Goal: Information Seeking & Learning: Learn about a topic

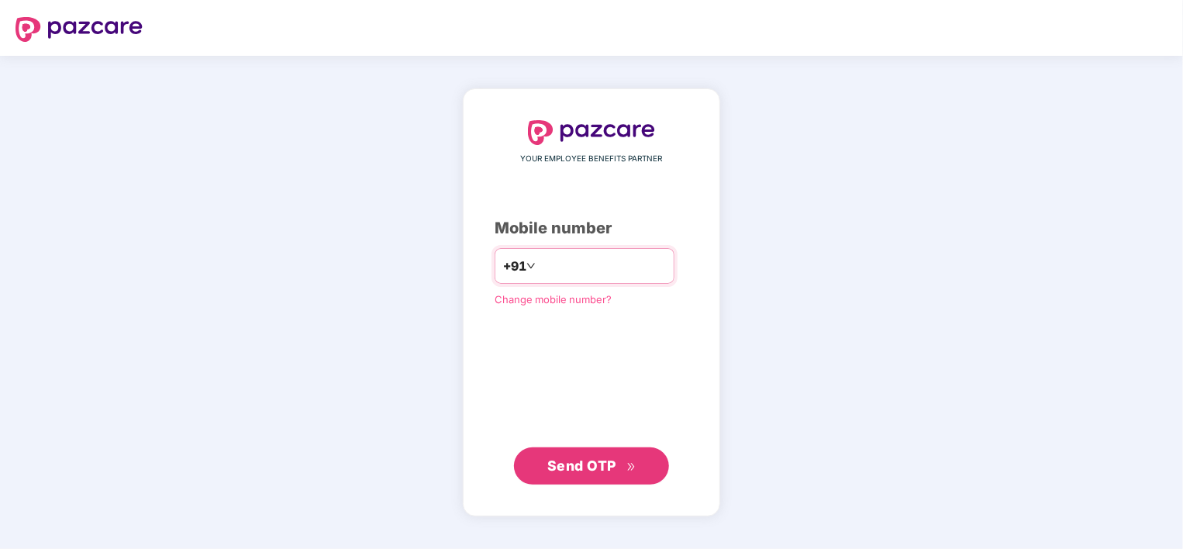
click at [618, 271] on input "number" at bounding box center [602, 265] width 127 height 25
type input "**********"
click at [580, 456] on span "Send OTP" at bounding box center [591, 466] width 89 height 22
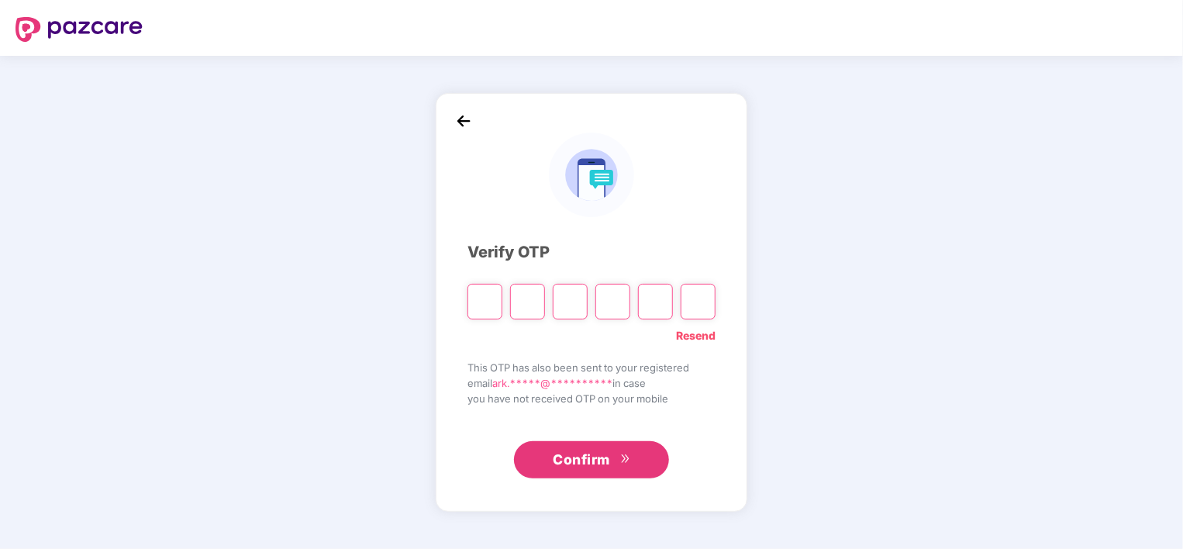
click at [490, 302] on input "Please enter verification code. Digit 1" at bounding box center [484, 302] width 35 height 36
type input "*"
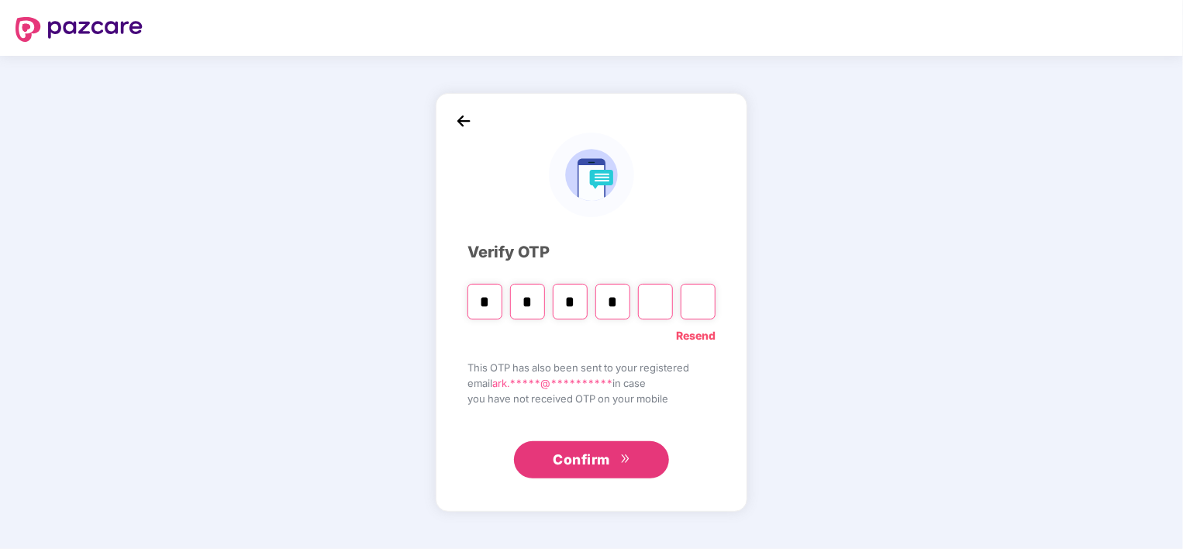
type input "*"
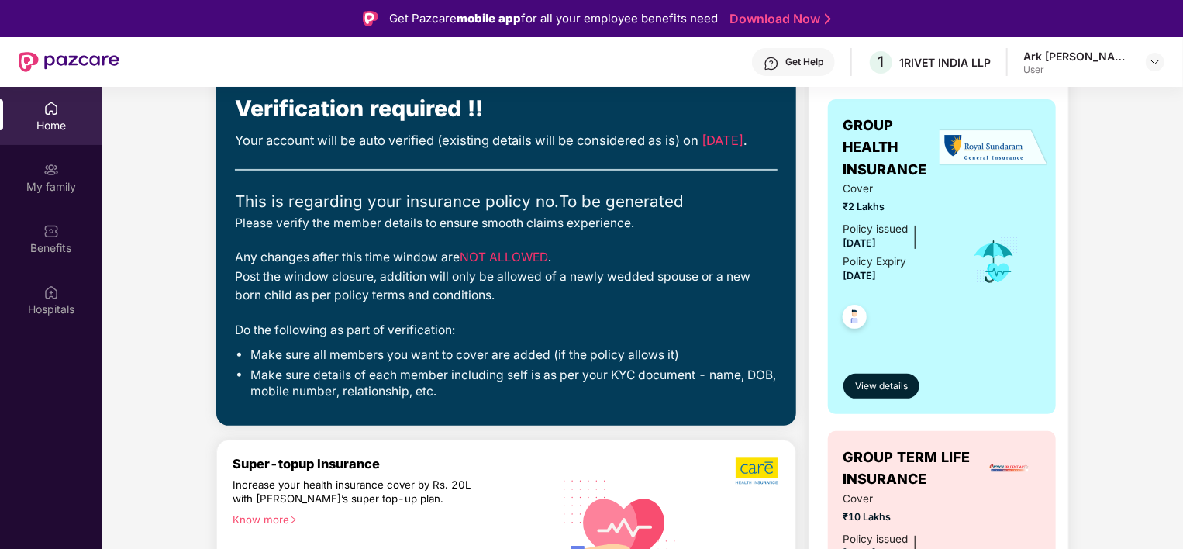
scroll to position [155, 0]
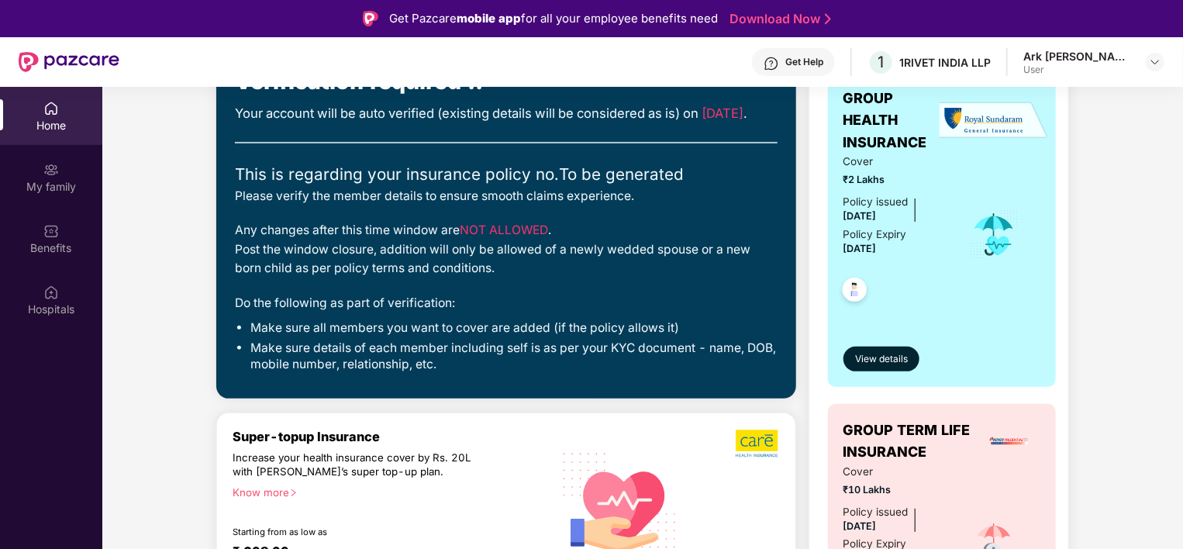
click at [239, 205] on div "Please verify the member details to ensure smooth claims experience." at bounding box center [506, 196] width 542 height 19
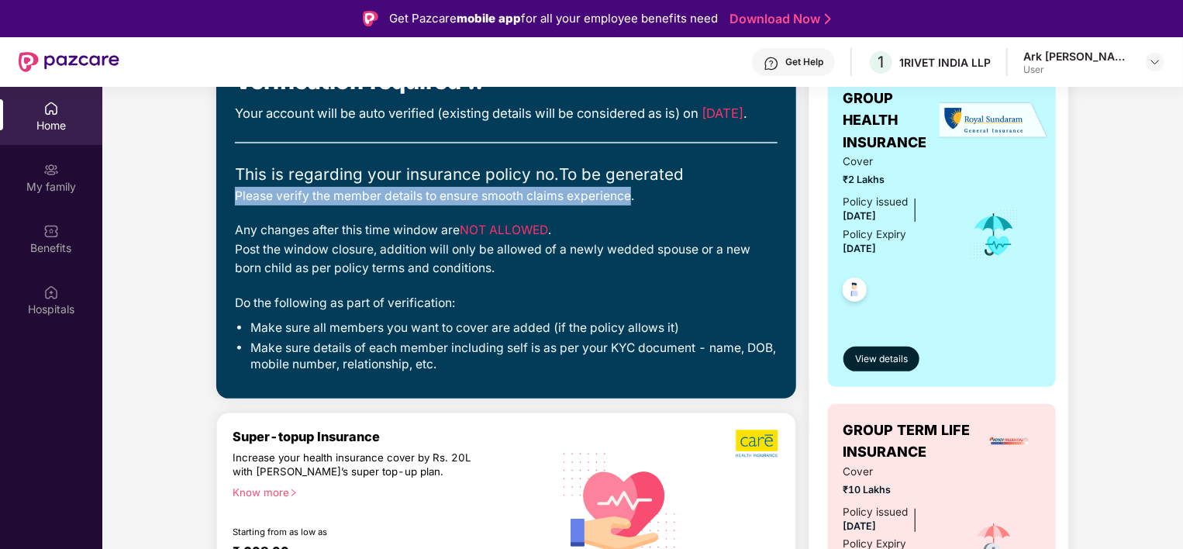
drag, startPoint x: 239, startPoint y: 219, endPoint x: 611, endPoint y: 219, distance: 372.0
click at [611, 205] on div "Please verify the member details to ensure smooth claims experience." at bounding box center [506, 196] width 542 height 19
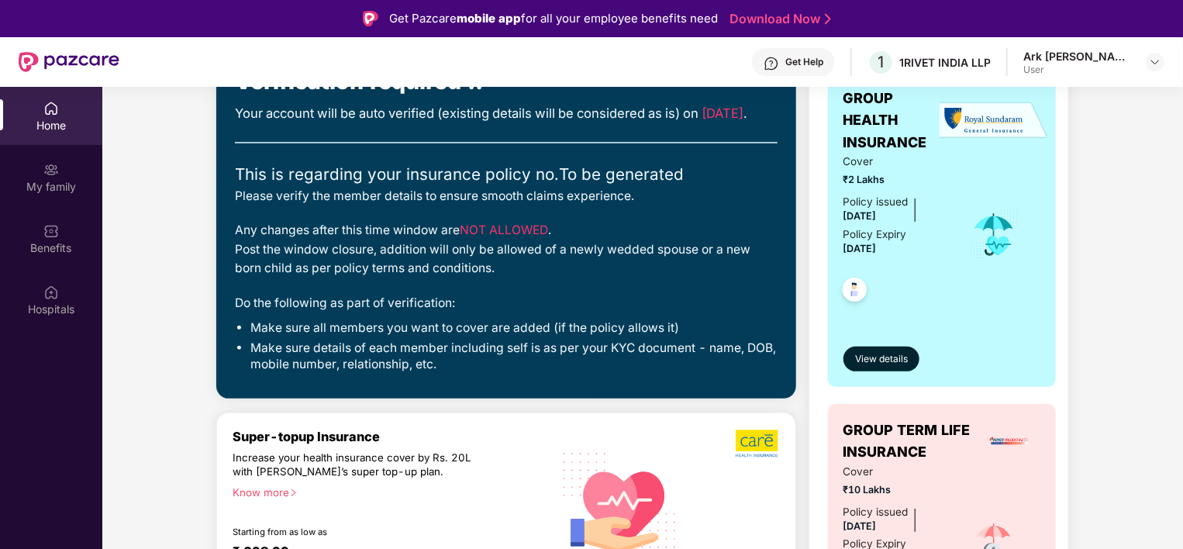
click at [238, 251] on div "Any changes after this time window are NOT ALLOWED . Post the window closure, a…" at bounding box center [506, 249] width 542 height 57
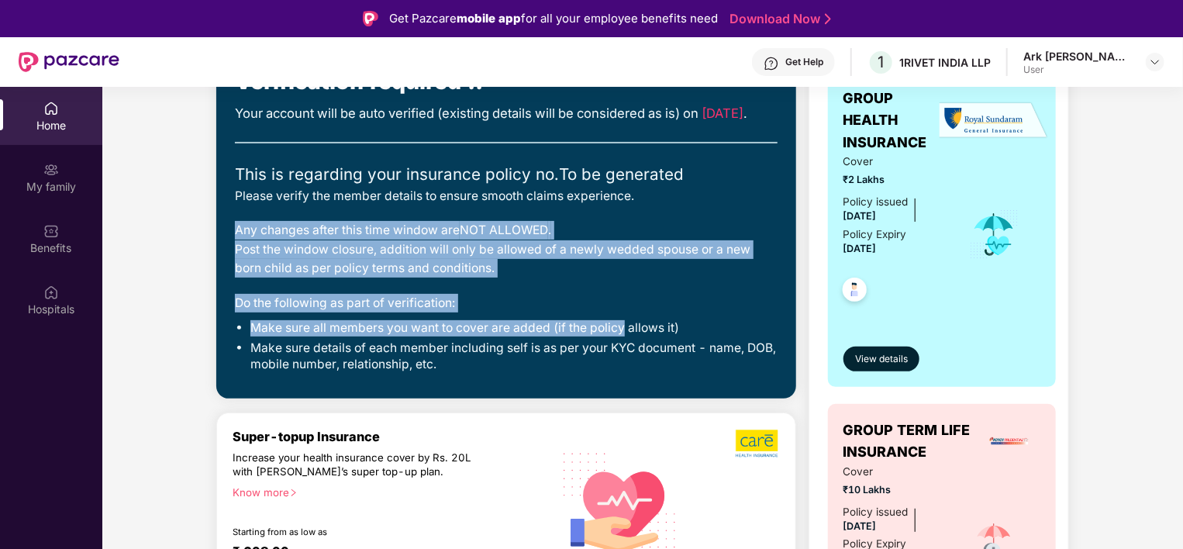
drag, startPoint x: 238, startPoint y: 251, endPoint x: 604, endPoint y: 345, distance: 378.4
click at [604, 345] on div "Closing [DATE] Start verification Verification required !! Your account will be…" at bounding box center [506, 201] width 542 height 360
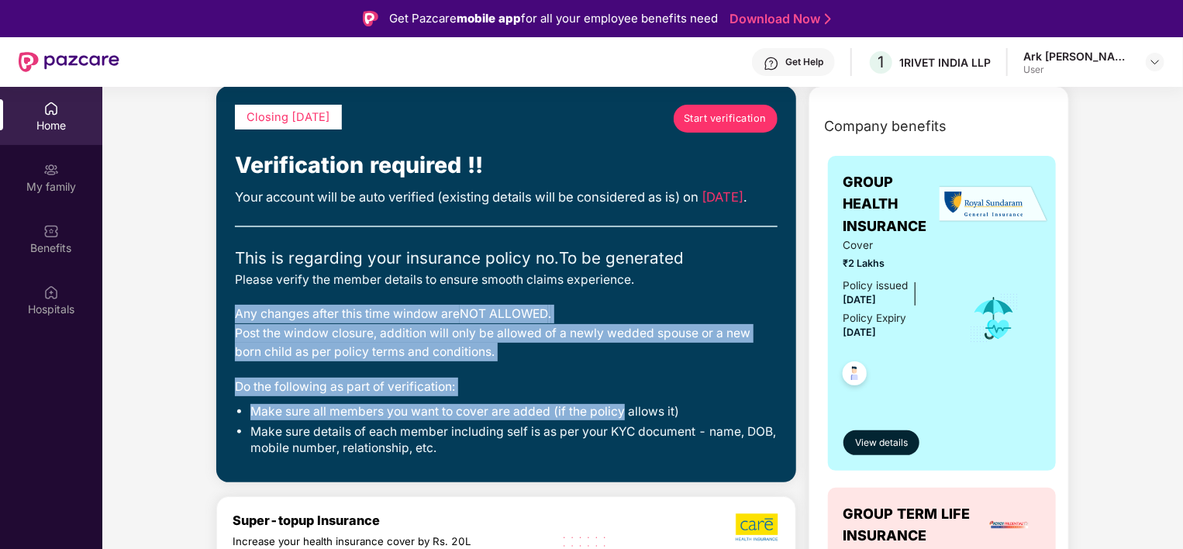
scroll to position [0, 0]
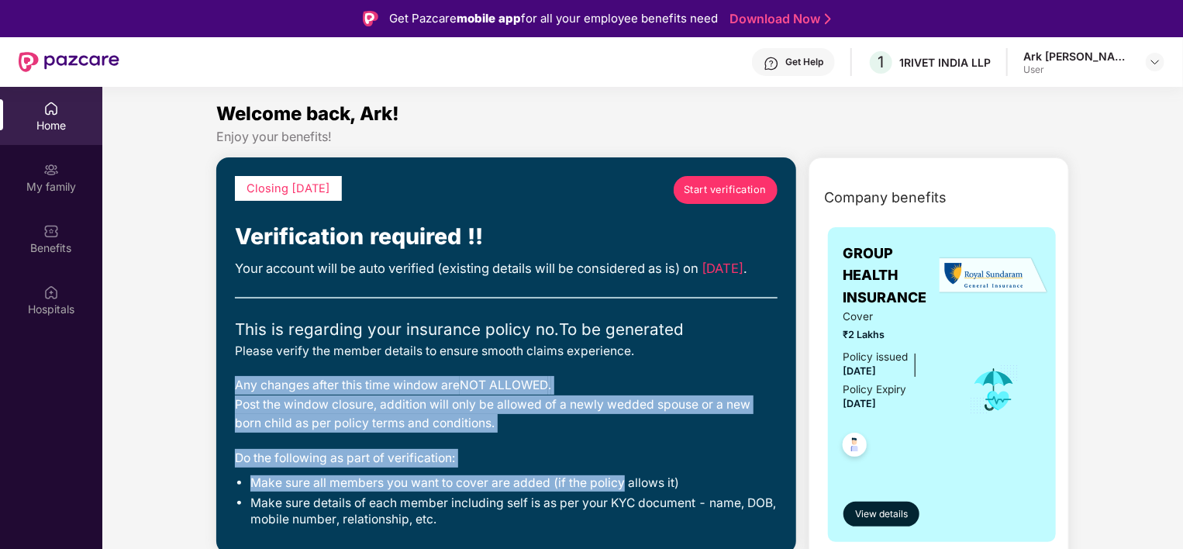
click at [723, 180] on link "Start verification" at bounding box center [725, 190] width 104 height 28
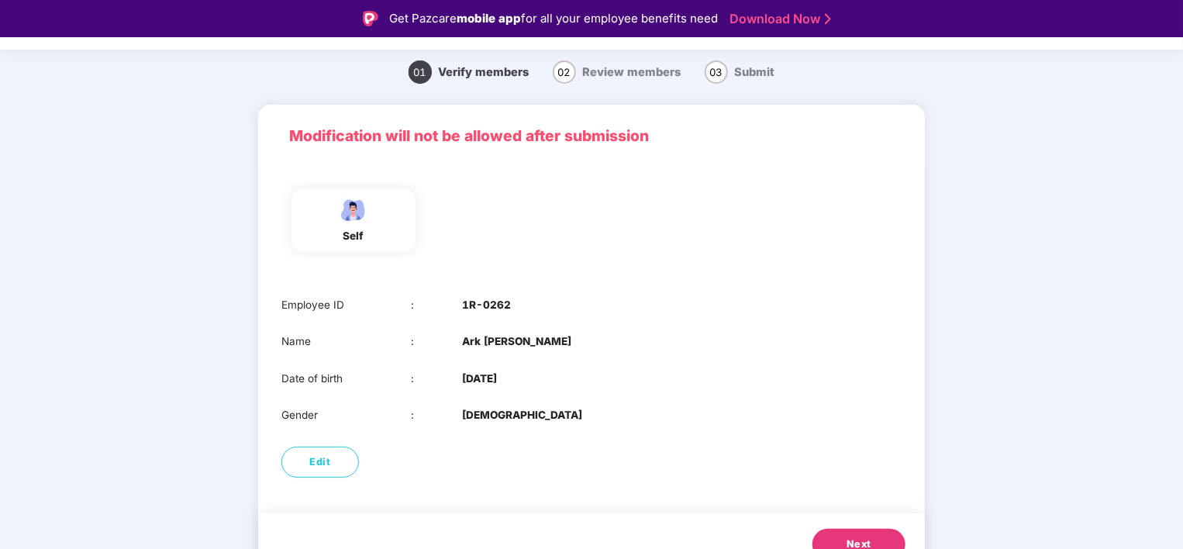
scroll to position [68, 0]
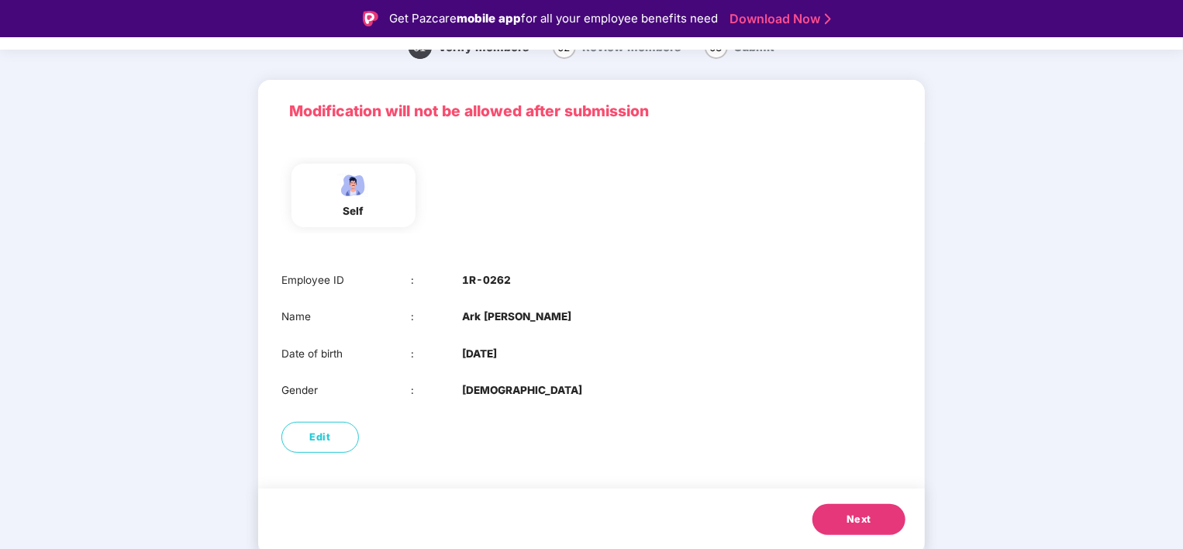
click at [835, 508] on button "Next" at bounding box center [858, 519] width 93 height 31
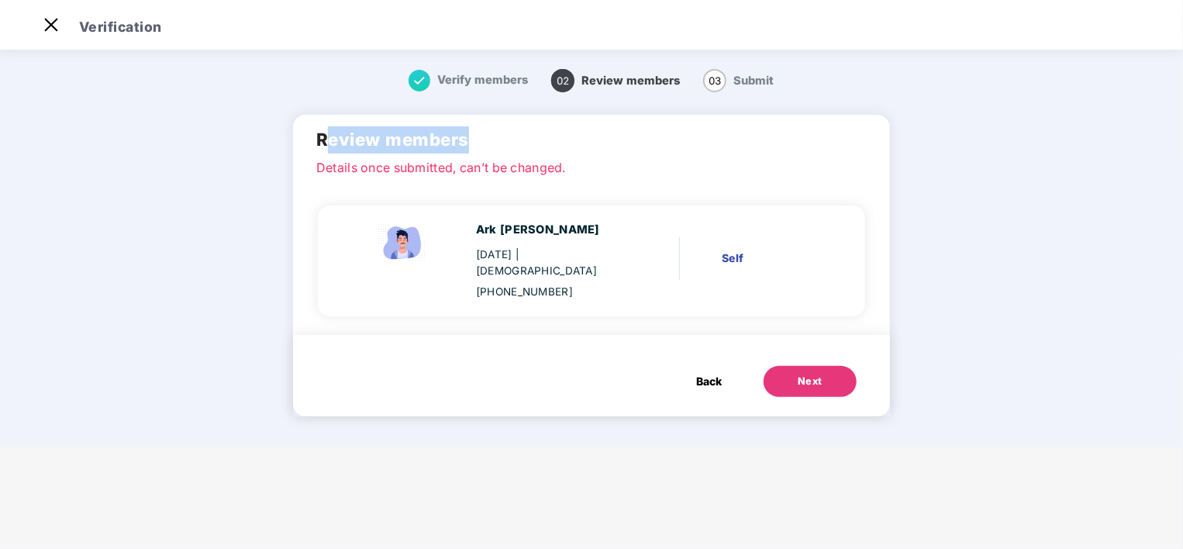
click at [469, 149] on h2 "Review members" at bounding box center [591, 139] width 550 height 27
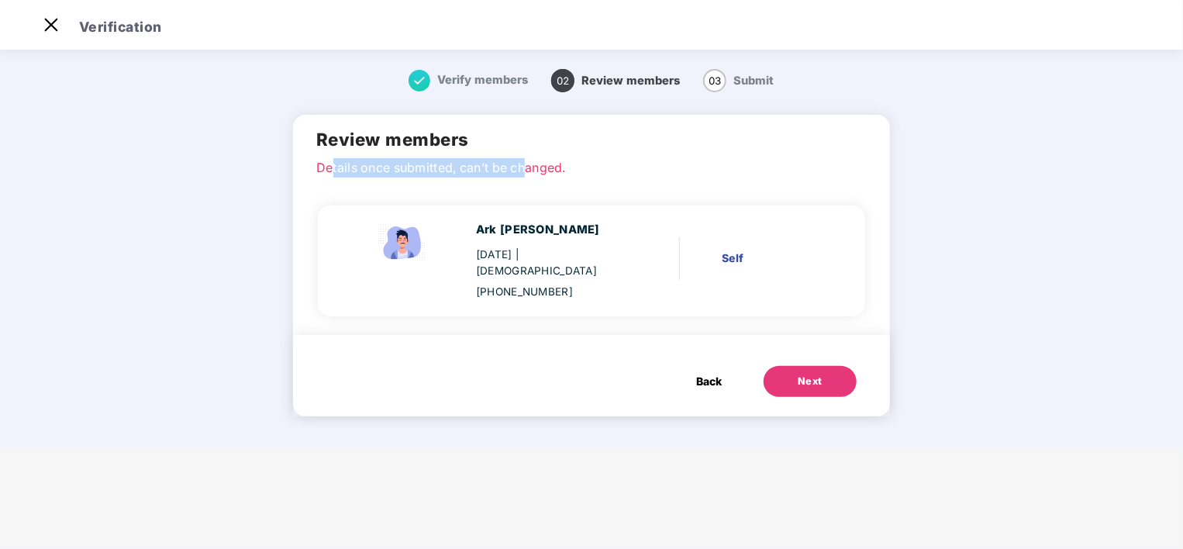
drag, startPoint x: 469, startPoint y: 149, endPoint x: 536, endPoint y: 164, distance: 68.4
click at [536, 164] on p "Details once submitted, can’t be changed." at bounding box center [591, 165] width 550 height 14
click at [716, 250] on div "Self" at bounding box center [766, 261] width 105 height 22
click at [794, 366] on button "Next" at bounding box center [809, 381] width 93 height 31
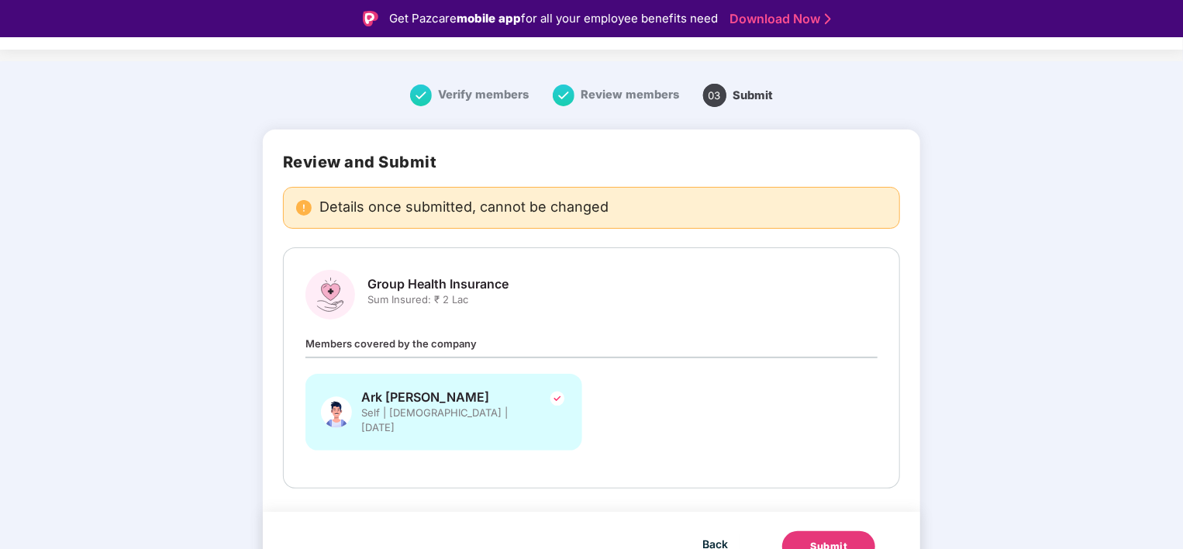
scroll to position [33, 0]
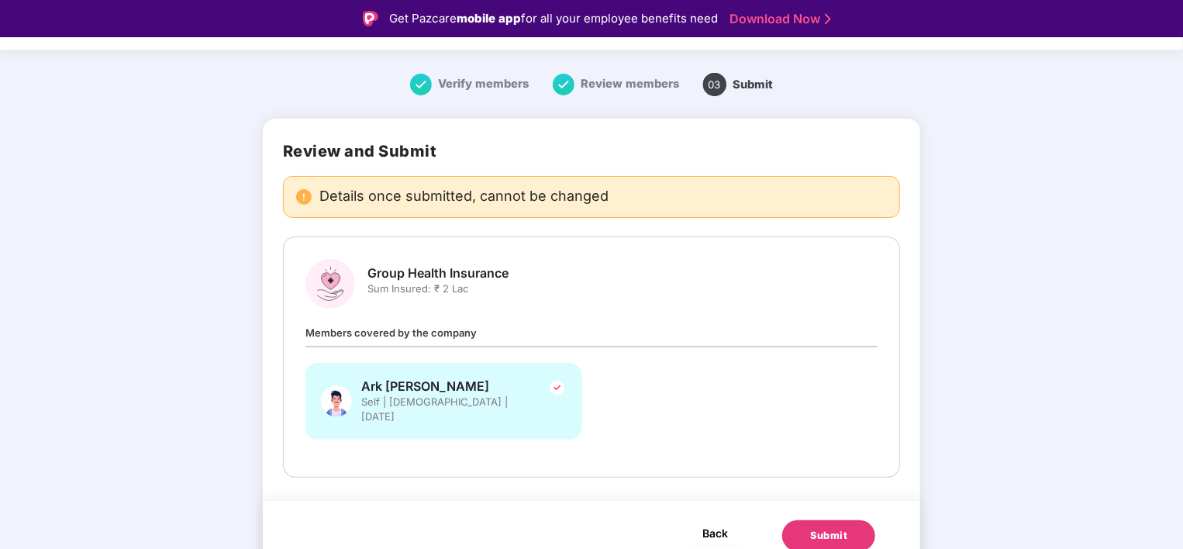
click at [718, 520] on button "Back" at bounding box center [715, 532] width 49 height 25
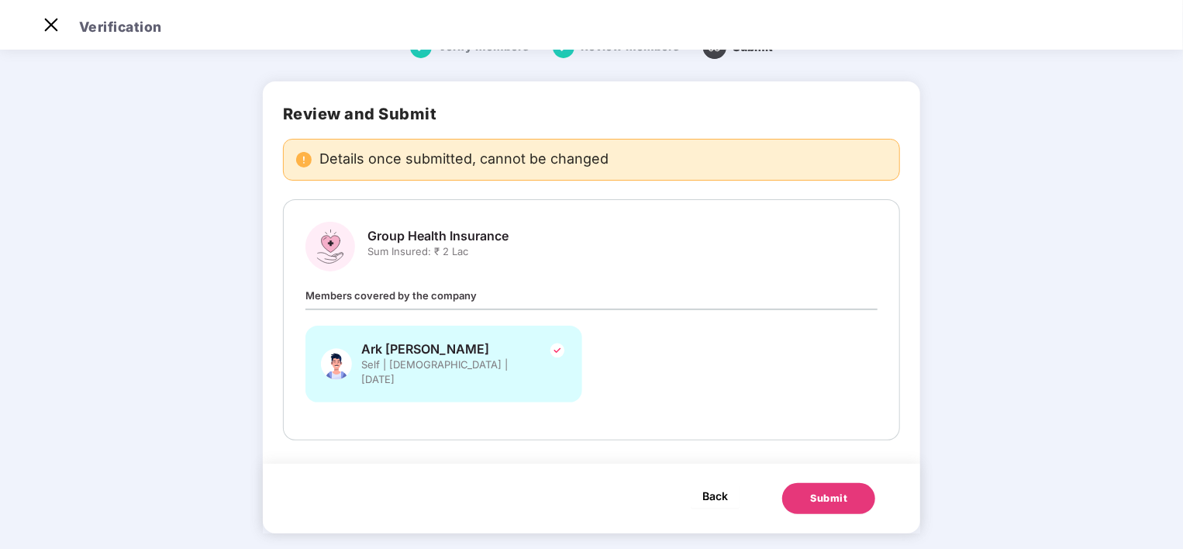
scroll to position [0, 0]
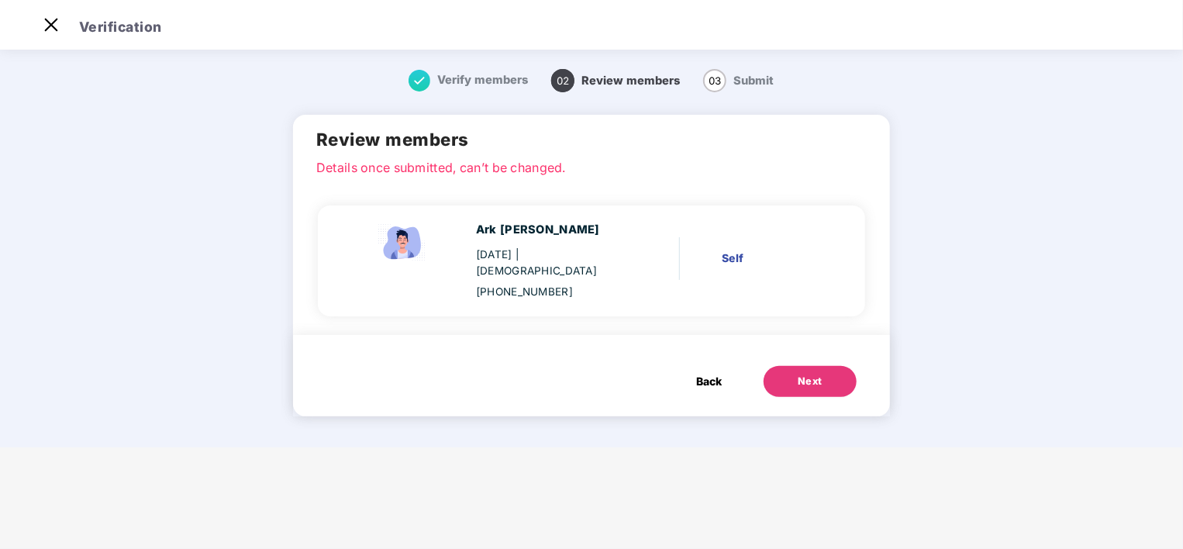
click at [711, 374] on button "Back" at bounding box center [708, 381] width 57 height 31
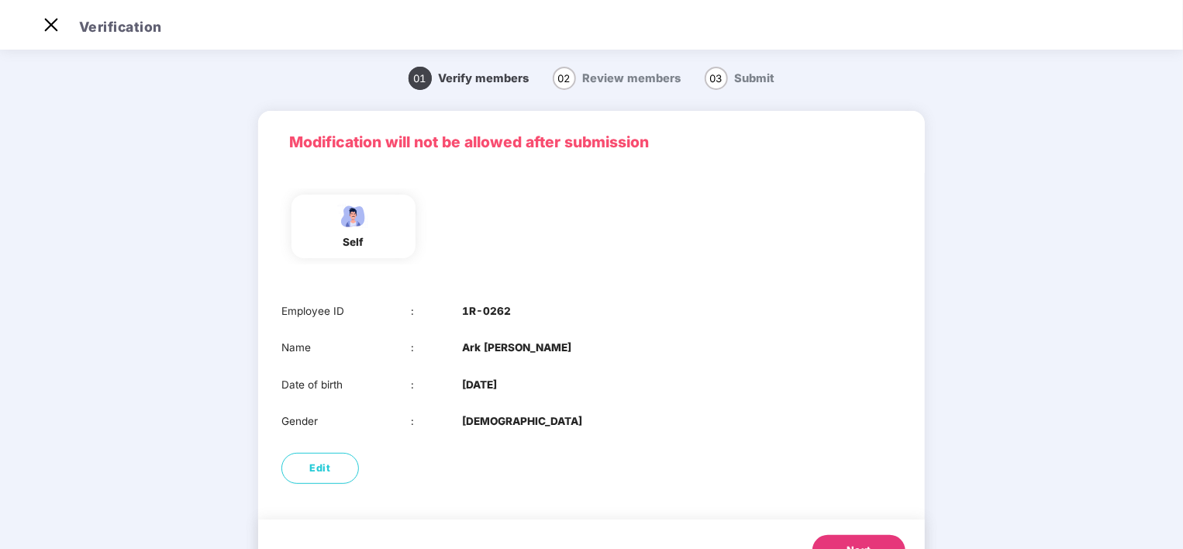
scroll to position [68, 0]
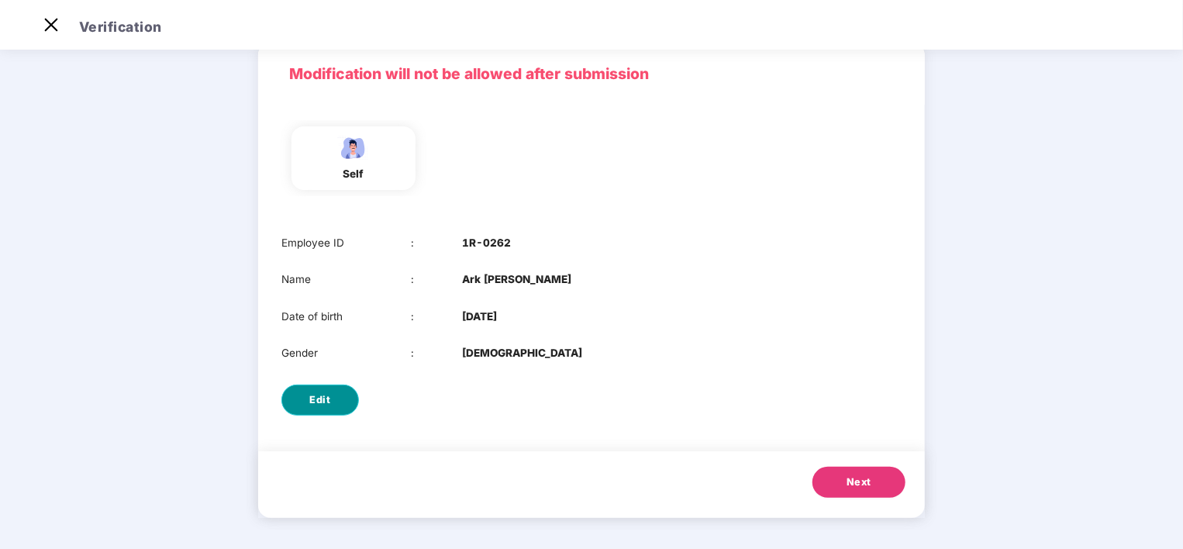
click at [325, 407] on span "Edit" at bounding box center [320, 399] width 21 height 15
select select "****"
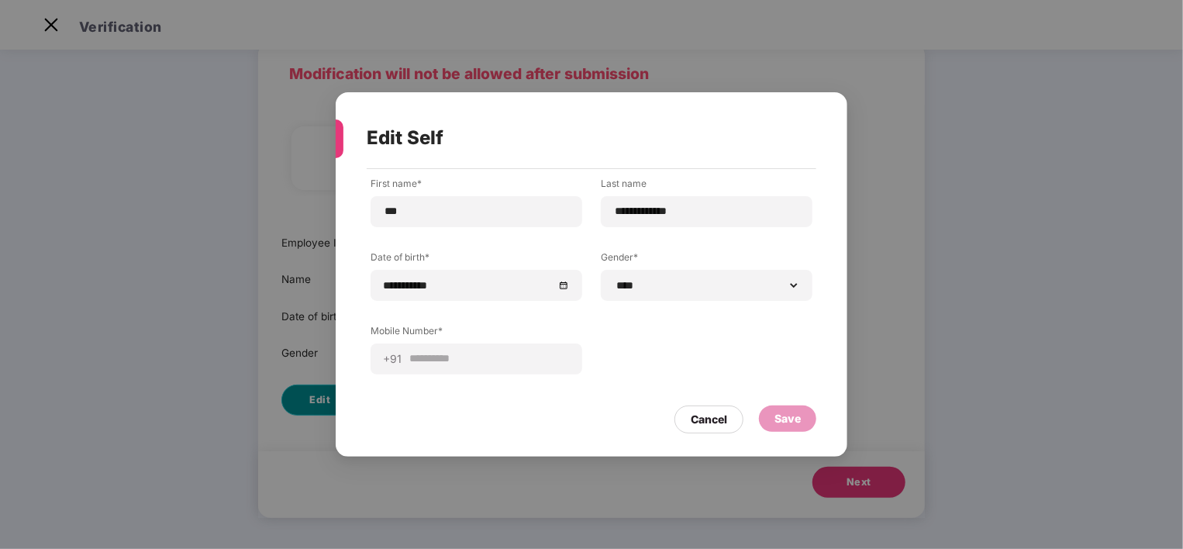
scroll to position [0, 0]
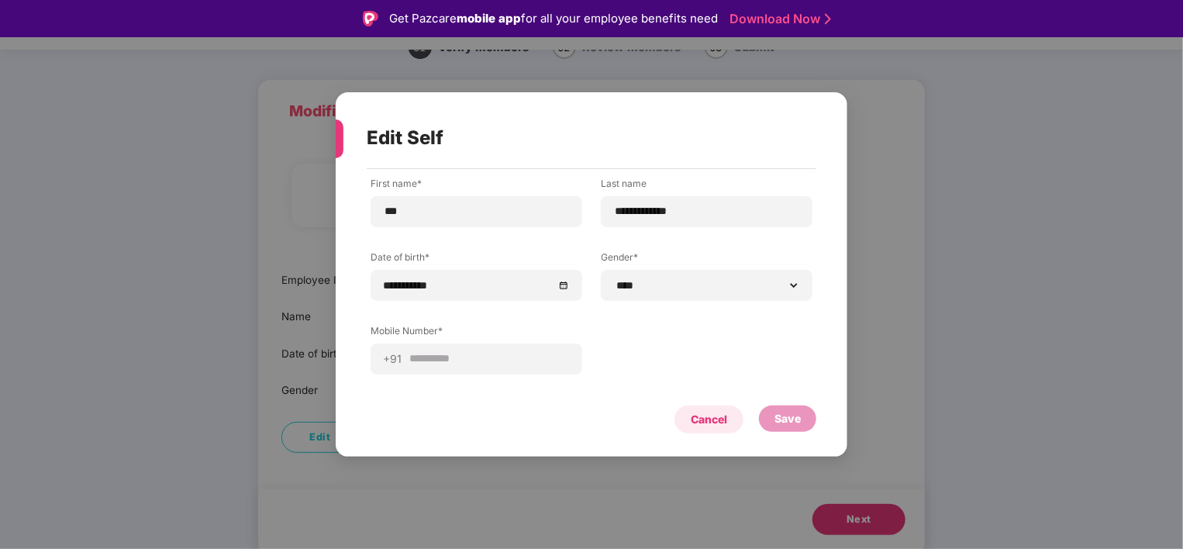
click at [722, 416] on div "Cancel" at bounding box center [709, 419] width 36 height 17
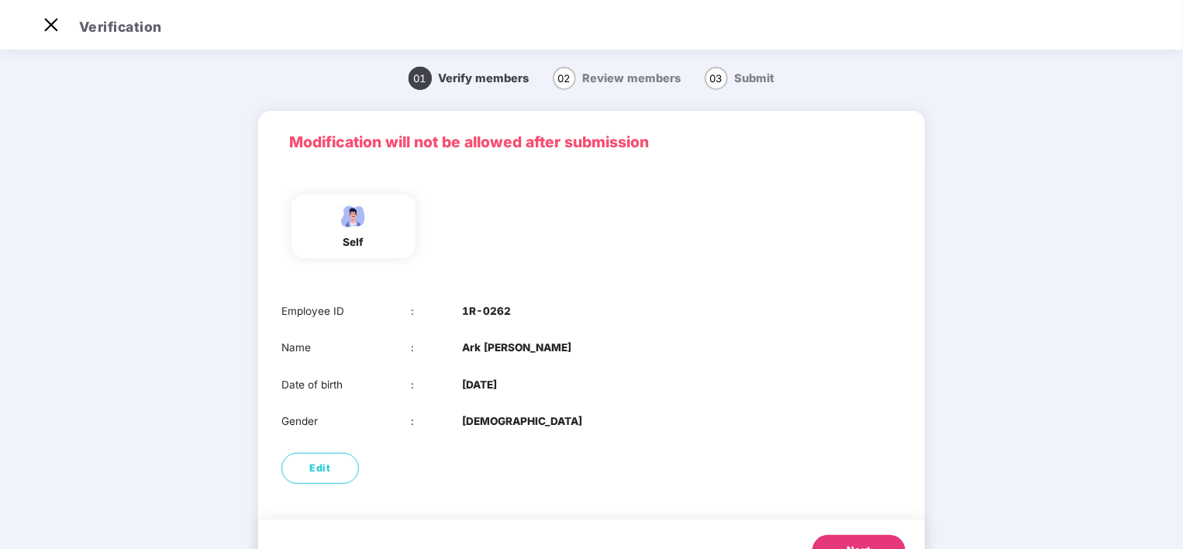
click at [460, 84] on span "Verify members" at bounding box center [484, 78] width 91 height 14
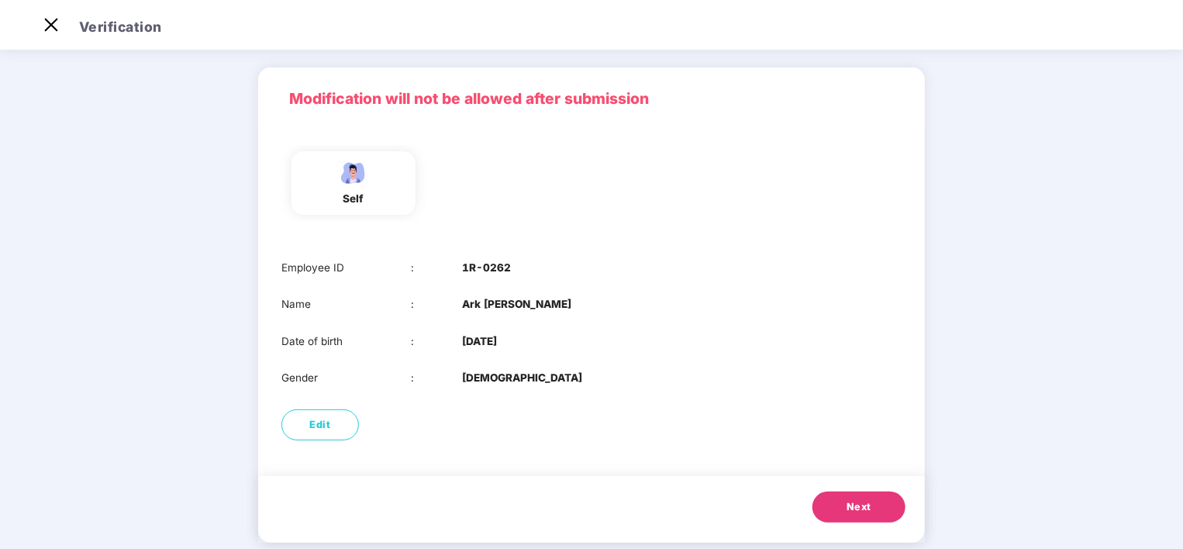
scroll to position [68, 0]
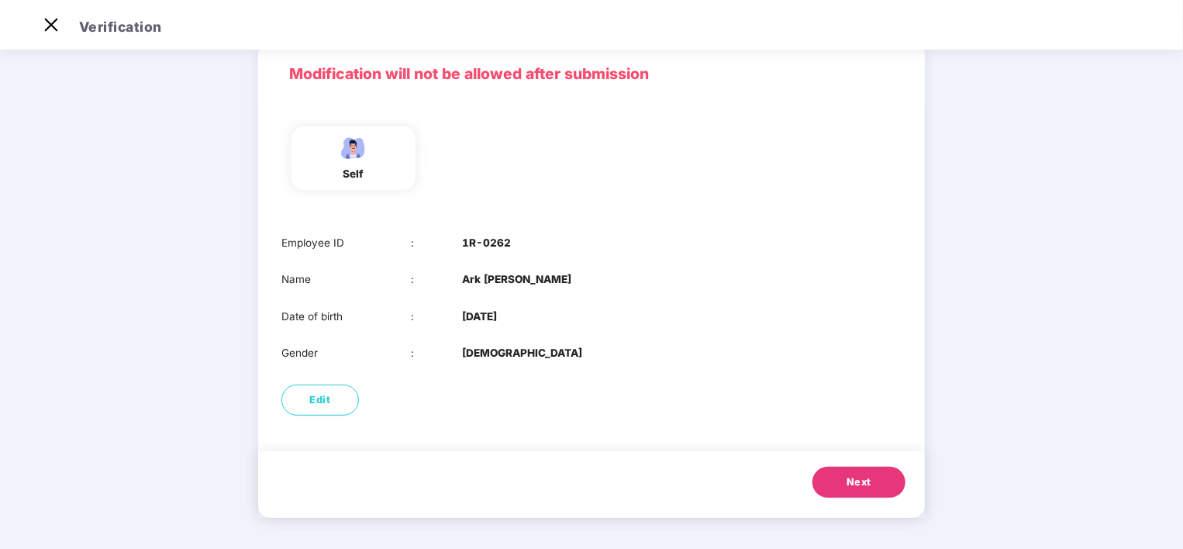
click at [846, 484] on span "Next" at bounding box center [858, 481] width 25 height 15
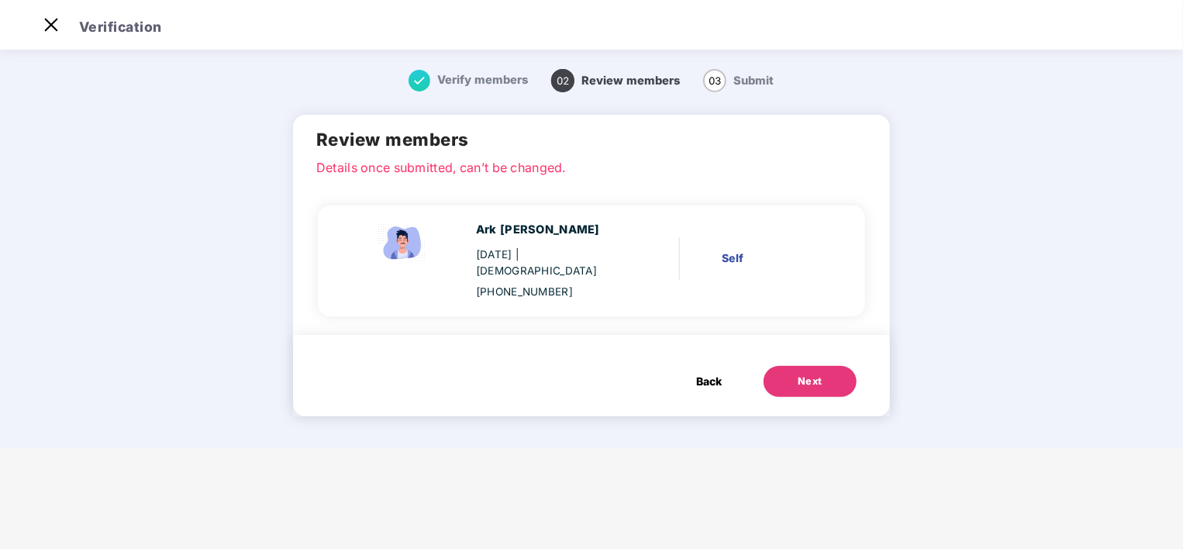
scroll to position [0, 0]
click at [549, 312] on div "Ark [PERSON_NAME] [DATE] | [DEMOGRAPHIC_DATA] [PHONE_NUMBER] Self" at bounding box center [591, 259] width 547 height 151
drag, startPoint x: 325, startPoint y: 170, endPoint x: 708, endPoint y: 162, distance: 382.9
click at [708, 162] on p "Details once submitted, can’t be changed." at bounding box center [591, 165] width 550 height 14
click at [477, 233] on div "Ark [PERSON_NAME] [DATE] | [DEMOGRAPHIC_DATA] [PHONE_NUMBER]" at bounding box center [497, 261] width 294 height 80
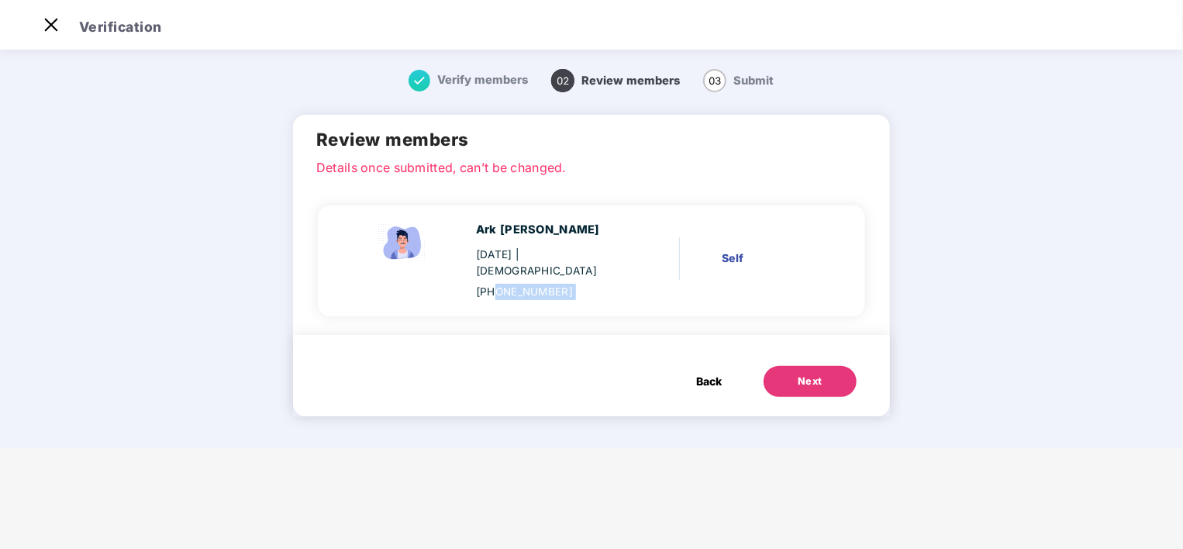
drag, startPoint x: 504, startPoint y: 274, endPoint x: 718, endPoint y: 267, distance: 214.8
click at [718, 267] on div "Ark [PERSON_NAME] [DATE] | [DEMOGRAPHIC_DATA] [PHONE_NUMBER] Self" at bounding box center [584, 261] width 503 height 80
click at [718, 126] on h2 "Review members" at bounding box center [591, 139] width 550 height 27
click at [800, 374] on div "Next" at bounding box center [809, 381] width 25 height 15
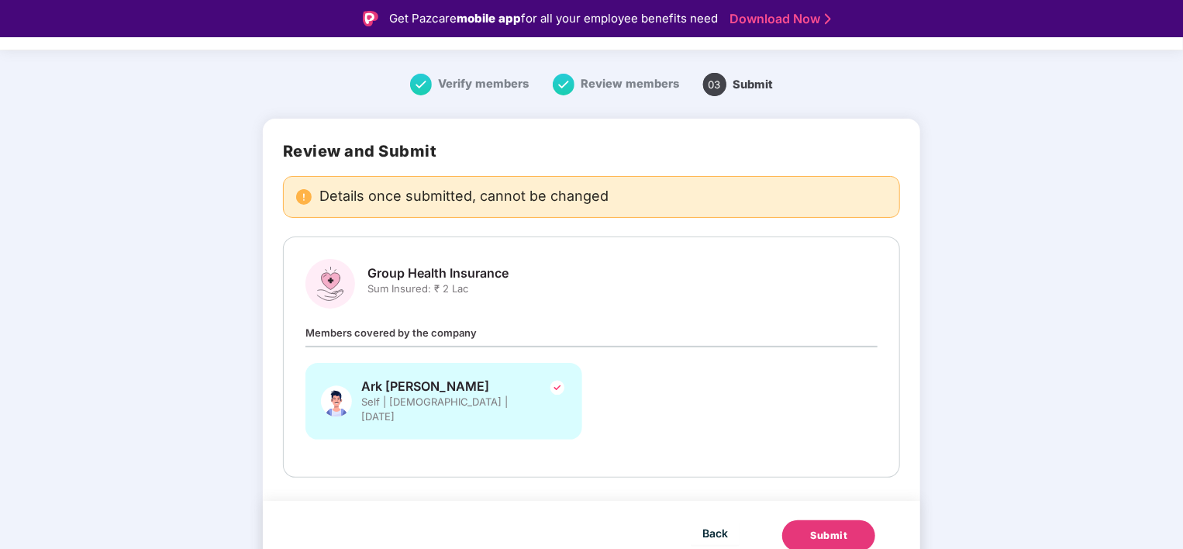
scroll to position [37, 0]
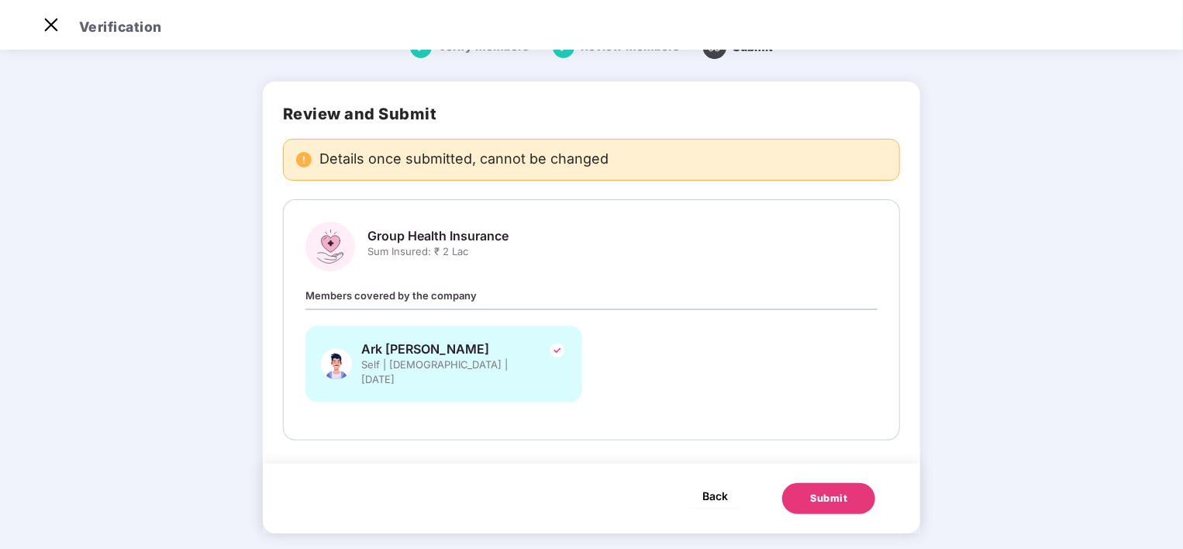
click at [699, 483] on button "Back" at bounding box center [715, 495] width 49 height 25
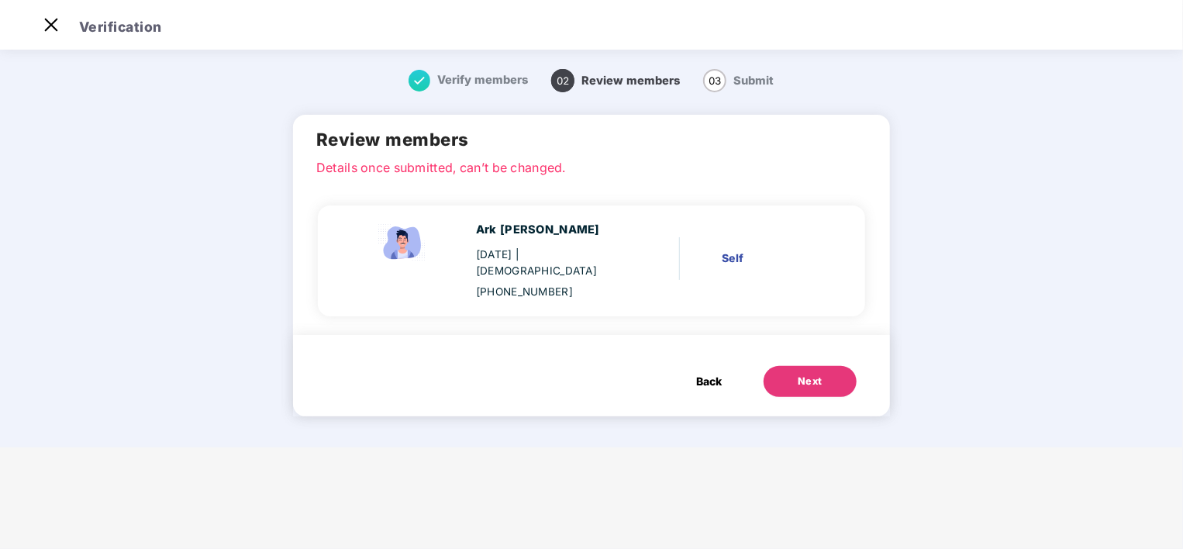
click at [706, 373] on span "Back" at bounding box center [709, 381] width 26 height 17
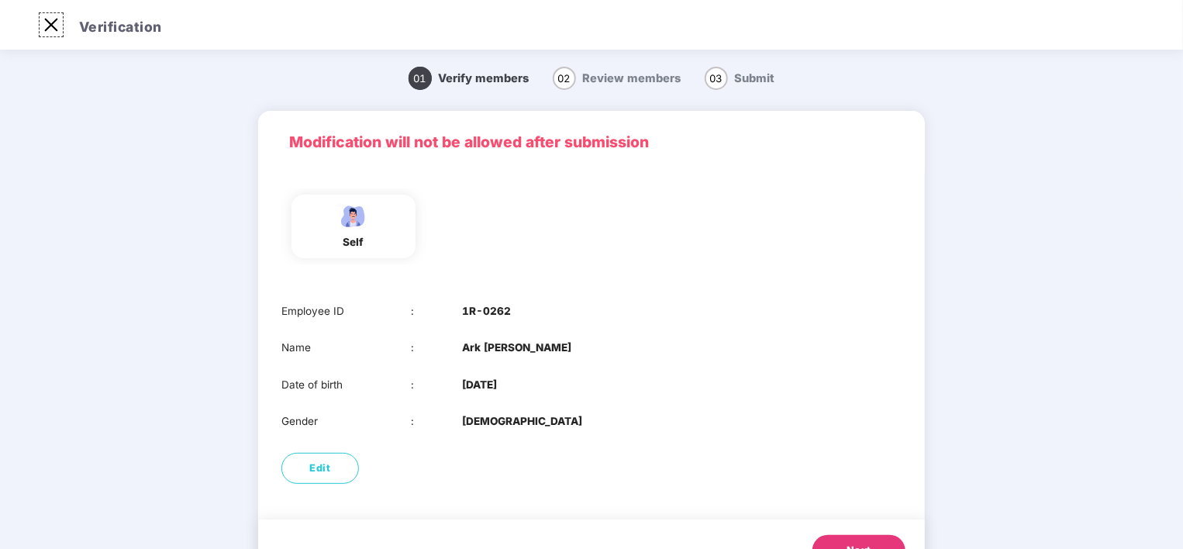
click at [53, 36] on img at bounding box center [51, 24] width 25 height 25
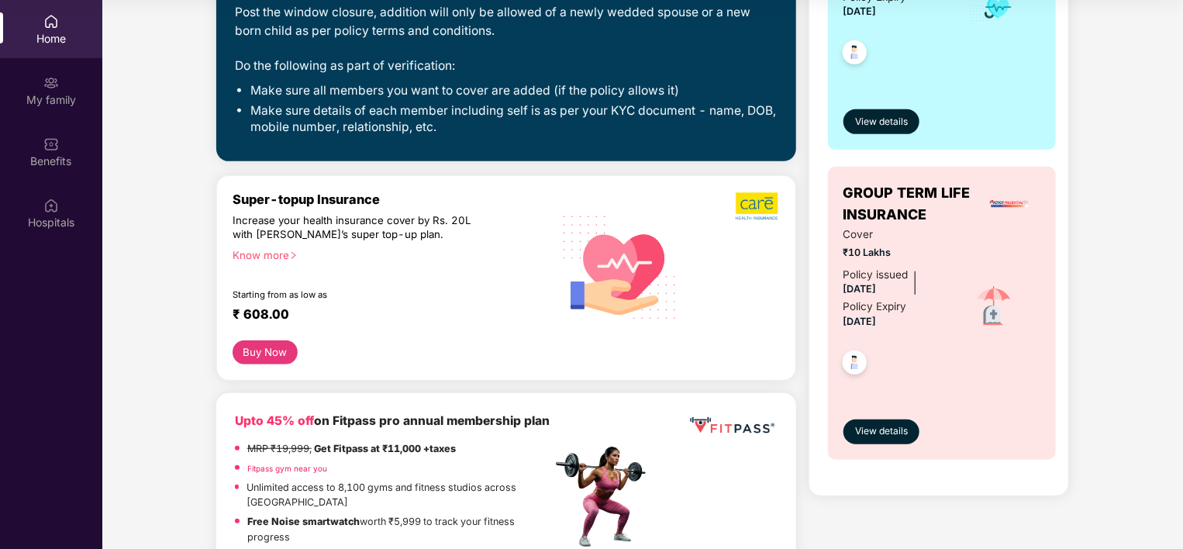
scroll to position [310, 0]
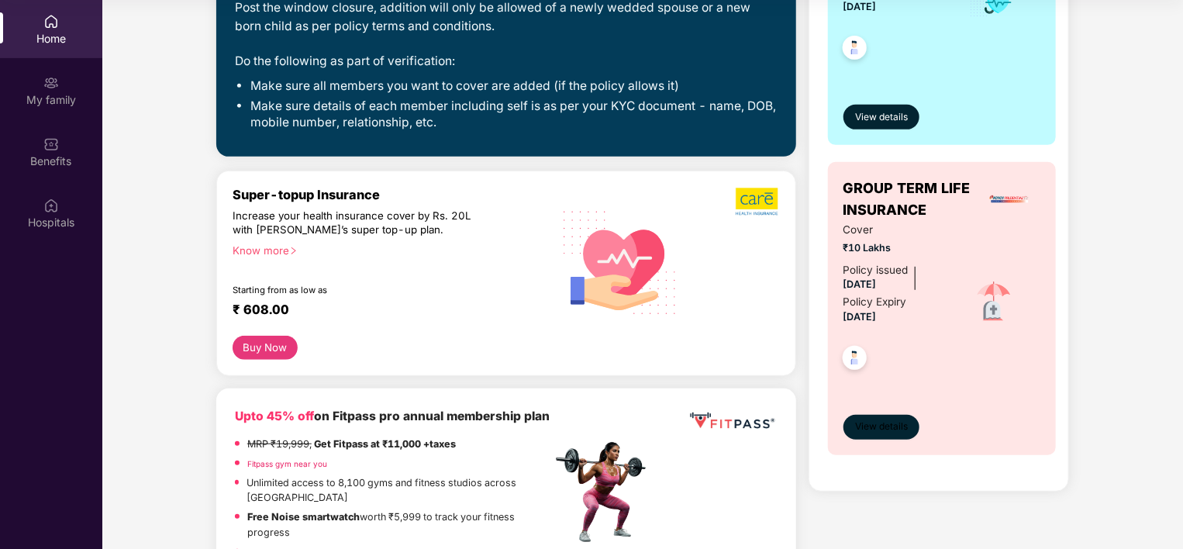
click at [904, 430] on span "View details" at bounding box center [881, 426] width 53 height 15
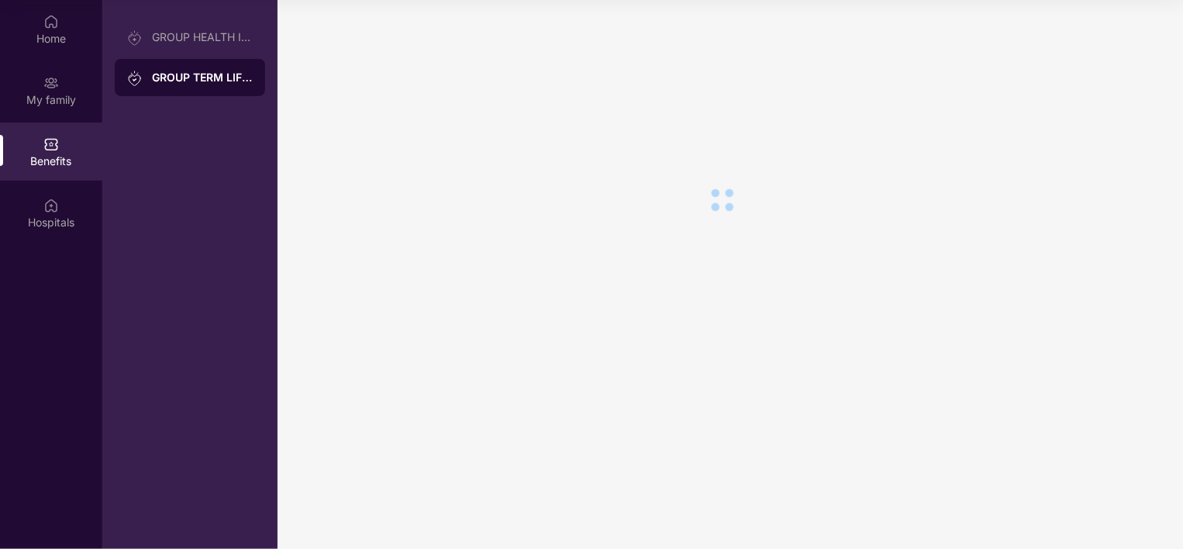
scroll to position [0, 0]
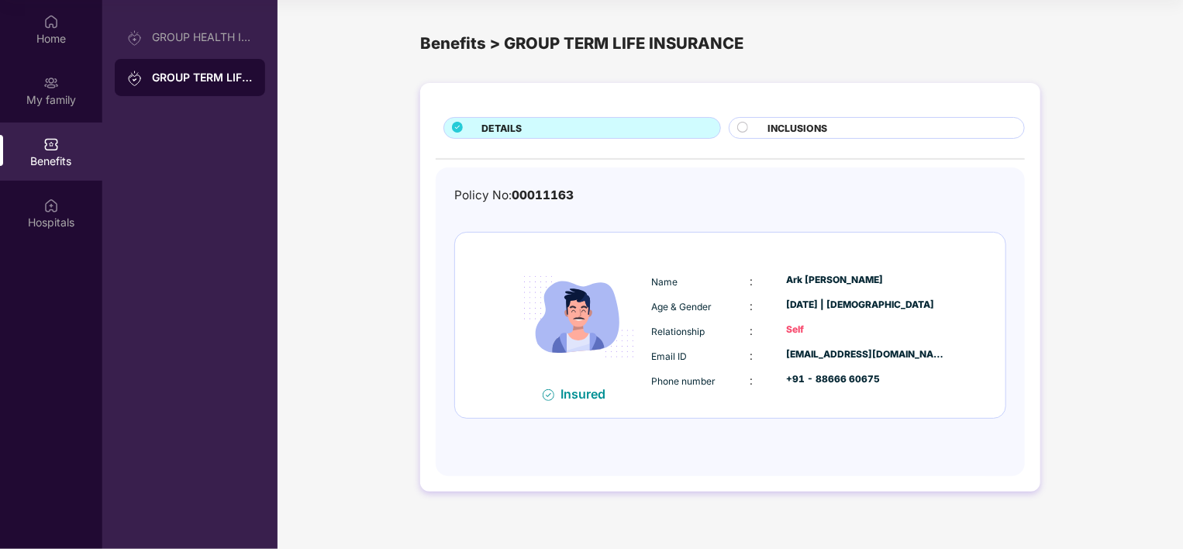
click at [757, 127] on div at bounding box center [748, 129] width 23 height 15
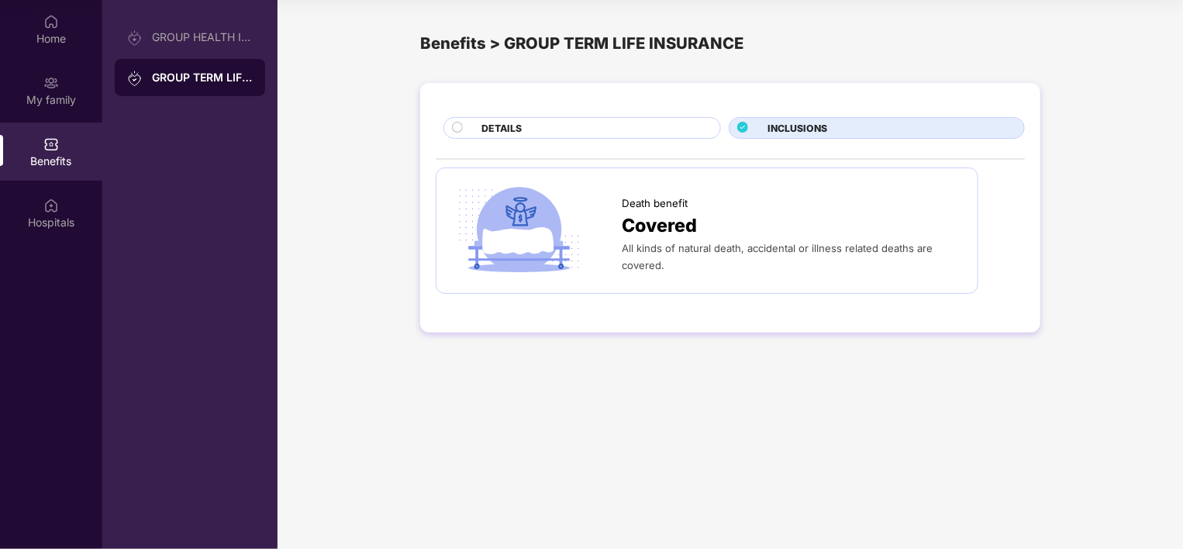
click at [686, 226] on span "Covered" at bounding box center [659, 226] width 75 height 29
click at [623, 216] on span "Covered" at bounding box center [659, 226] width 75 height 29
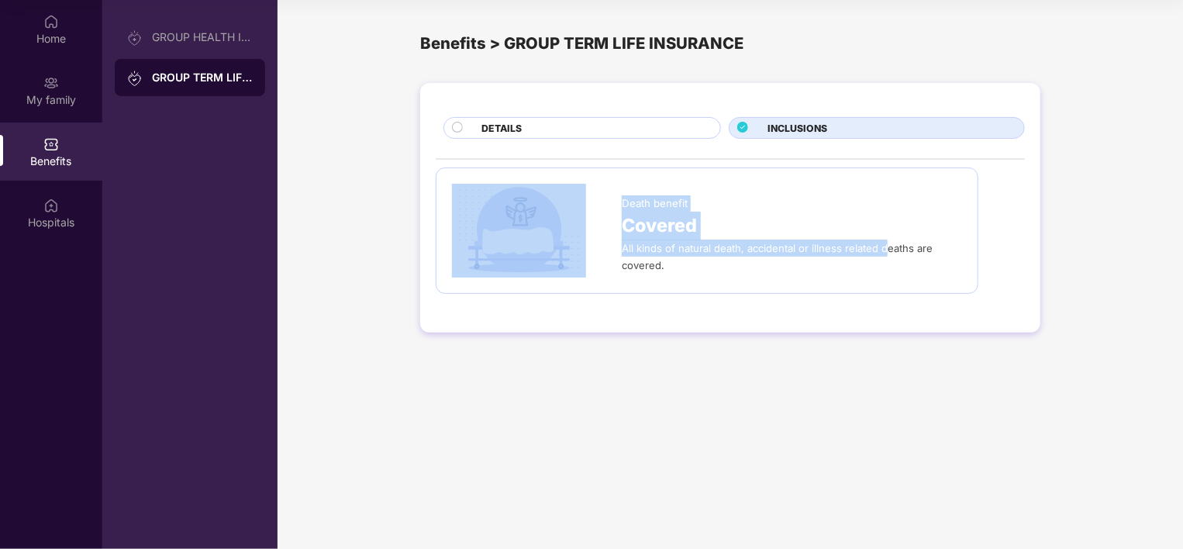
drag, startPoint x: 631, startPoint y: 248, endPoint x: 905, endPoint y: 241, distance: 274.4
click at [905, 241] on div "Death benefit Covered All kinds of natural death, accidental or illness related…" at bounding box center [707, 230] width 510 height 93
drag, startPoint x: 905, startPoint y: 241, endPoint x: 554, endPoint y: 246, distance: 351.1
click at [554, 246] on img at bounding box center [519, 230] width 134 height 93
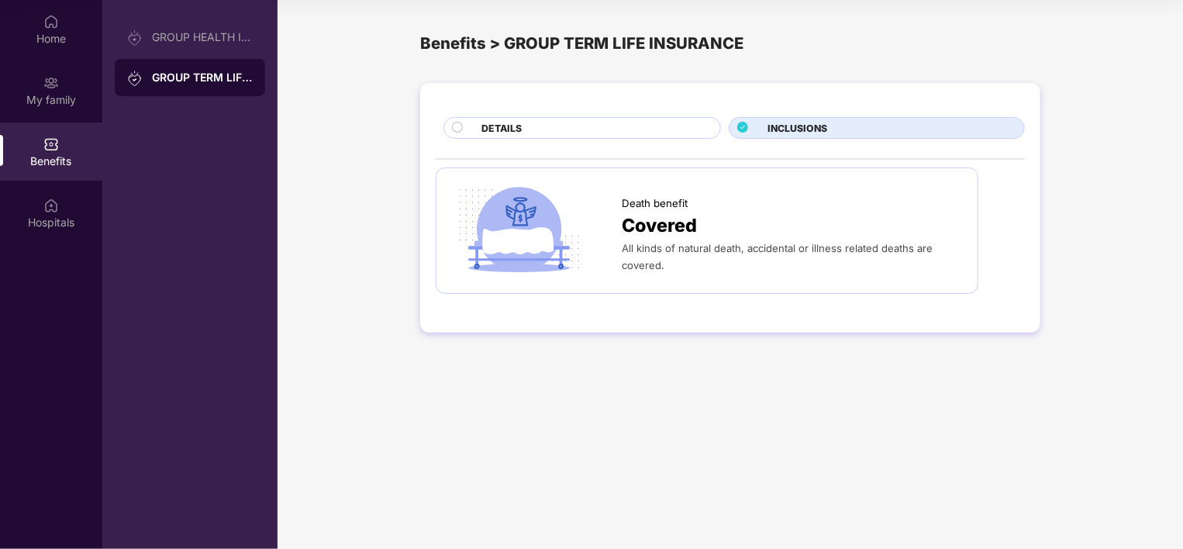
click at [648, 265] on span "All kinds of natural death, accidental or illness related deaths are covered." at bounding box center [777, 256] width 311 height 29
drag, startPoint x: 656, startPoint y: 246, endPoint x: 936, endPoint y: 241, distance: 279.8
click at [936, 241] on div "All kinds of natural death, accidental or illness related deaths are covered." at bounding box center [792, 256] width 340 height 34
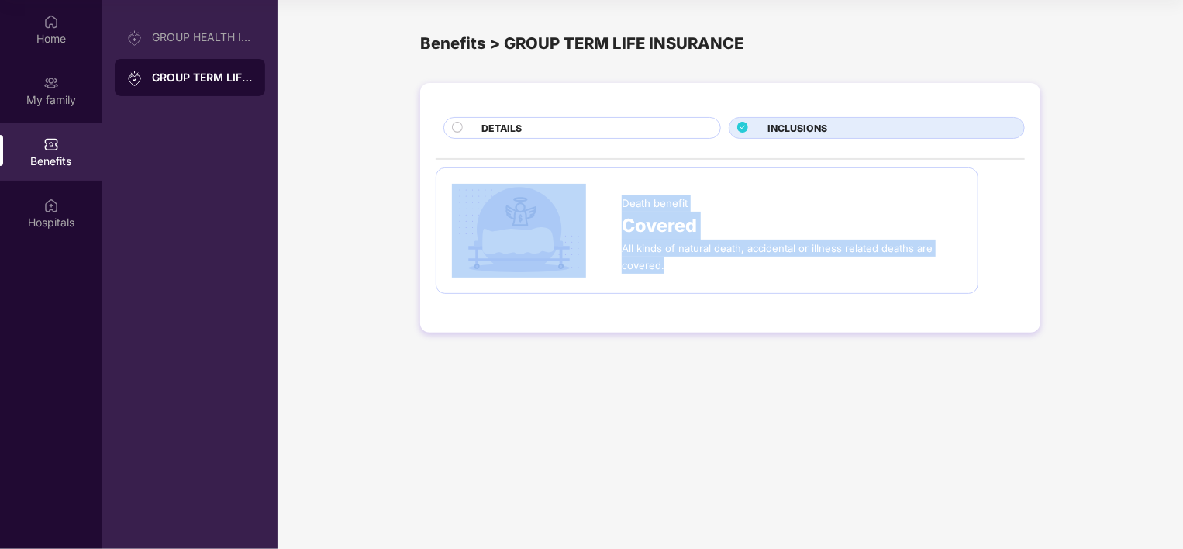
drag, startPoint x: 639, startPoint y: 262, endPoint x: 576, endPoint y: 259, distance: 63.6
click at [576, 259] on div "Death benefit Covered All kinds of natural death, accidental or illness related…" at bounding box center [707, 230] width 510 height 93
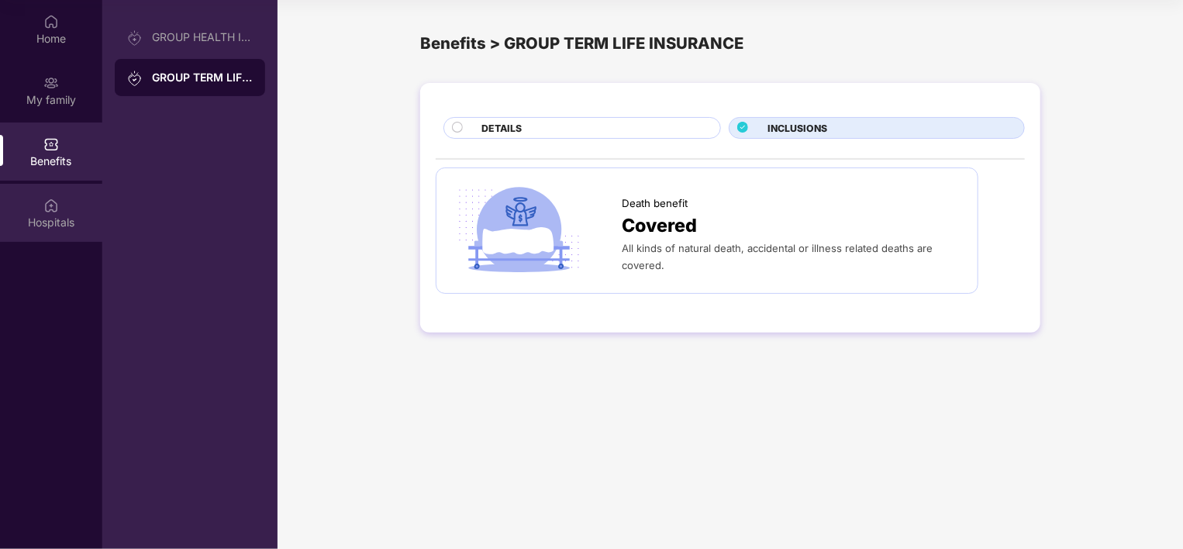
click at [43, 217] on div "Hospitals" at bounding box center [51, 222] width 102 height 15
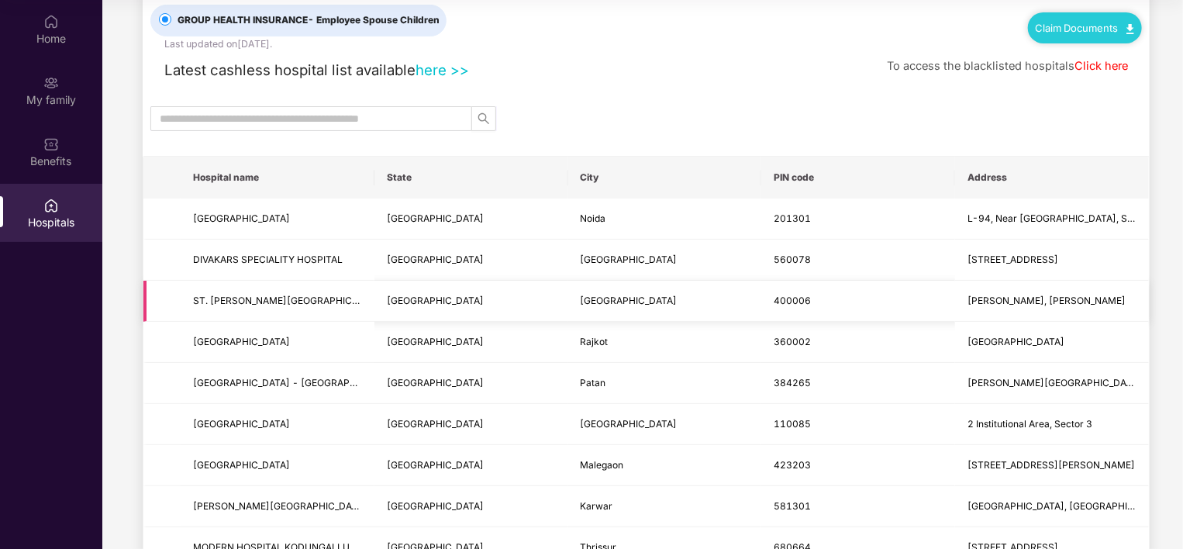
scroll to position [77, 0]
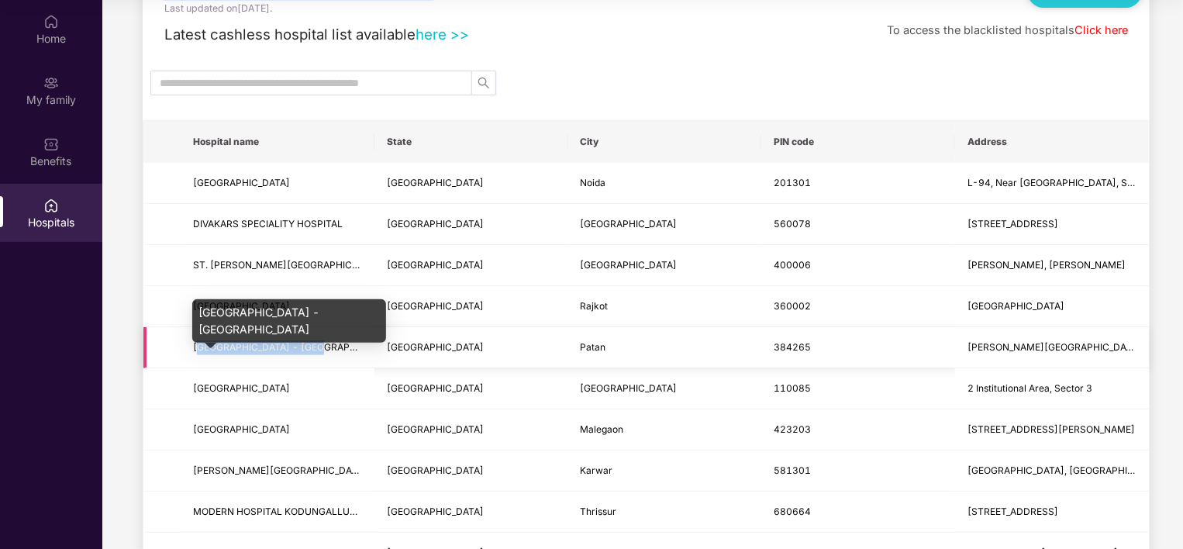
drag, startPoint x: 273, startPoint y: 347, endPoint x: 335, endPoint y: 347, distance: 62.0
click at [335, 347] on span "[GEOGRAPHIC_DATA] - [GEOGRAPHIC_DATA]" at bounding box center [277, 347] width 169 height 15
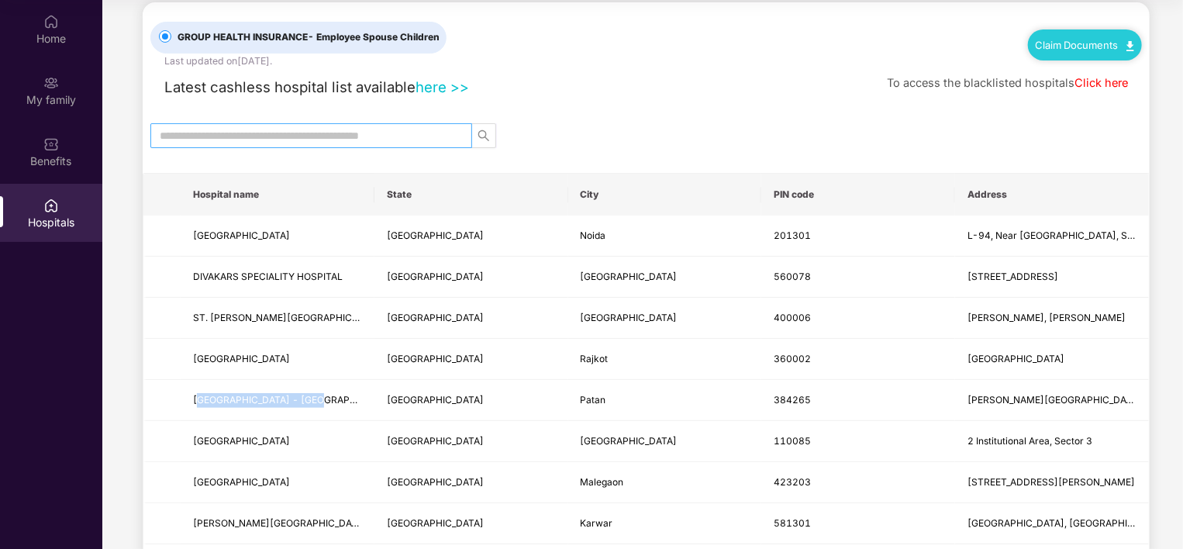
scroll to position [0, 0]
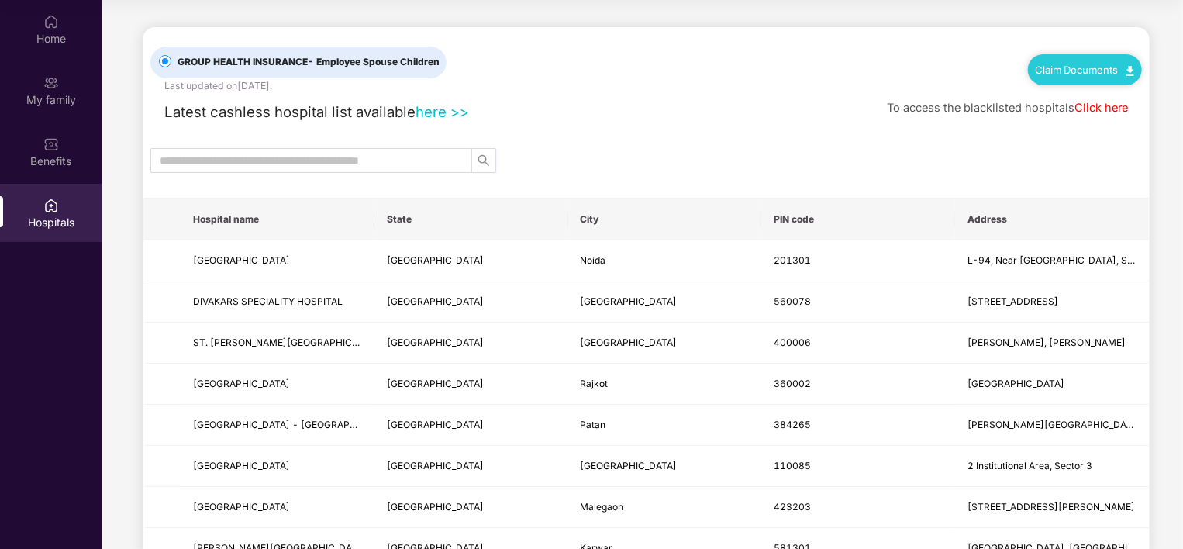
click at [181, 117] on span "Latest cashless hospital list available" at bounding box center [289, 111] width 251 height 17
drag, startPoint x: 181, startPoint y: 117, endPoint x: 398, endPoint y: 120, distance: 217.8
click at [398, 120] on div "Latest cashless hospital list available here >>" at bounding box center [309, 112] width 319 height 22
click at [410, 223] on th "State" at bounding box center [471, 219] width 194 height 42
click at [66, 166] on div "Benefits" at bounding box center [51, 160] width 102 height 15
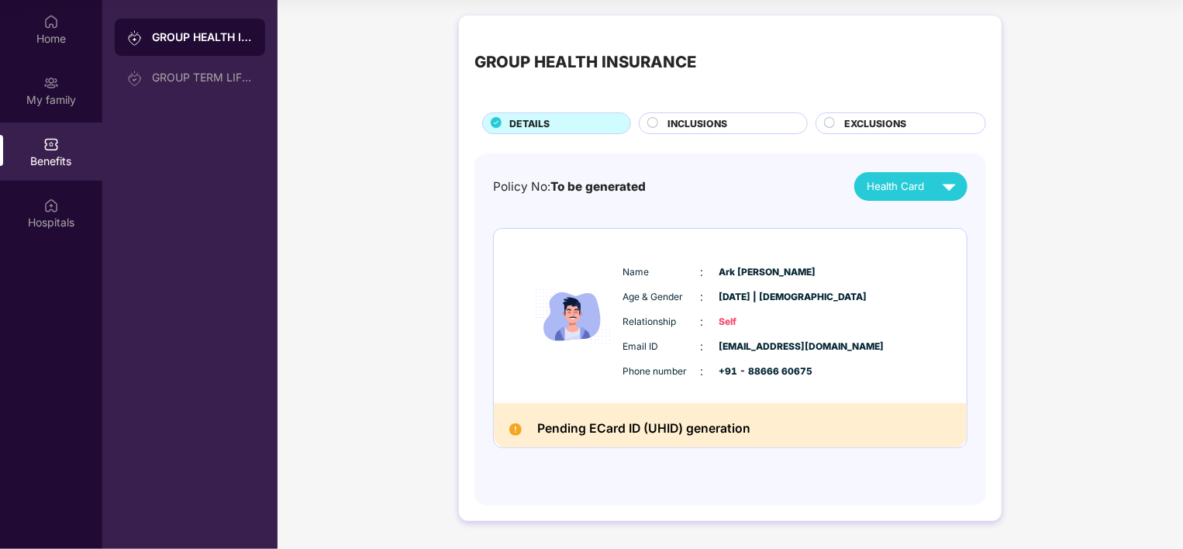
click at [930, 184] on div "Health Card" at bounding box center [914, 186] width 96 height 27
drag, startPoint x: 643, startPoint y: 220, endPoint x: 632, endPoint y: 220, distance: 11.6
click at [642, 220] on div "Policy No: To be generated Health Card Name : [PERSON_NAME] Age & Gender : [DAT…" at bounding box center [730, 321] width 474 height 299
click at [466, 424] on div "GROUP HEALTH INSURANCE DETAILS INCLUSIONS EXCLUSIONS Policy No: To be generated…" at bounding box center [730, 267] width 542 height 505
click at [203, 81] on div "GROUP TERM LIFE INSURANCE" at bounding box center [202, 77] width 101 height 12
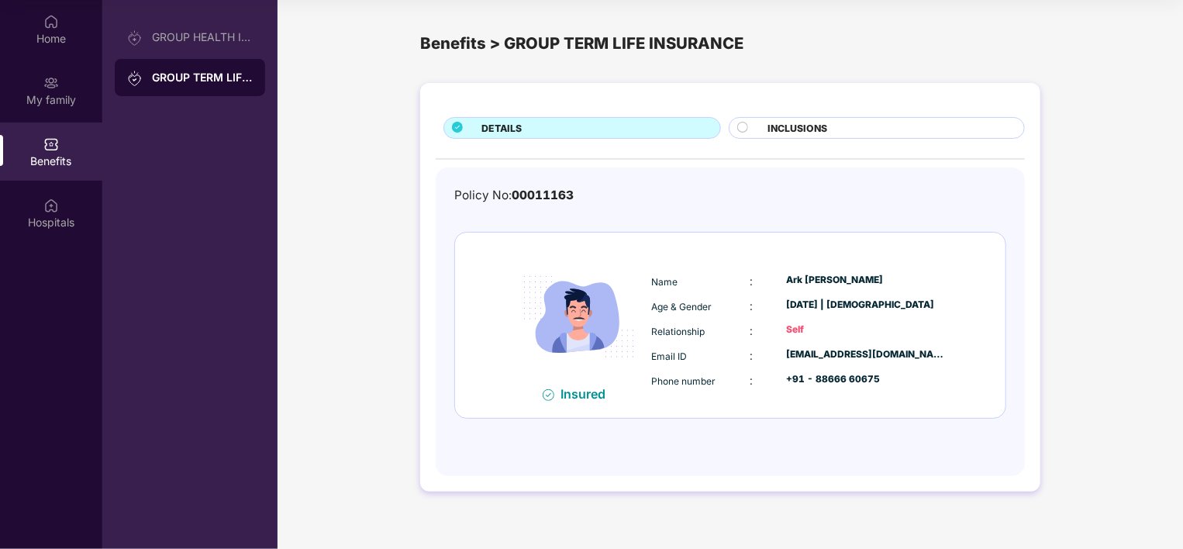
click at [759, 133] on div at bounding box center [748, 129] width 23 height 15
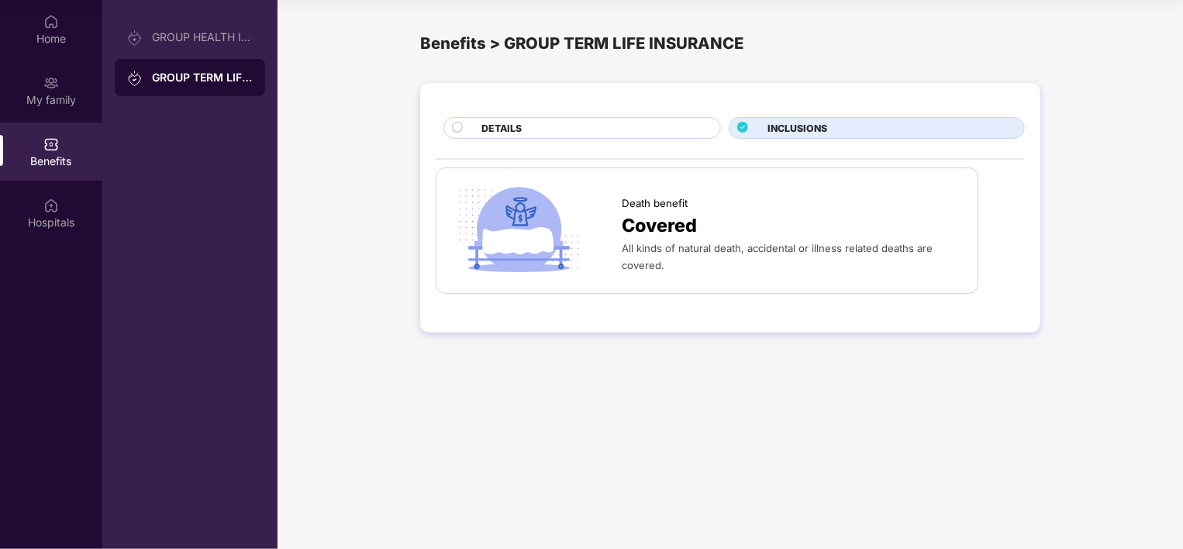
click at [654, 229] on span "Covered" at bounding box center [659, 226] width 75 height 29
click at [34, 96] on div "My family" at bounding box center [51, 99] width 102 height 15
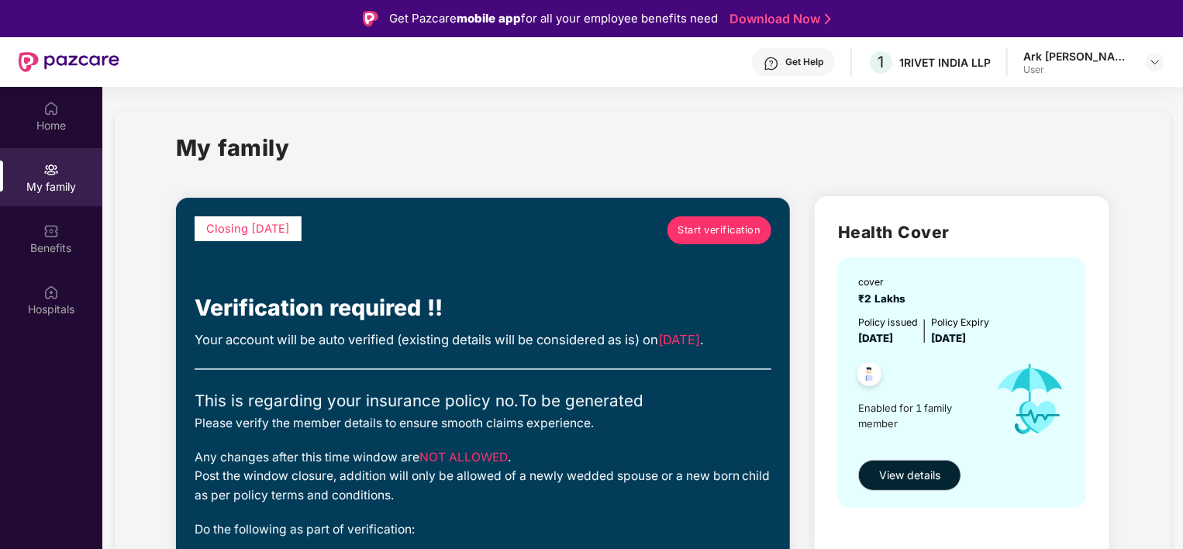
click at [713, 241] on link "Start verification" at bounding box center [719, 230] width 104 height 28
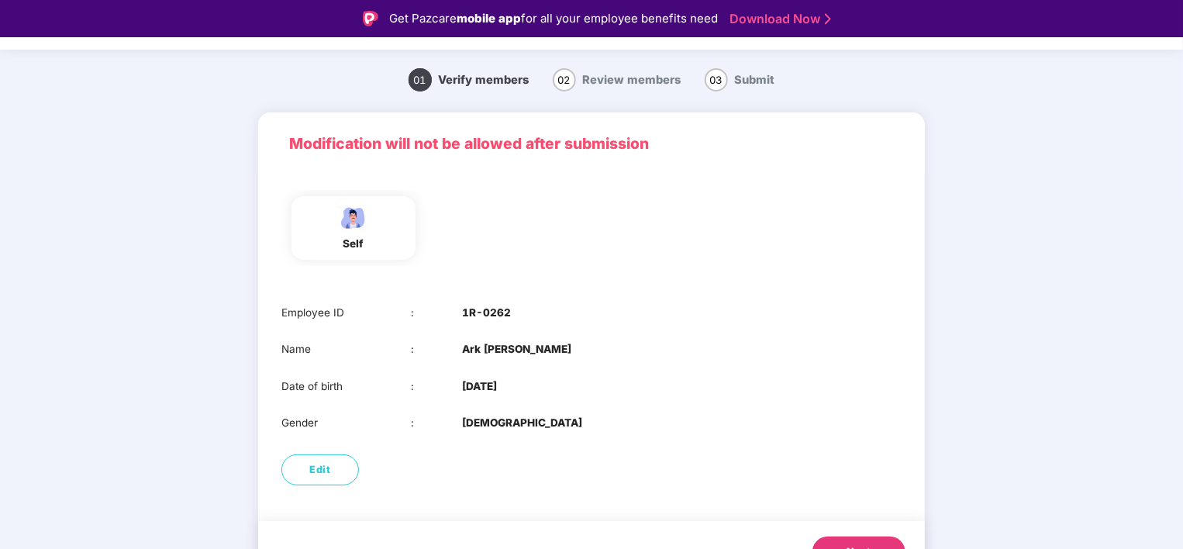
scroll to position [68, 0]
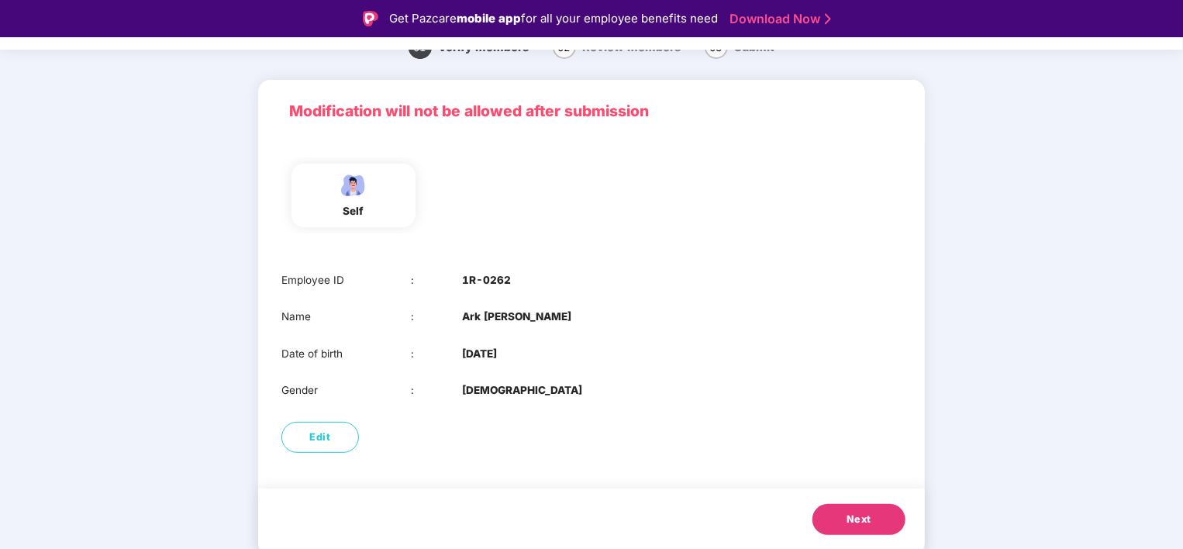
drag, startPoint x: 840, startPoint y: 508, endPoint x: 828, endPoint y: 515, distance: 13.9
click at [840, 511] on button "Next" at bounding box center [858, 519] width 93 height 31
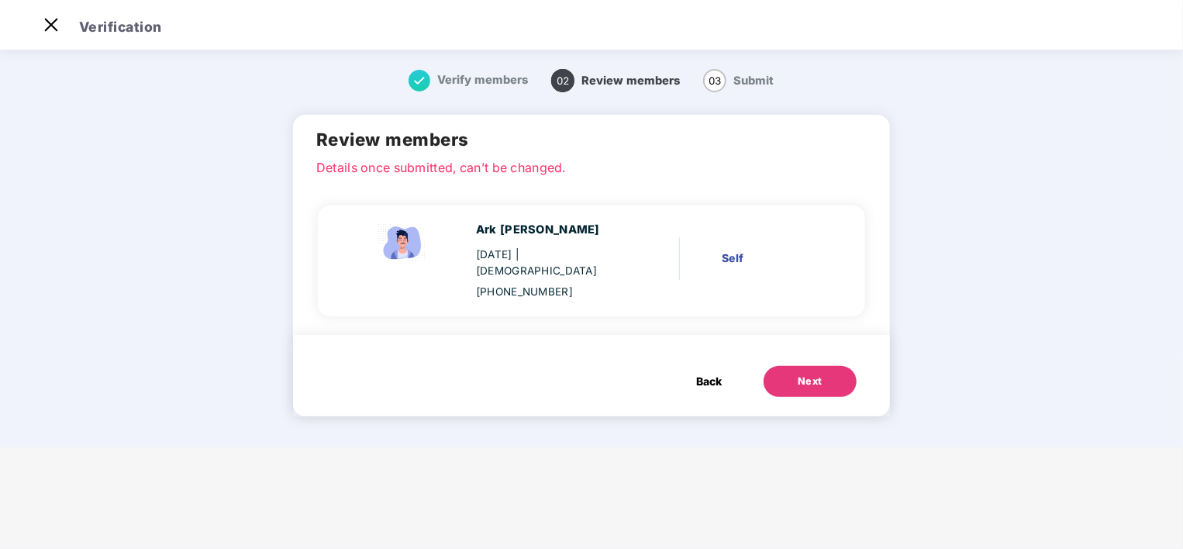
click at [706, 373] on span "Back" at bounding box center [709, 381] width 26 height 17
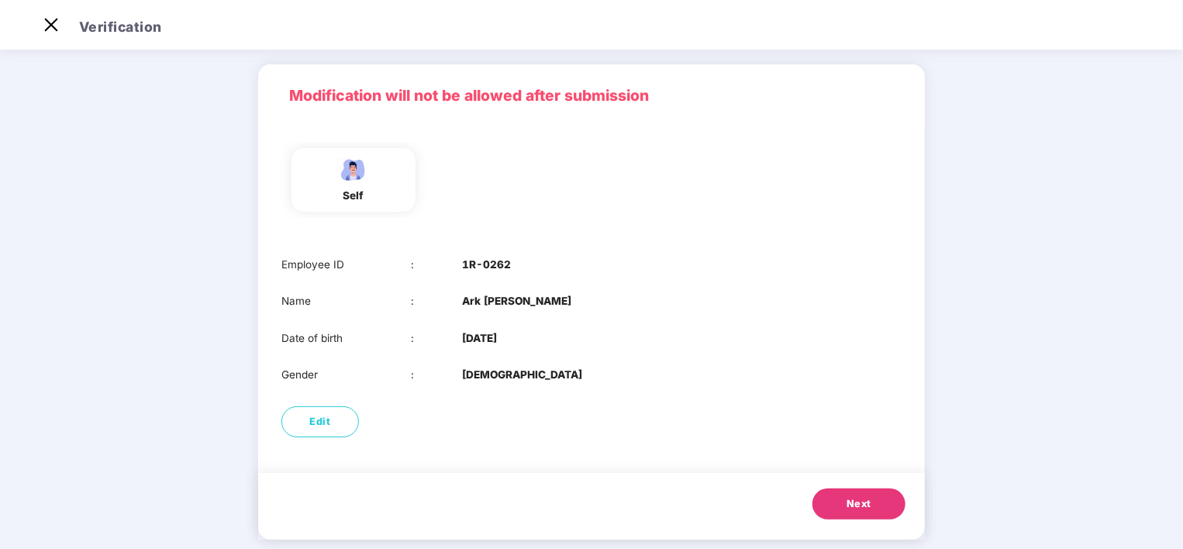
scroll to position [68, 0]
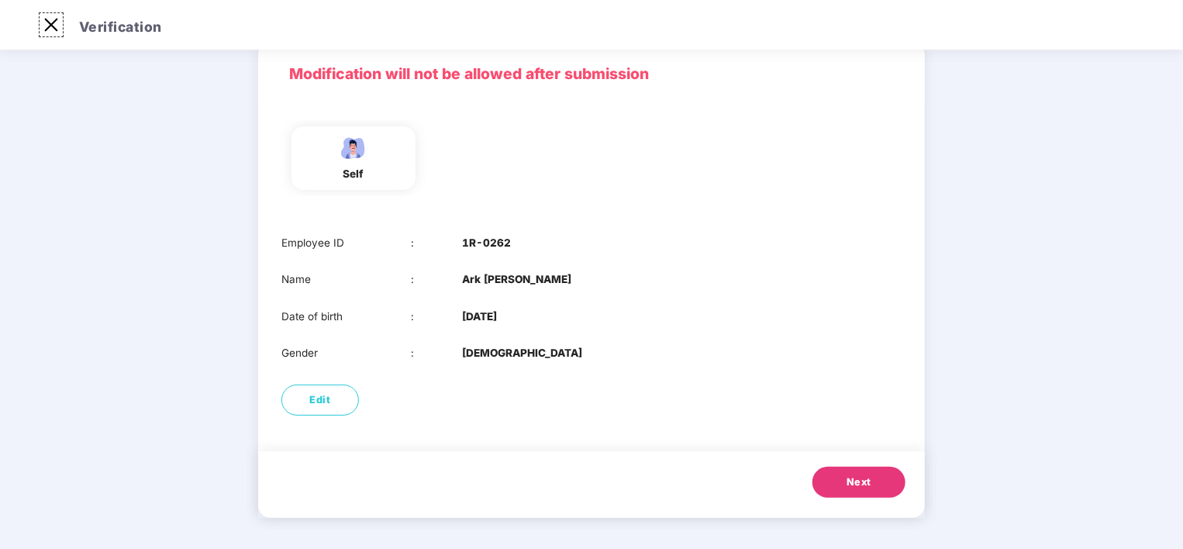
click at [57, 25] on img at bounding box center [51, 24] width 25 height 25
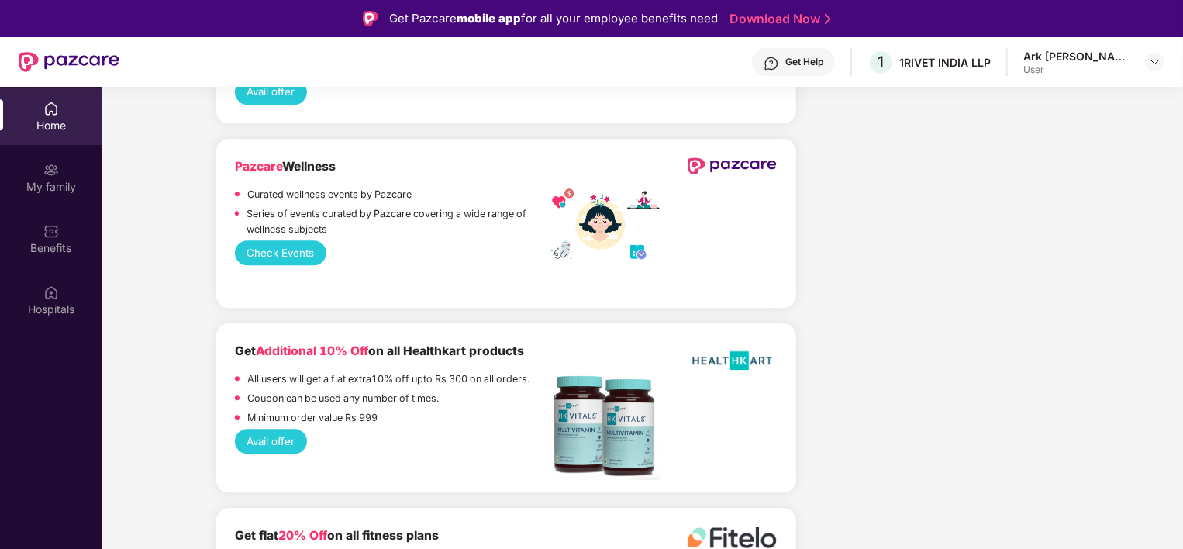
scroll to position [2170, 0]
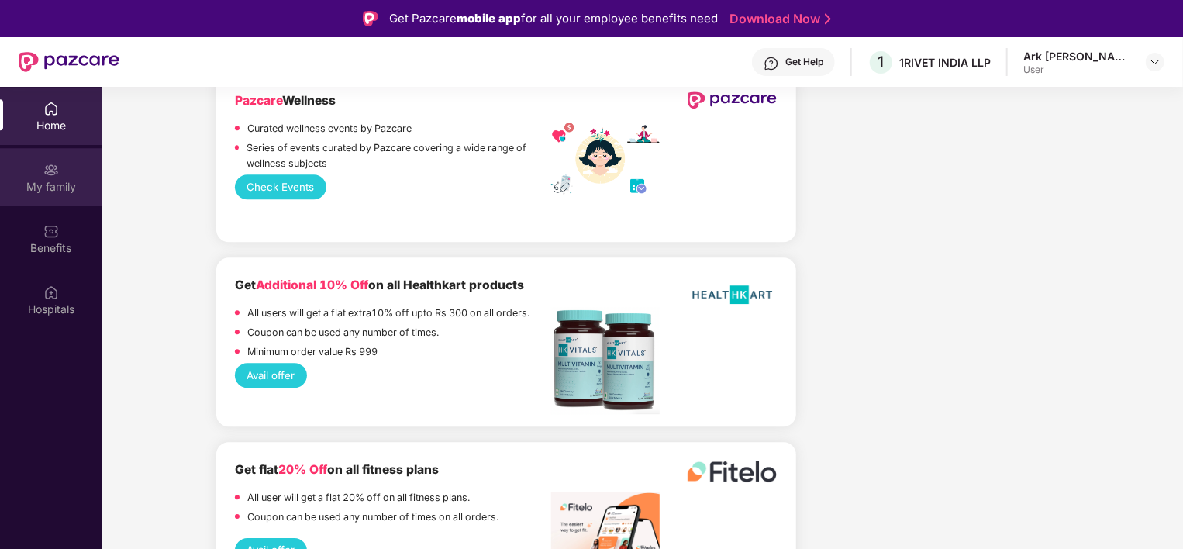
click at [23, 158] on div "My family" at bounding box center [51, 177] width 102 height 58
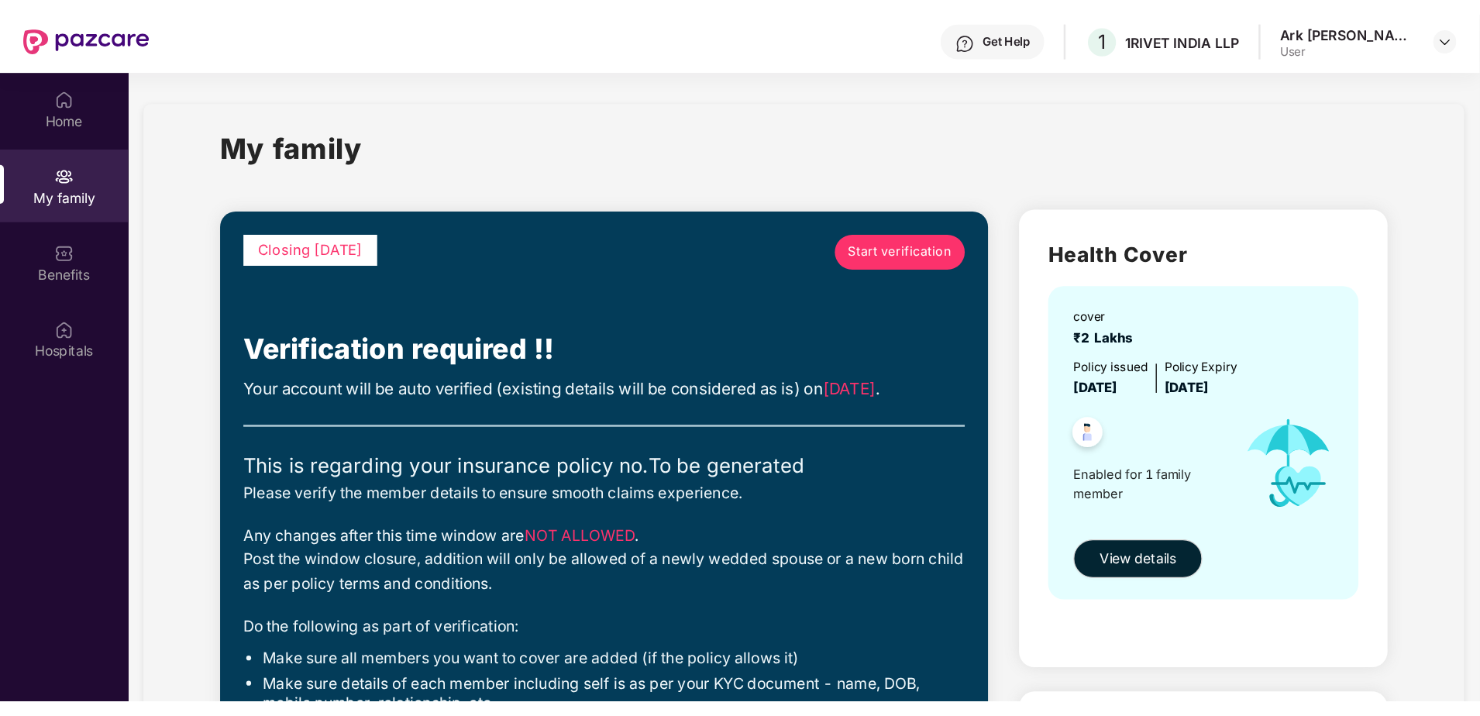
scroll to position [0, 0]
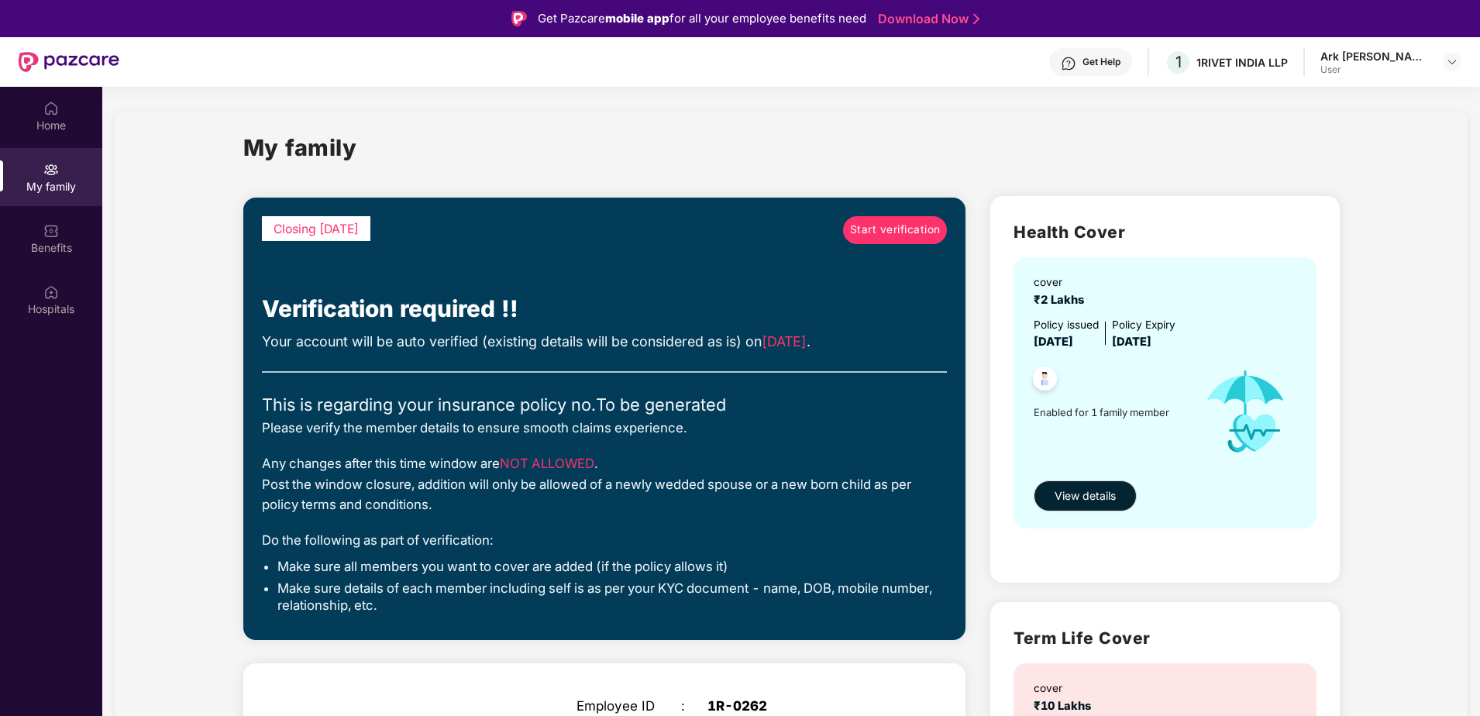
click at [1182, 67] on div "User" at bounding box center [1375, 70] width 108 height 12
click at [1182, 64] on div "Ark [PERSON_NAME] User" at bounding box center [1391, 62] width 141 height 27
click at [1182, 64] on img at bounding box center [1452, 62] width 12 height 12
click at [1182, 150] on div "A" at bounding box center [1306, 147] width 31 height 27
click at [45, 143] on div "Home" at bounding box center [51, 116] width 102 height 58
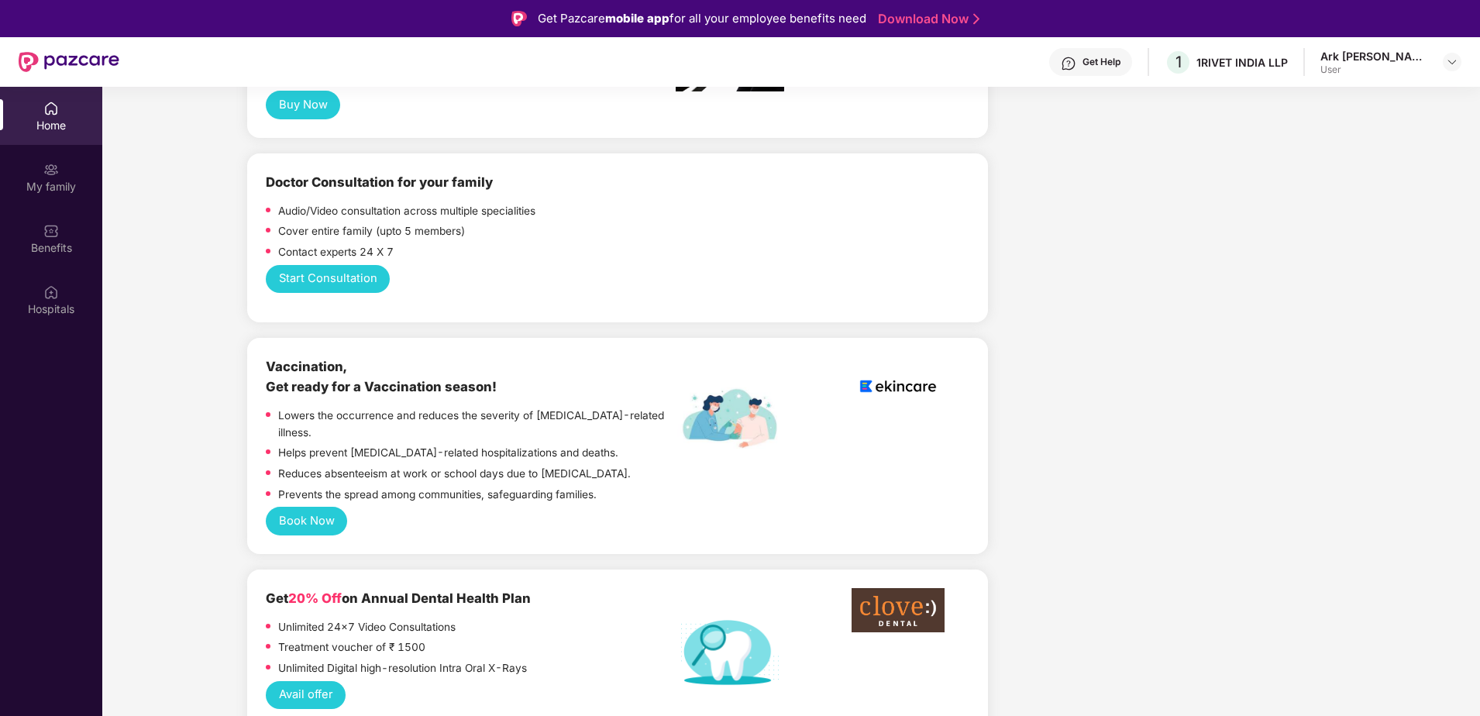
scroll to position [1162, 0]
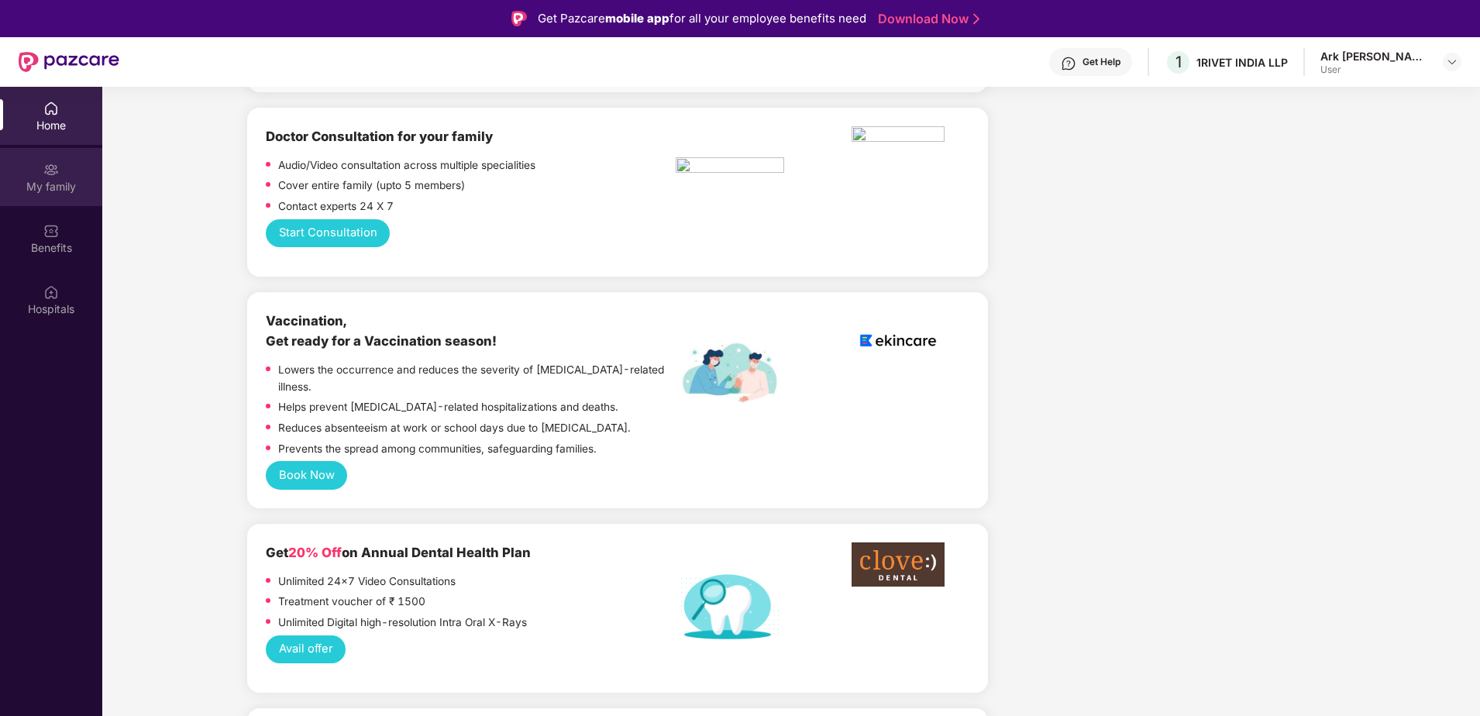
click at [65, 191] on div "My family" at bounding box center [51, 186] width 102 height 15
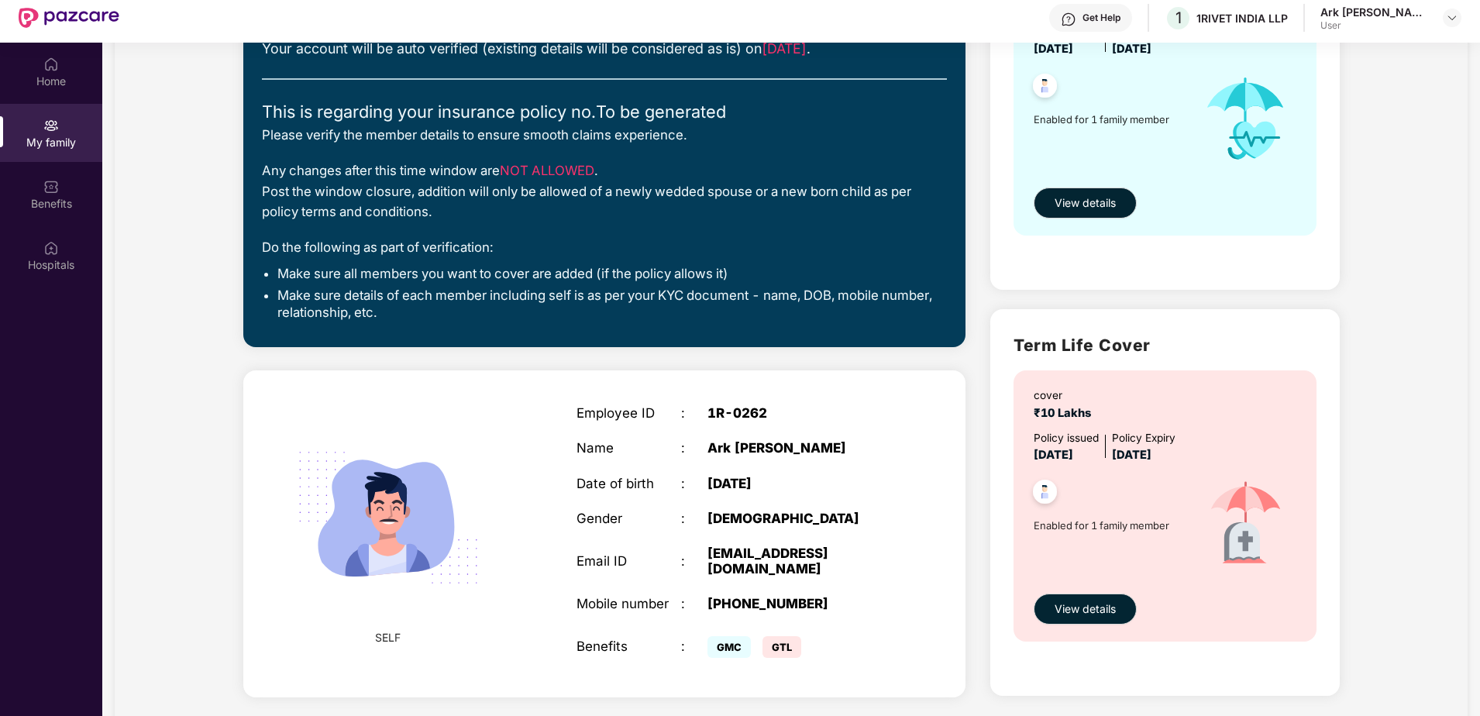
scroll to position [87, 0]
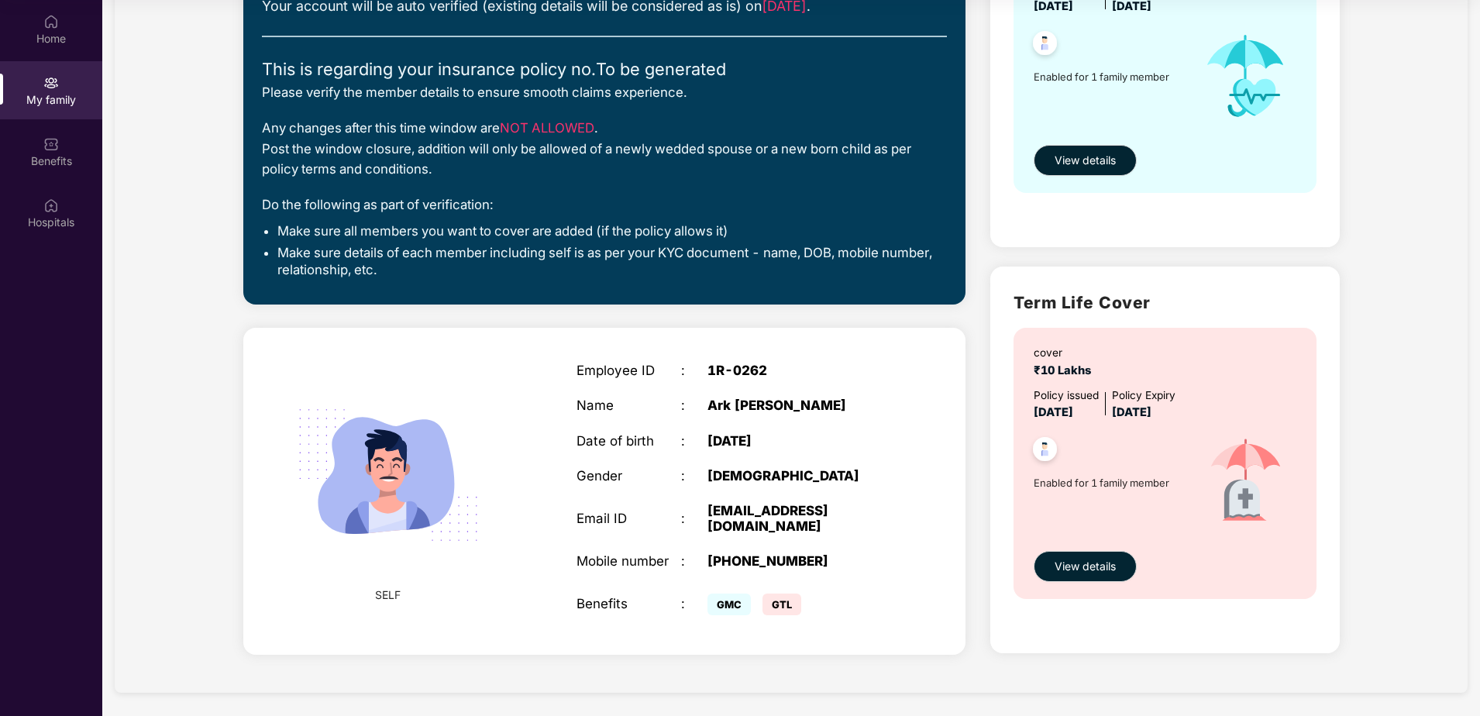
click at [739, 548] on span "GMC" at bounding box center [729, 605] width 43 height 22
click at [697, 548] on div "Benefits : GMC GTL" at bounding box center [734, 603] width 315 height 31
drag, startPoint x: 697, startPoint y: 588, endPoint x: 866, endPoint y: 604, distance: 170.5
click at [867, 548] on div "Employee ID : 1R-0262 Name : [PERSON_NAME] Date of birth : [DEMOGRAPHIC_DATA] G…" at bounding box center [734, 490] width 346 height 295
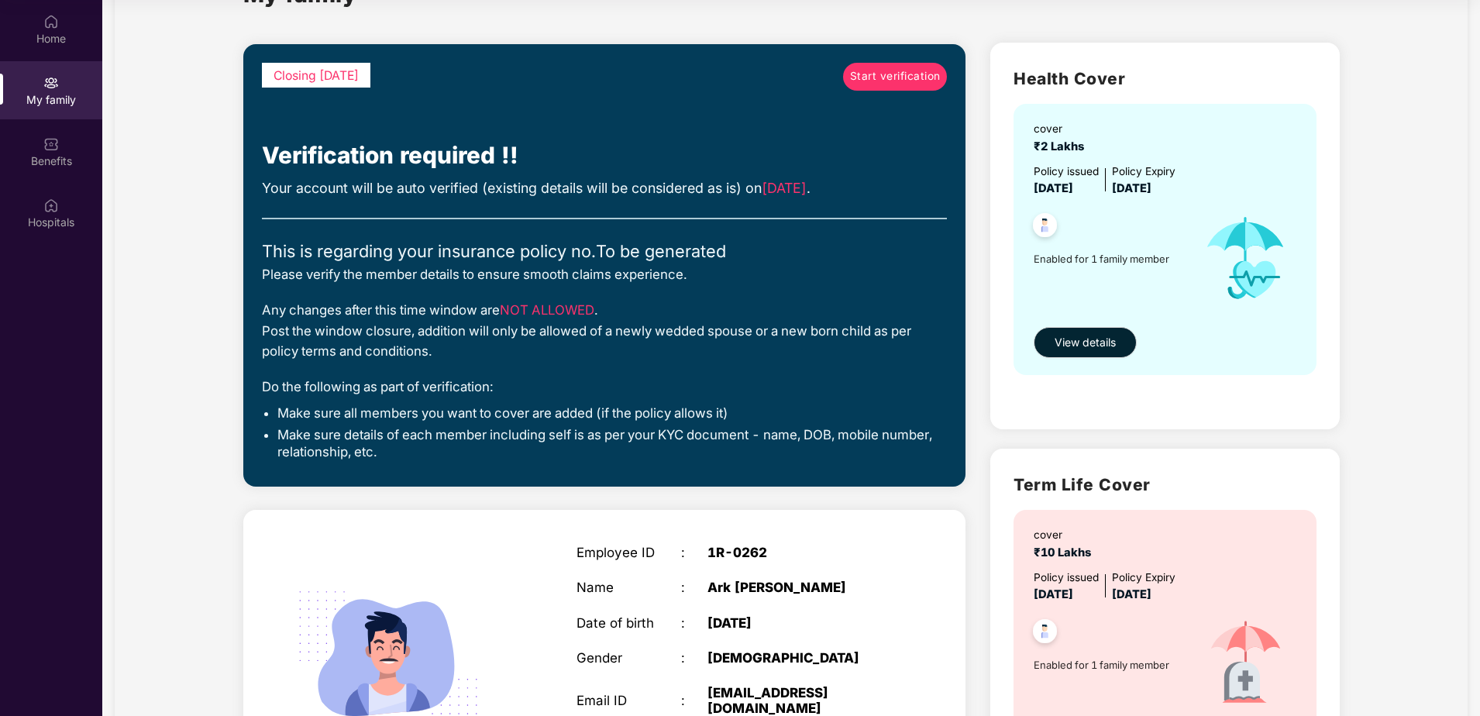
scroll to position [16, 0]
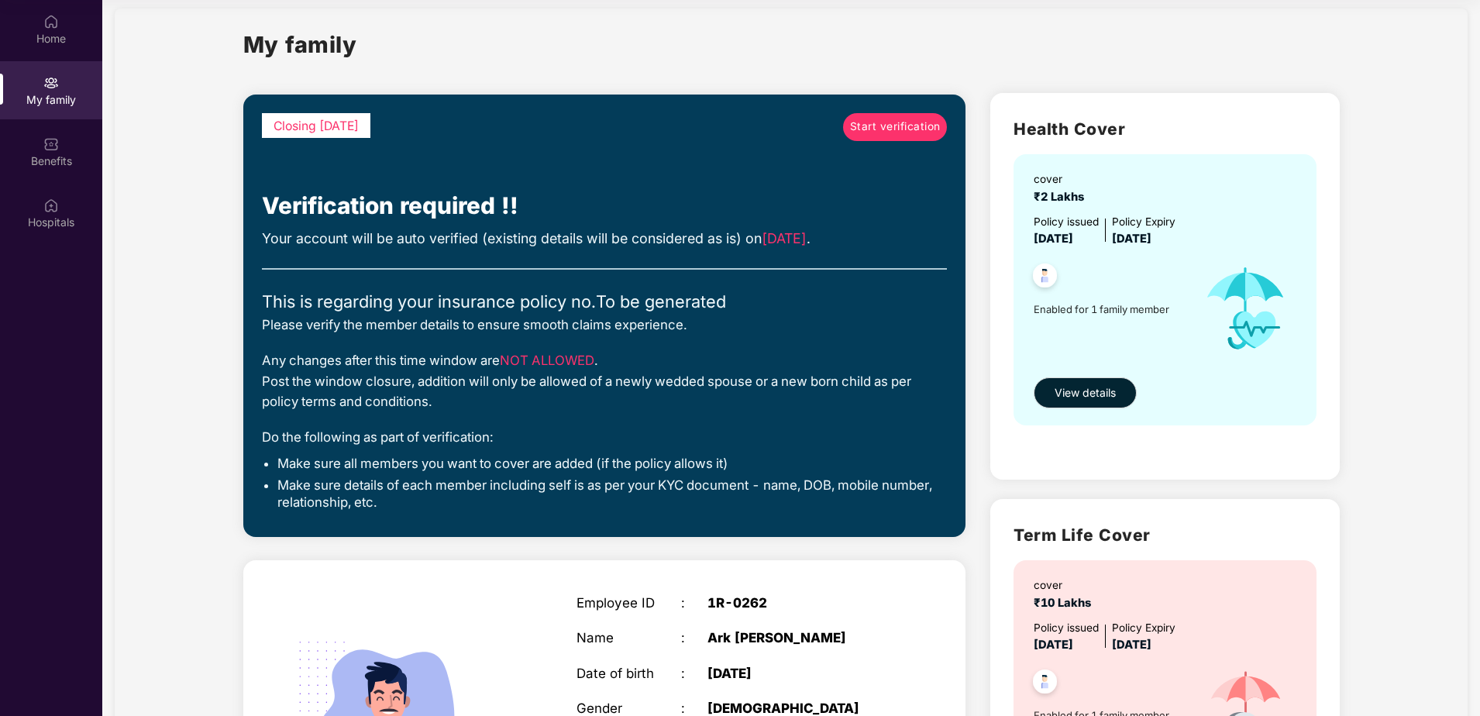
drag, startPoint x: 549, startPoint y: 360, endPoint x: 563, endPoint y: 366, distance: 14.6
click at [549, 360] on span "NOT ALLOWED" at bounding box center [547, 360] width 95 height 15
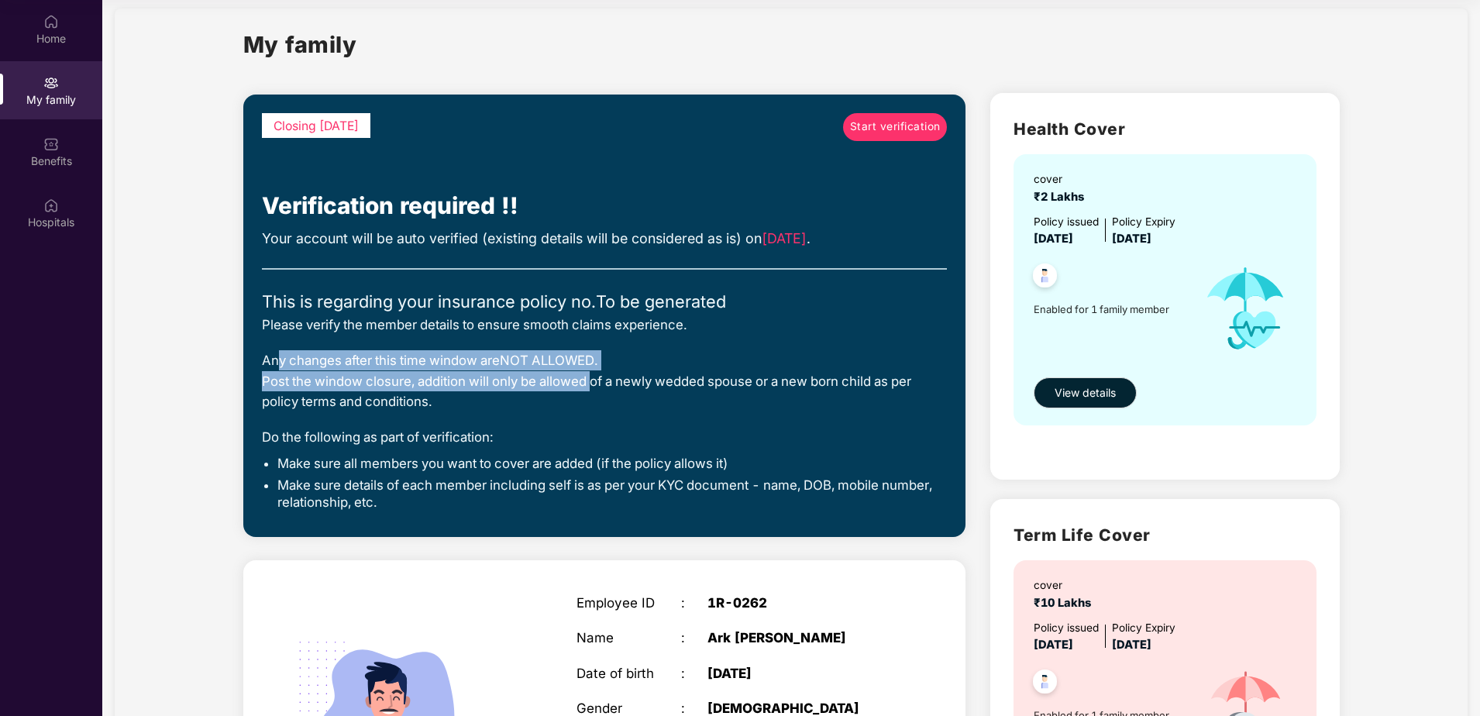
drag, startPoint x: 285, startPoint y: 363, endPoint x: 590, endPoint y: 386, distance: 305.5
click at [590, 386] on div "Any changes after this time window are NOT ALLOWED . Post the window closure, a…" at bounding box center [605, 380] width 686 height 61
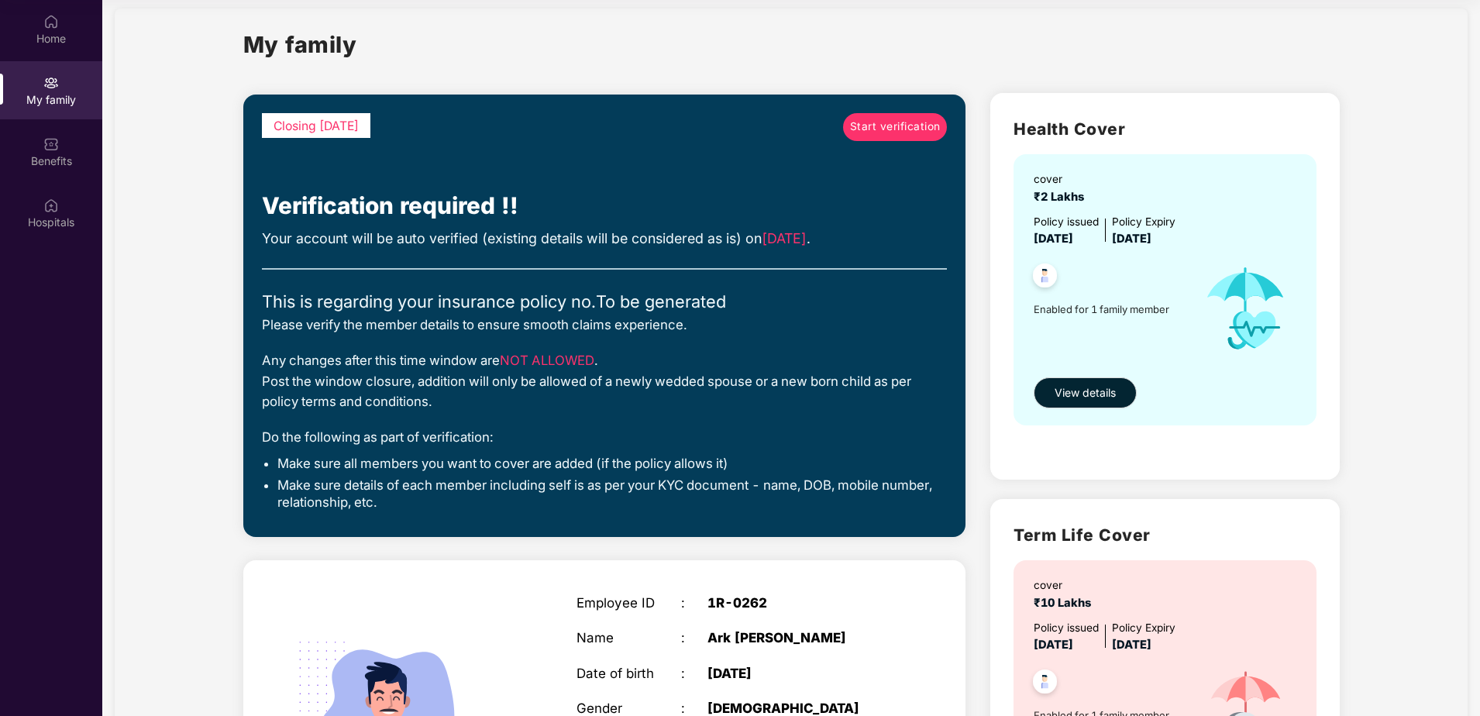
drag, startPoint x: 590, startPoint y: 386, endPoint x: 520, endPoint y: 411, distance: 74.0
click at [526, 407] on div "Any changes after this time window are NOT ALLOWED . Post the window closure, a…" at bounding box center [605, 380] width 686 height 61
drag, startPoint x: 264, startPoint y: 303, endPoint x: 316, endPoint y: 257, distance: 69.2
click at [316, 257] on div "Closing [DATE] Start verification Verification required !! Your account will be…" at bounding box center [605, 315] width 686 height 405
click at [271, 236] on div "Your account will be auto verified (existing details will be considered as is) …" at bounding box center [605, 239] width 686 height 22
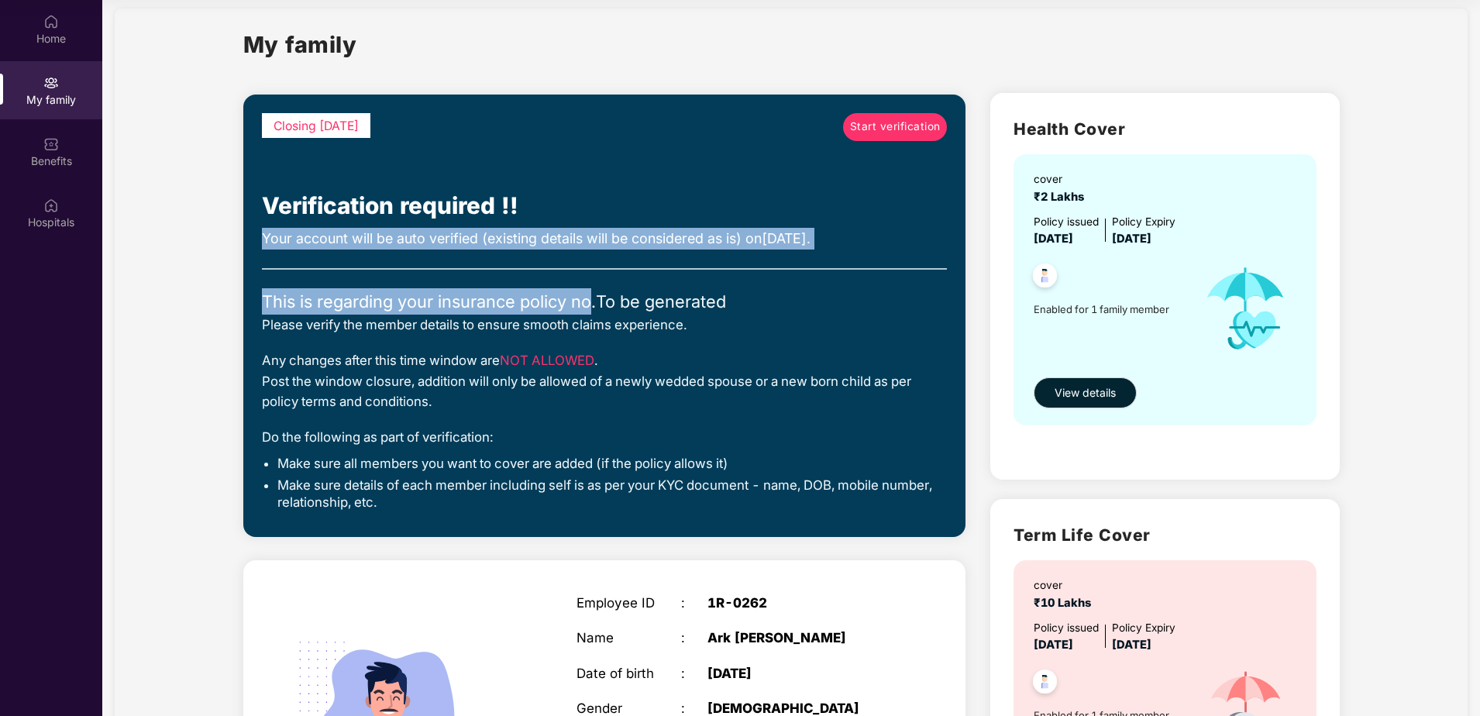
drag, startPoint x: 271, startPoint y: 236, endPoint x: 586, endPoint y: 288, distance: 318.8
click at [586, 288] on div "Closing [DATE] Start verification Verification required !! Your account will be…" at bounding box center [605, 315] width 686 height 405
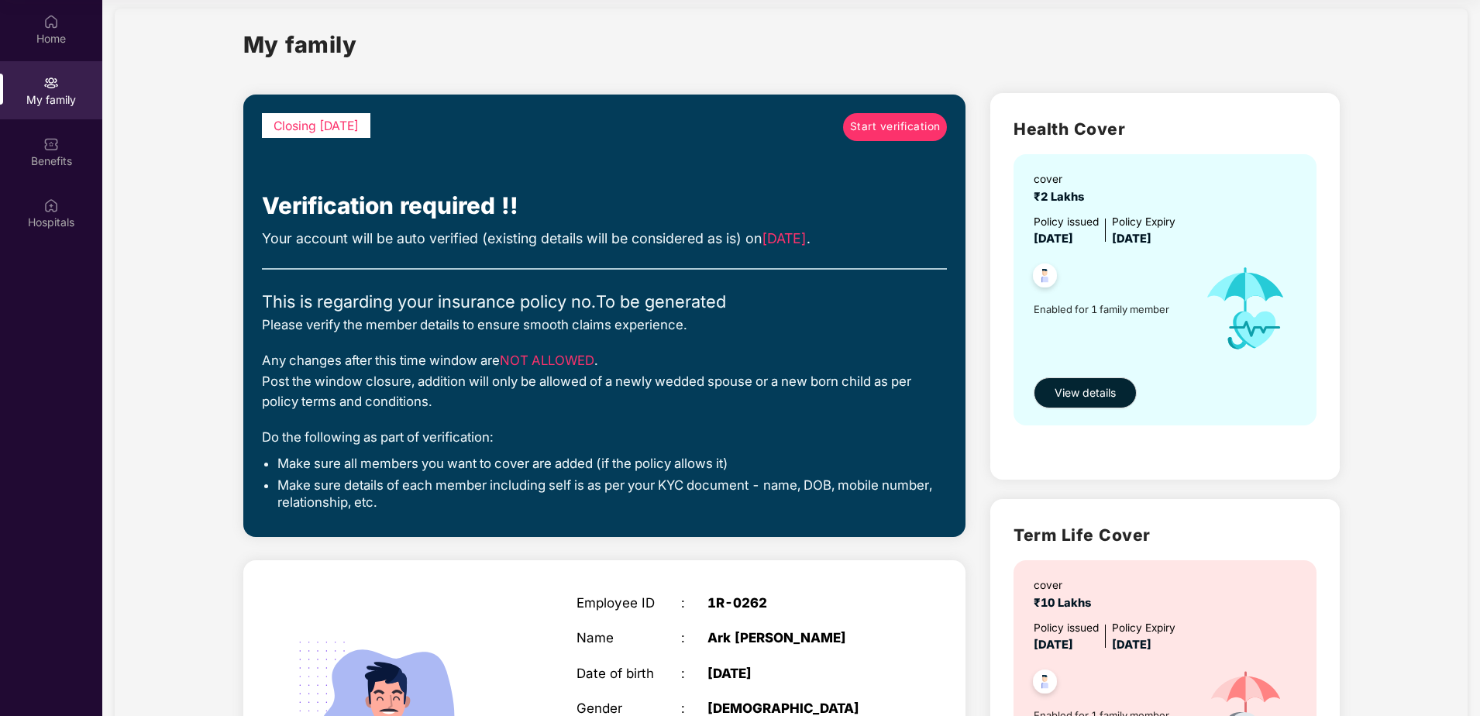
click at [269, 327] on div "Please verify the member details to ensure smooth claims experience." at bounding box center [605, 325] width 686 height 20
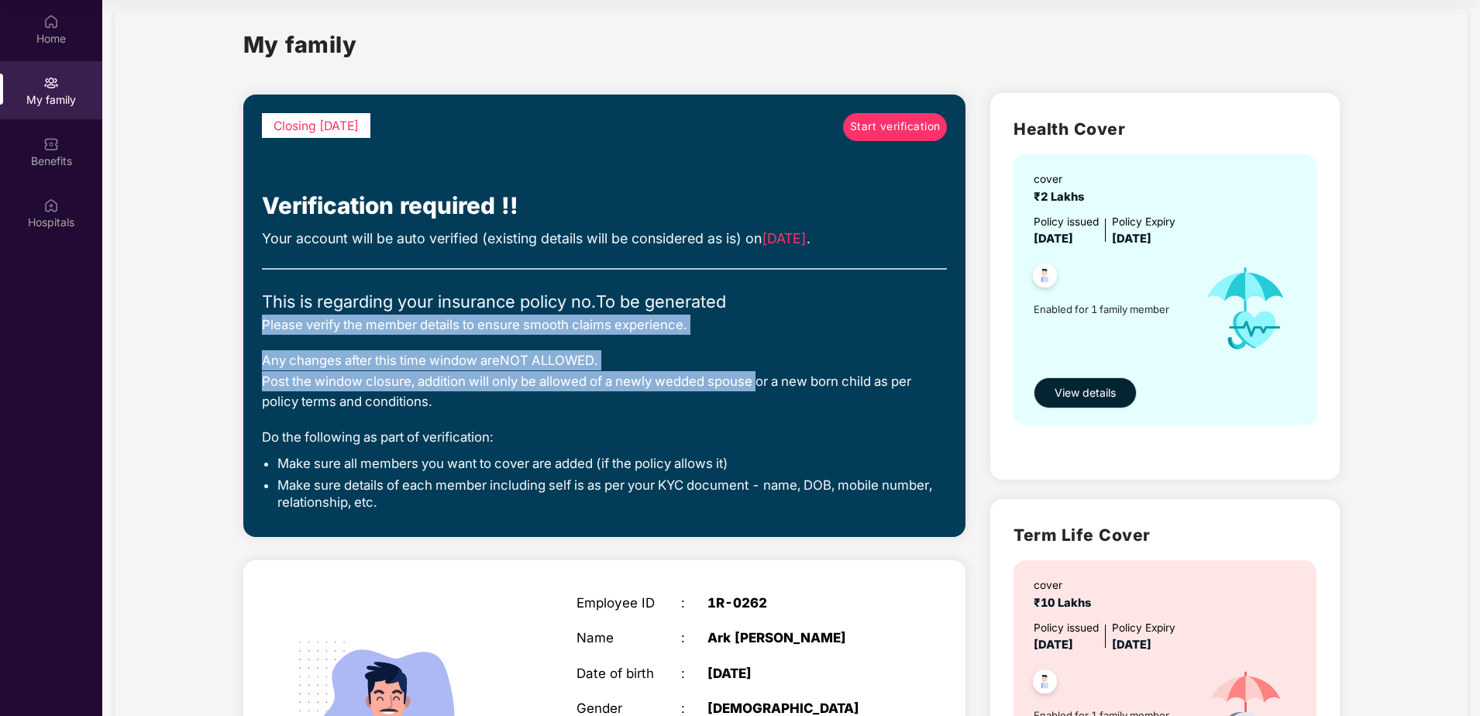
drag, startPoint x: 269, startPoint y: 327, endPoint x: 737, endPoint y: 374, distance: 470.5
click at [737, 374] on div "Closing [DATE] Start verification Verification required !! Your account will be…" at bounding box center [605, 315] width 686 height 405
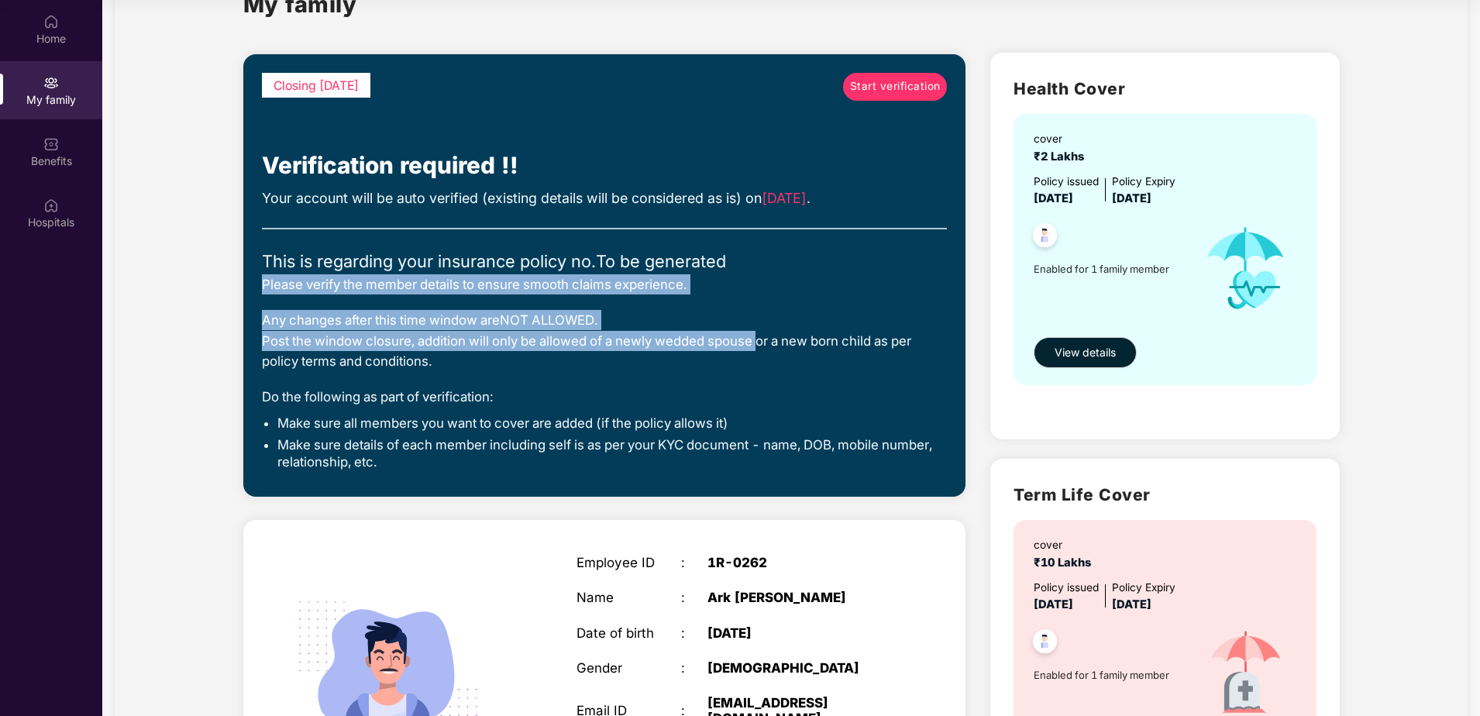
scroll to position [249, 0]
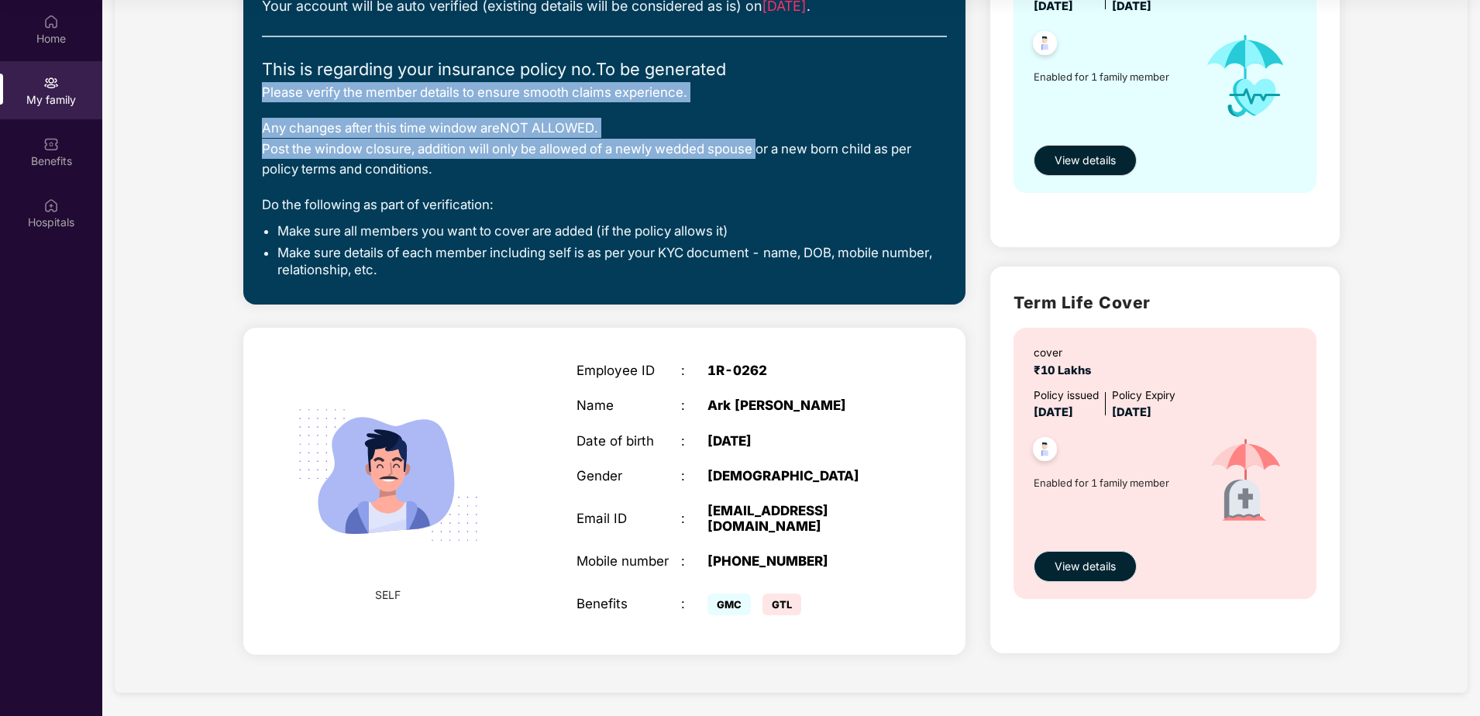
click at [1120, 548] on button "View details" at bounding box center [1085, 566] width 103 height 31
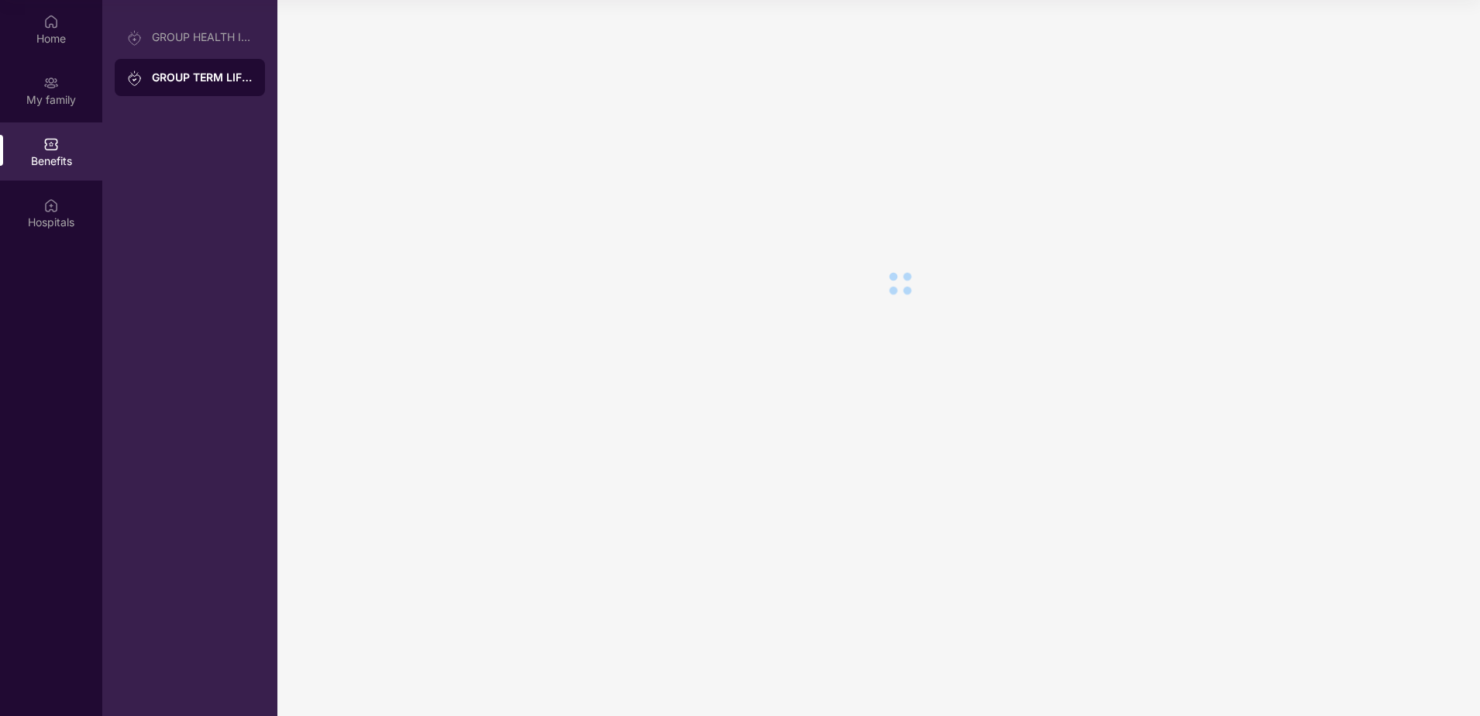
scroll to position [0, 0]
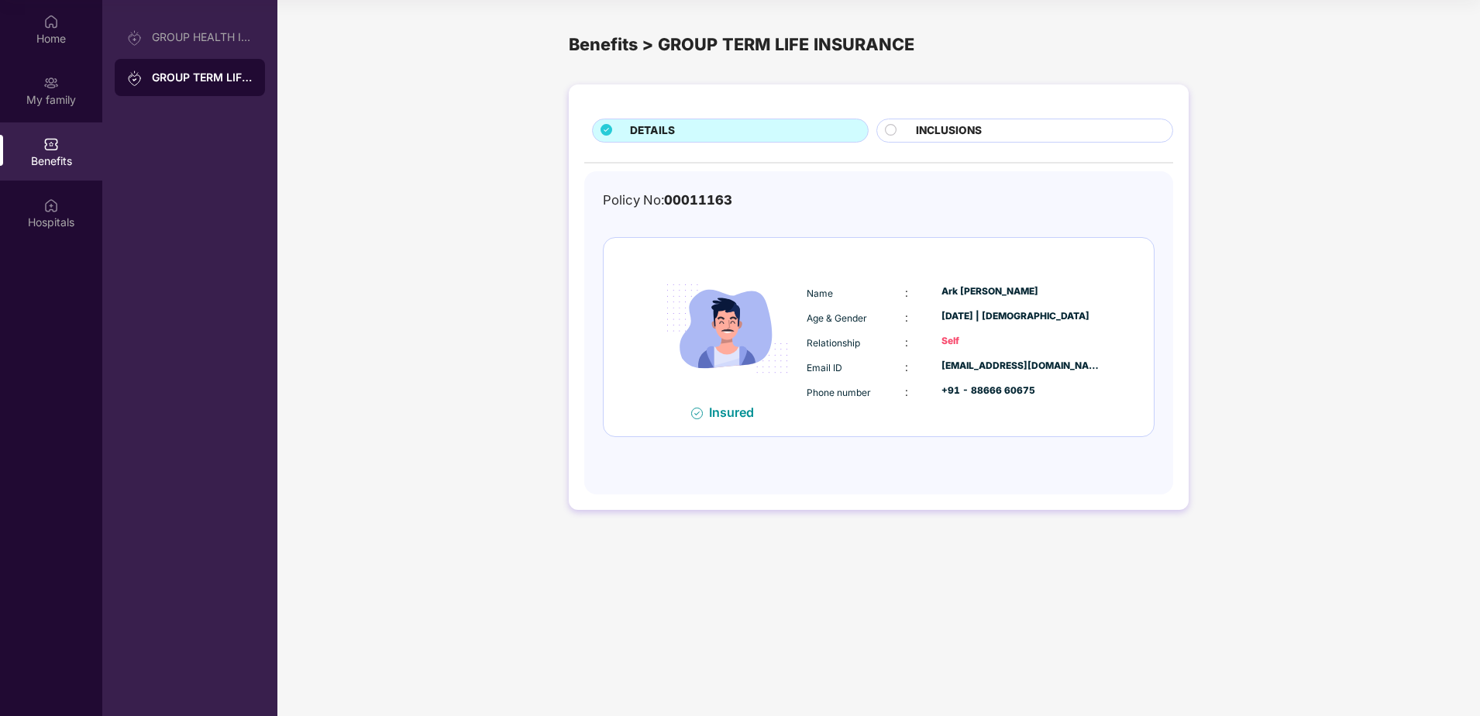
click at [728, 419] on div "Insured" at bounding box center [736, 412] width 54 height 15
drag, startPoint x: 987, startPoint y: 313, endPoint x: 882, endPoint y: 343, distance: 109.6
click at [883, 343] on div "Name : Ark [PERSON_NAME] Age & Gender : [DATE] | [DEMOGRAPHIC_DATA] Relationshi…" at bounding box center [954, 343] width 303 height 132
drag, startPoint x: 882, startPoint y: 343, endPoint x: 945, endPoint y: 395, distance: 82.1
click at [942, 397] on div "Phone number : +91 - 88666 60675" at bounding box center [954, 392] width 295 height 17
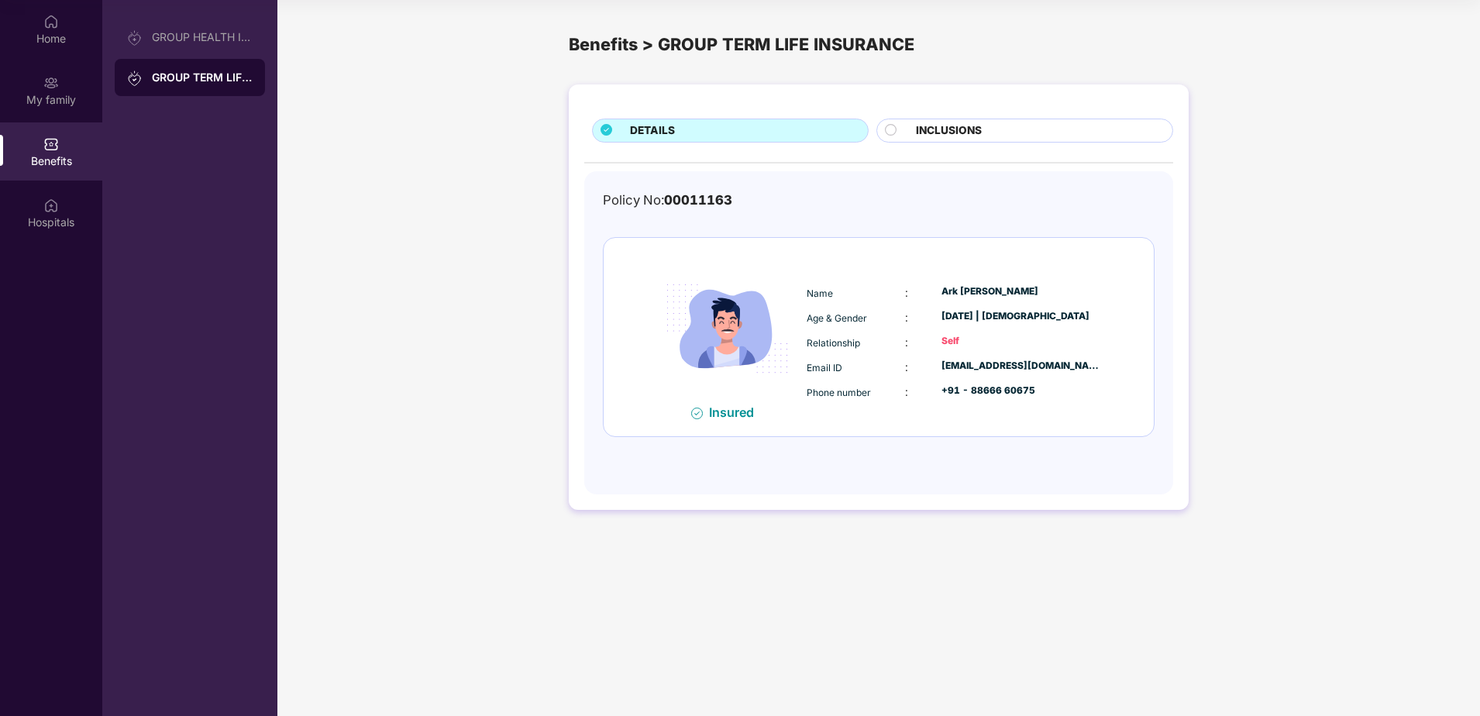
click at [946, 131] on span "INCLUSIONS" at bounding box center [949, 130] width 66 height 17
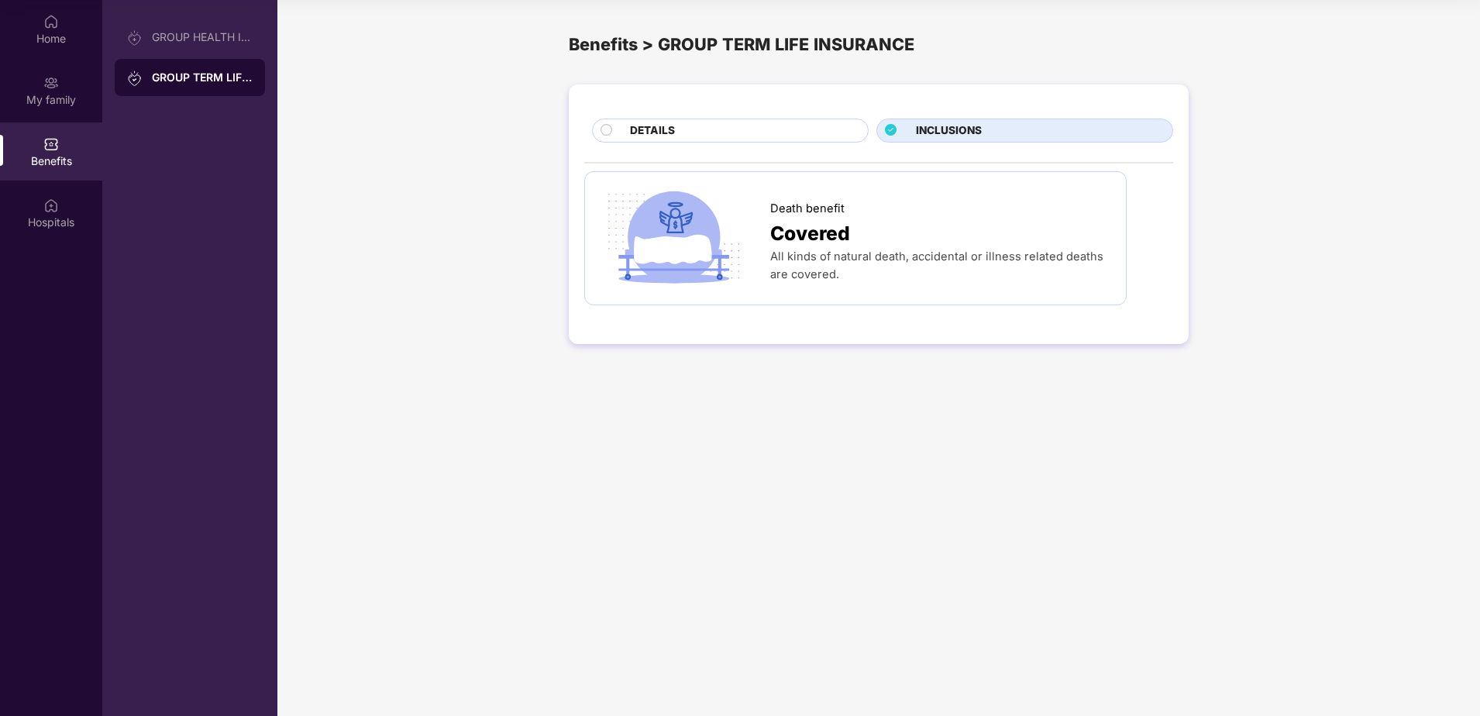
click at [817, 279] on span "All kinds of natural death, accidental or illness related deaths are covered." at bounding box center [936, 266] width 333 height 32
click at [794, 267] on span "All kinds of natural death, accidental or illness related deaths are covered." at bounding box center [936, 266] width 333 height 32
drag, startPoint x: 794, startPoint y: 267, endPoint x: 791, endPoint y: 254, distance: 13.4
click at [791, 254] on span "All kinds of natural death, accidental or illness related deaths are covered." at bounding box center [936, 266] width 333 height 32
drag, startPoint x: 862, startPoint y: 249, endPoint x: 1139, endPoint y: 267, distance: 278.1
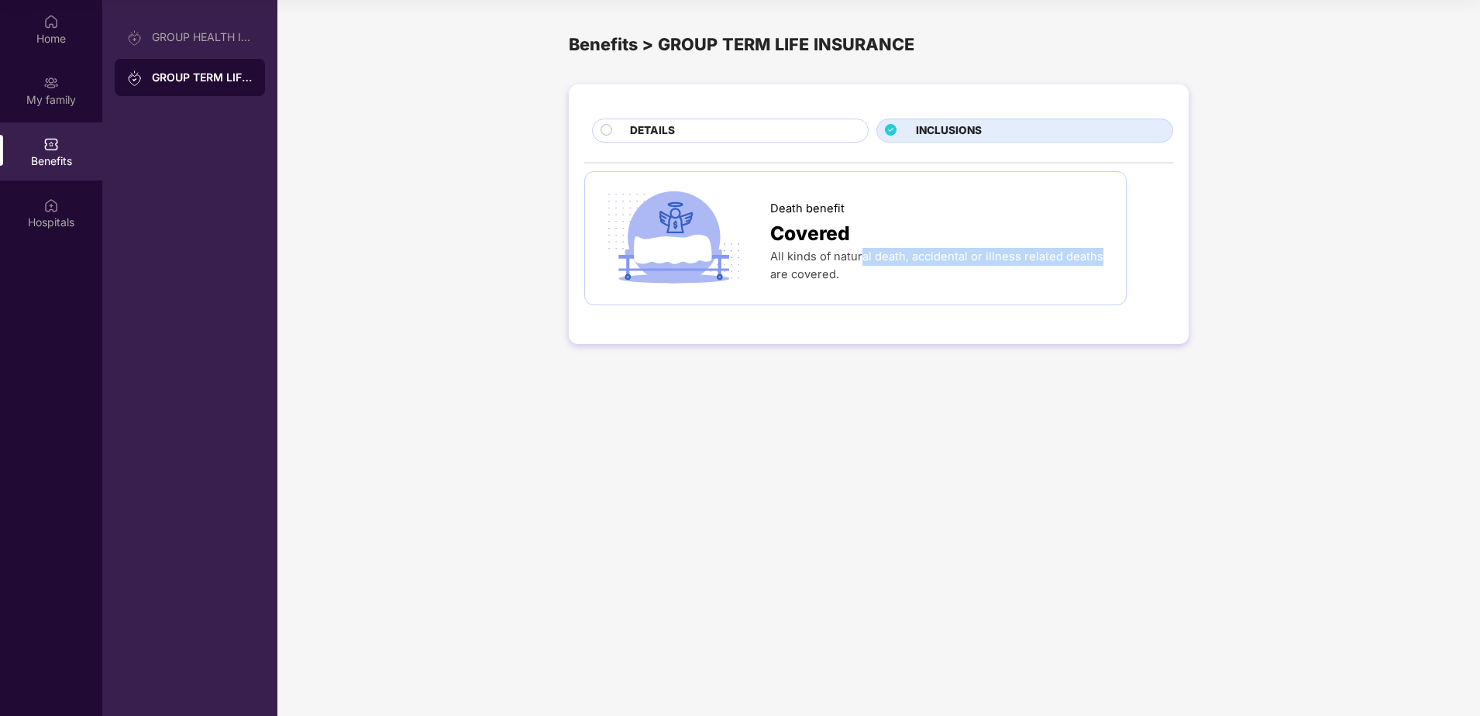
click at [1139, 267] on div "Death benefit Covered All kinds of natural death, accidental or illness related…" at bounding box center [878, 238] width 589 height 135
click at [864, 269] on div "All kinds of natural death, accidental or illness related deaths are covered." at bounding box center [940, 266] width 340 height 36
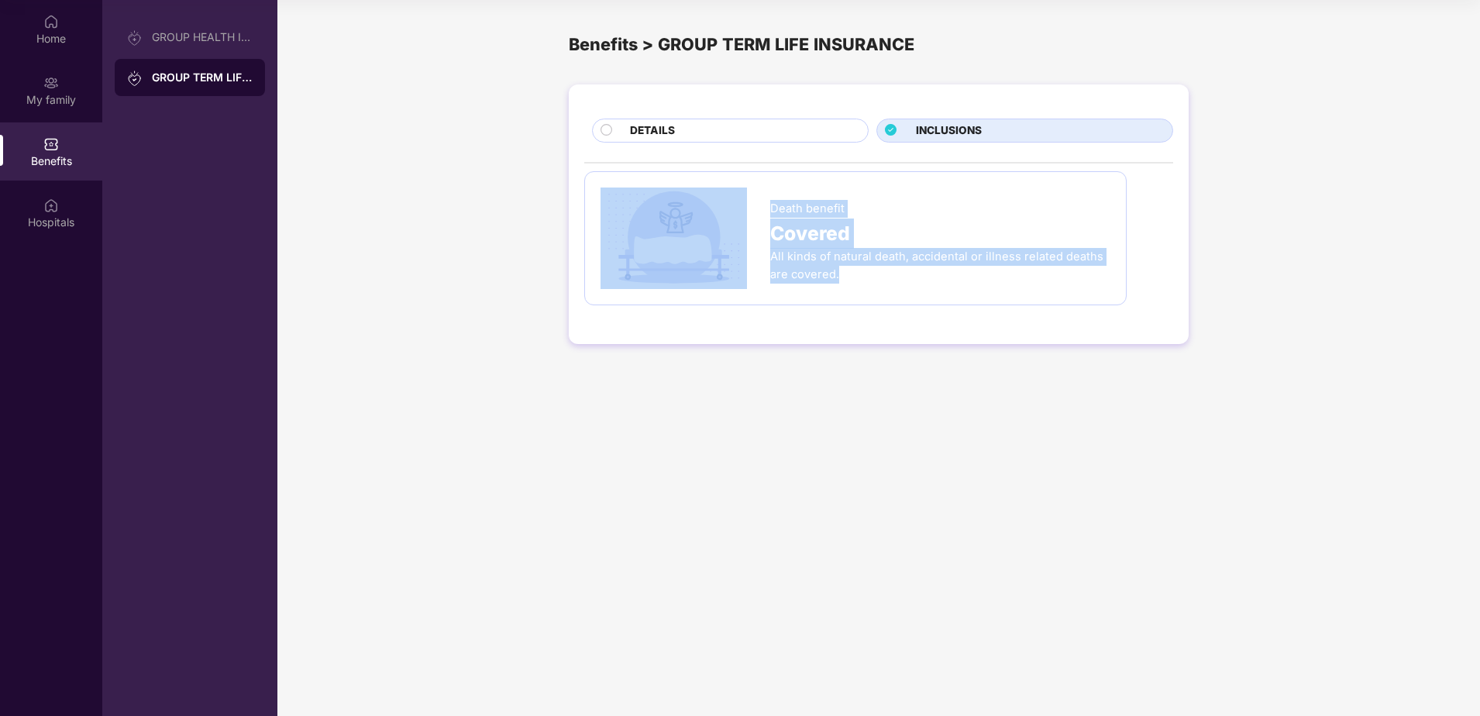
drag, startPoint x: 994, startPoint y: 267, endPoint x: 740, endPoint y: 250, distance: 254.8
click at [740, 250] on div "Death benefit Covered All kinds of natural death, accidental or illness related…" at bounding box center [856, 239] width 510 height 102
drag, startPoint x: 918, startPoint y: 292, endPoint x: 899, endPoint y: 300, distance: 20.9
click at [918, 293] on div "Death benefit Covered All kinds of natural death, accidental or illness related…" at bounding box center [855, 238] width 542 height 135
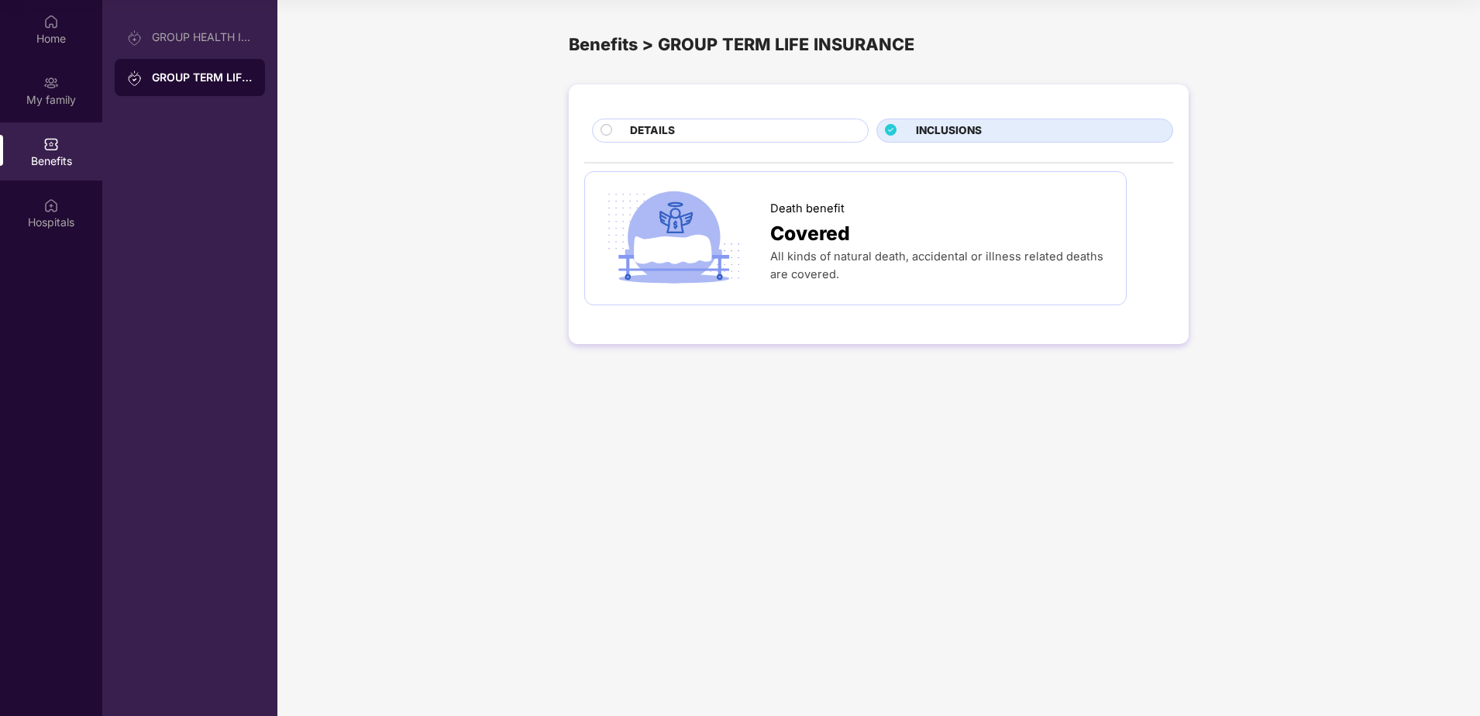
click at [746, 145] on div "DETAILS INCLUSIONS Death benefit Covered All kinds of natural death, accidental…" at bounding box center [879, 214] width 620 height 260
click at [748, 141] on div "DETAILS INCLUSIONS Death benefit Covered All kinds of natural death, accidental…" at bounding box center [879, 214] width 620 height 260
click at [623, 121] on div "DETAILS" at bounding box center [730, 131] width 277 height 24
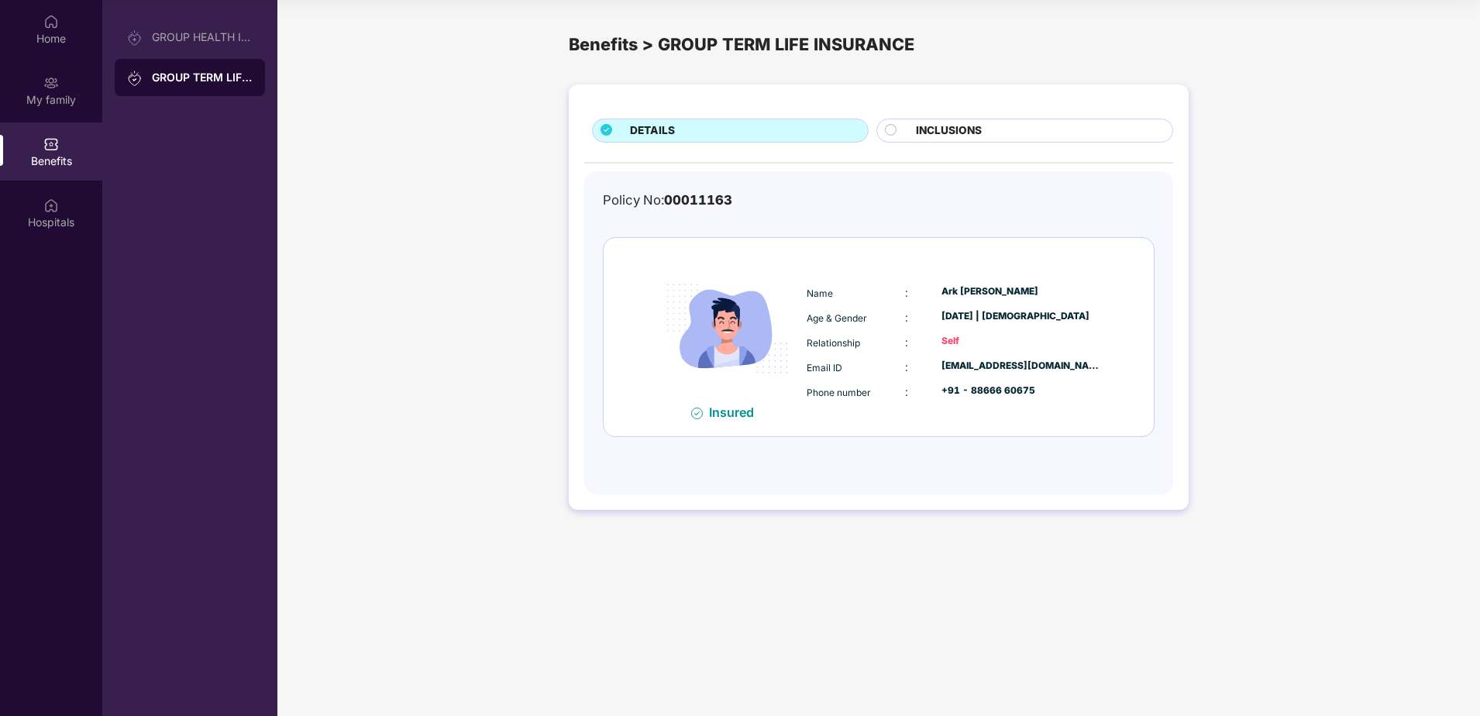
click at [622, 45] on div "Benefits > GROUP TERM LIFE INSURANCE" at bounding box center [879, 44] width 620 height 26
click at [223, 40] on div "GROUP HEALTH INSURANCE" at bounding box center [202, 37] width 101 height 12
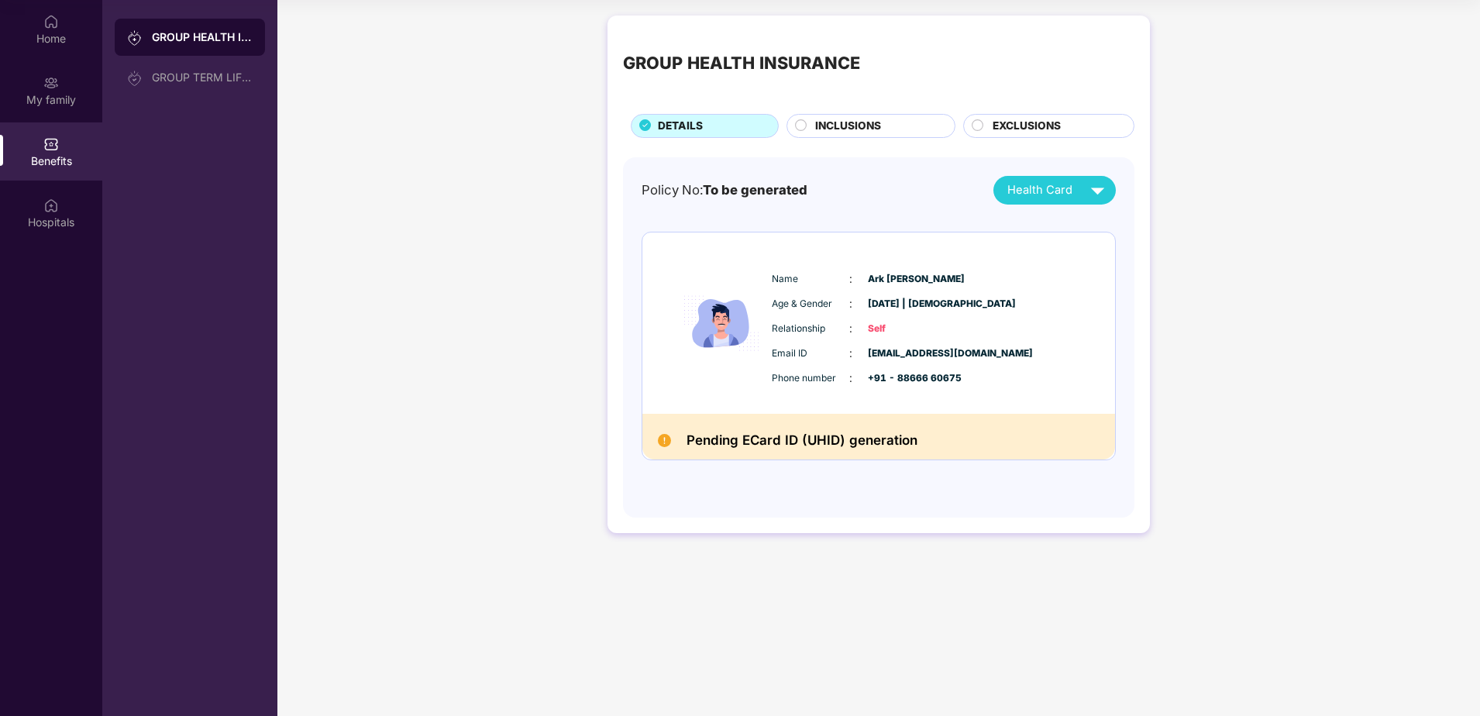
click at [1002, 127] on span "EXCLUSIONS" at bounding box center [1027, 126] width 68 height 17
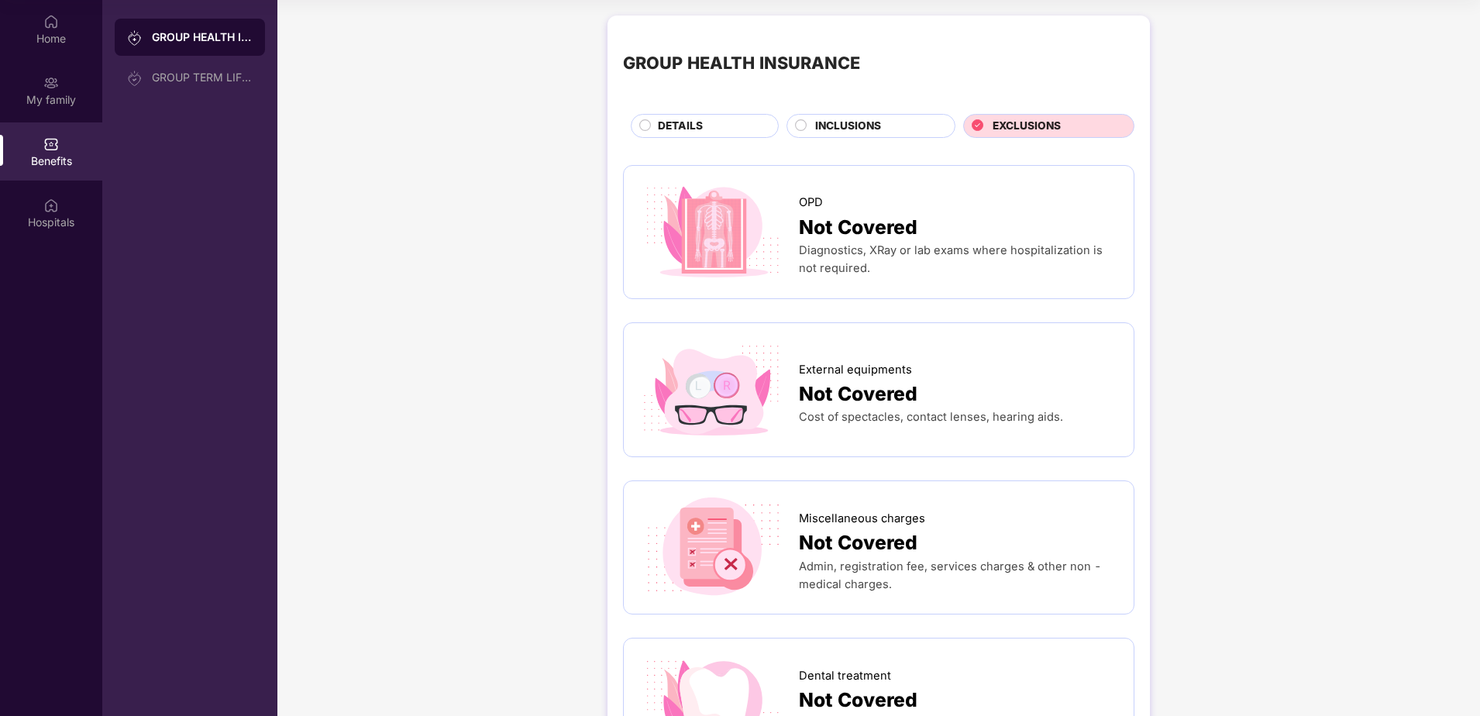
click at [849, 128] on span "INCLUSIONS" at bounding box center [848, 126] width 66 height 17
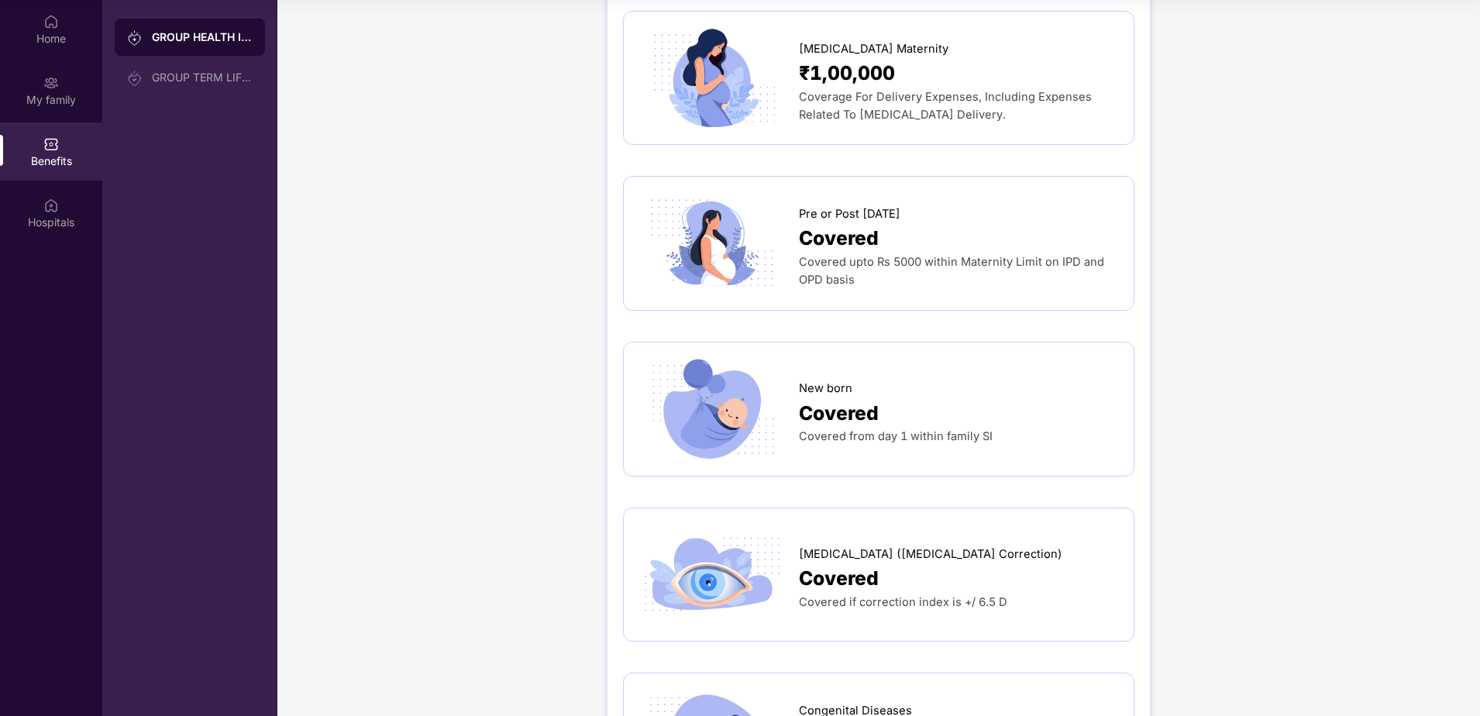
scroll to position [2261, 0]
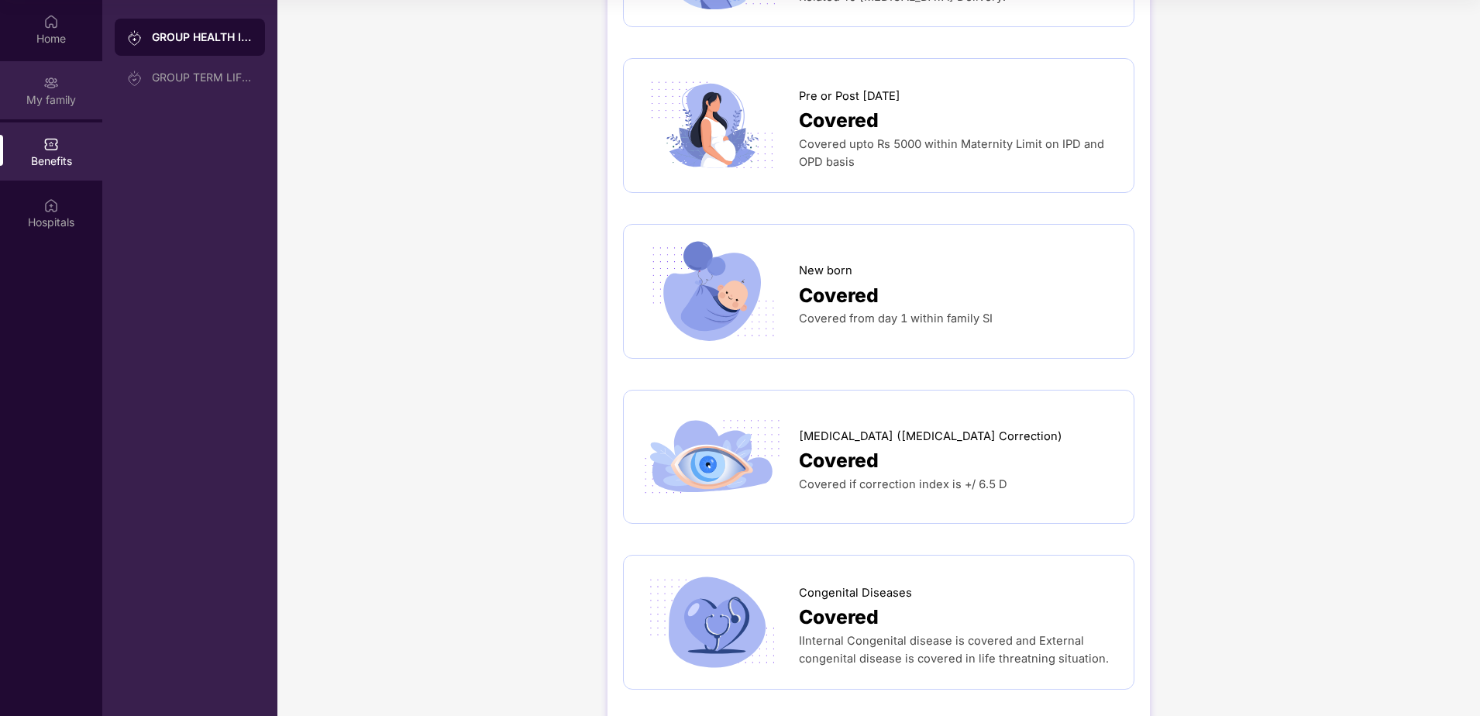
click at [48, 100] on div "My family" at bounding box center [51, 99] width 102 height 15
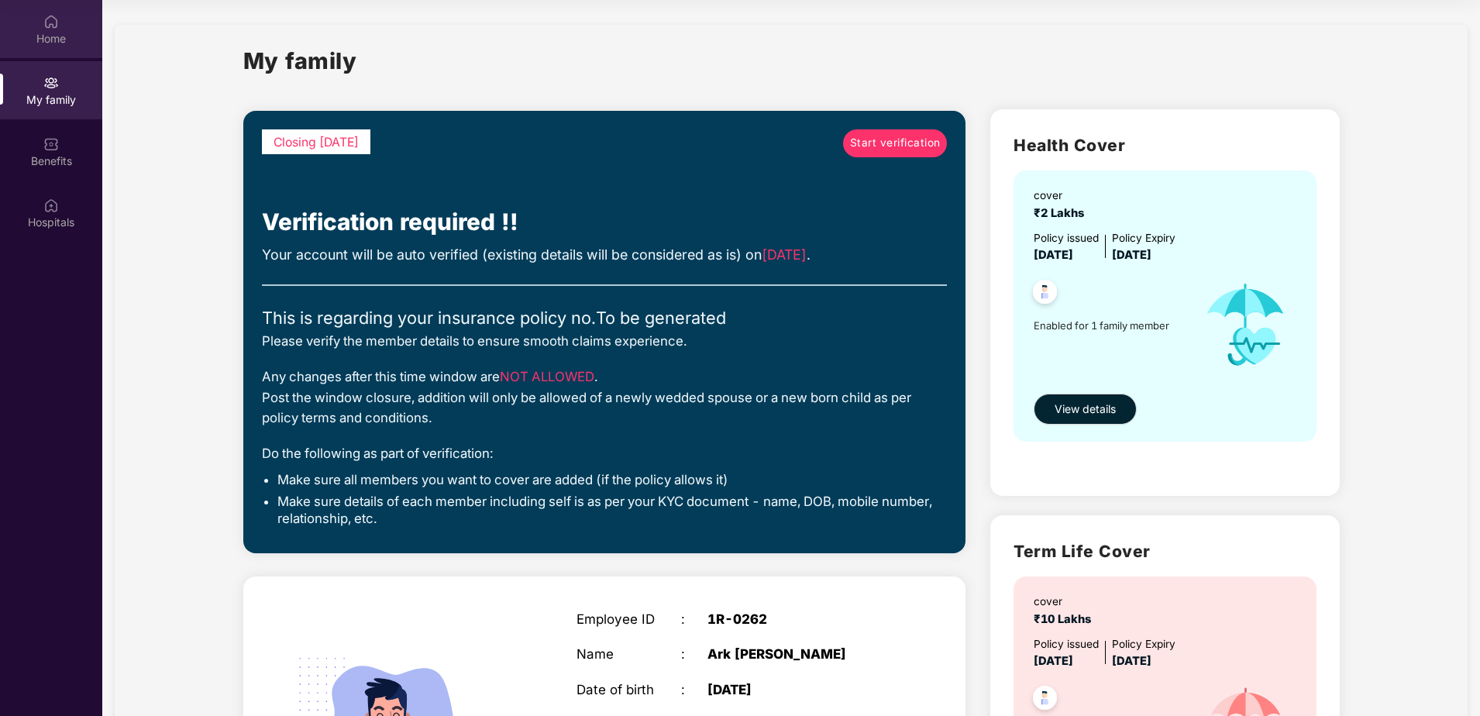
click at [55, 55] on div "Home" at bounding box center [51, 29] width 102 height 58
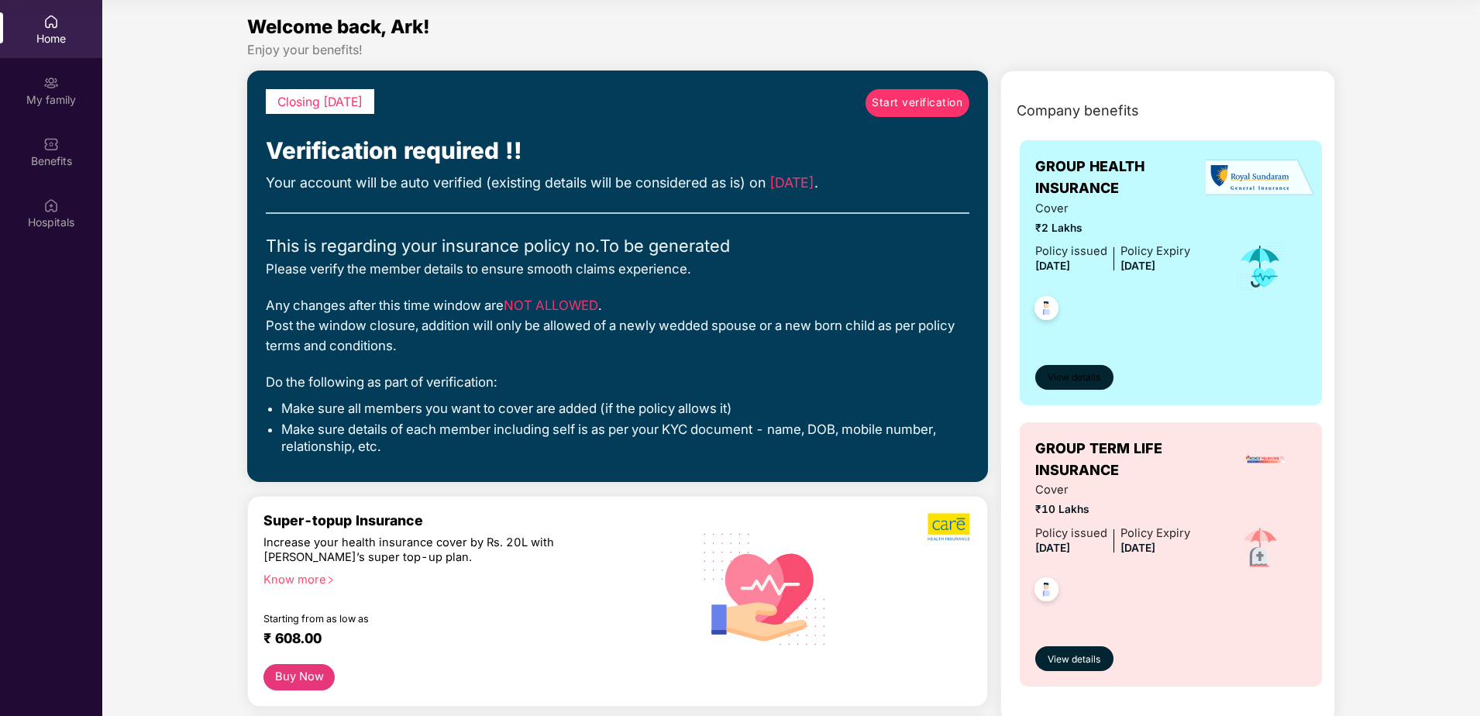
click at [1073, 370] on span "View details" at bounding box center [1074, 377] width 53 height 15
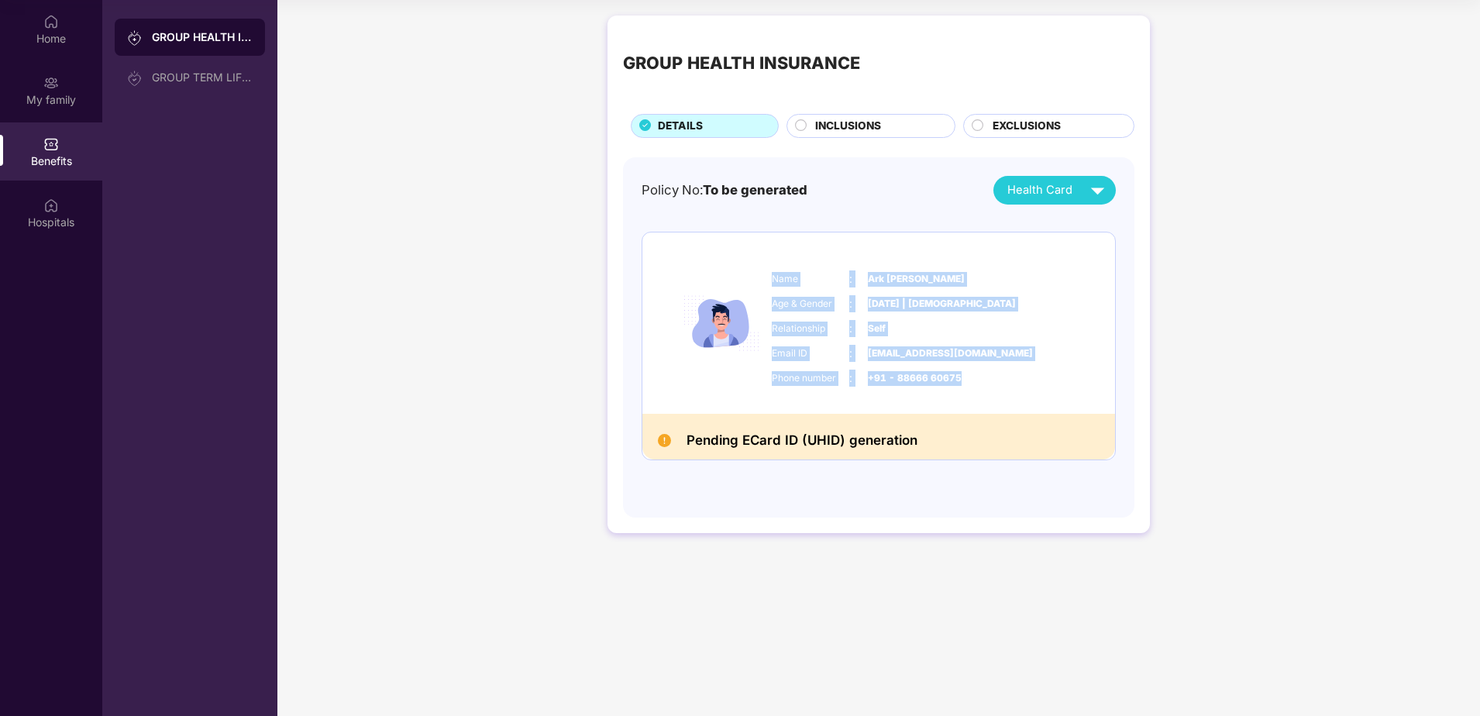
drag, startPoint x: 961, startPoint y: 374, endPoint x: 773, endPoint y: 277, distance: 211.8
click at [773, 277] on div "Name : [PERSON_NAME] Age & Gender : [DATE] | [DEMOGRAPHIC_DATA] Relationship : …" at bounding box center [925, 329] width 315 height 132
copy div "Name : [PERSON_NAME] Age & Gender : [DATE] | [DEMOGRAPHIC_DATA] Relationship : …"
